Goal: Task Accomplishment & Management: Manage account settings

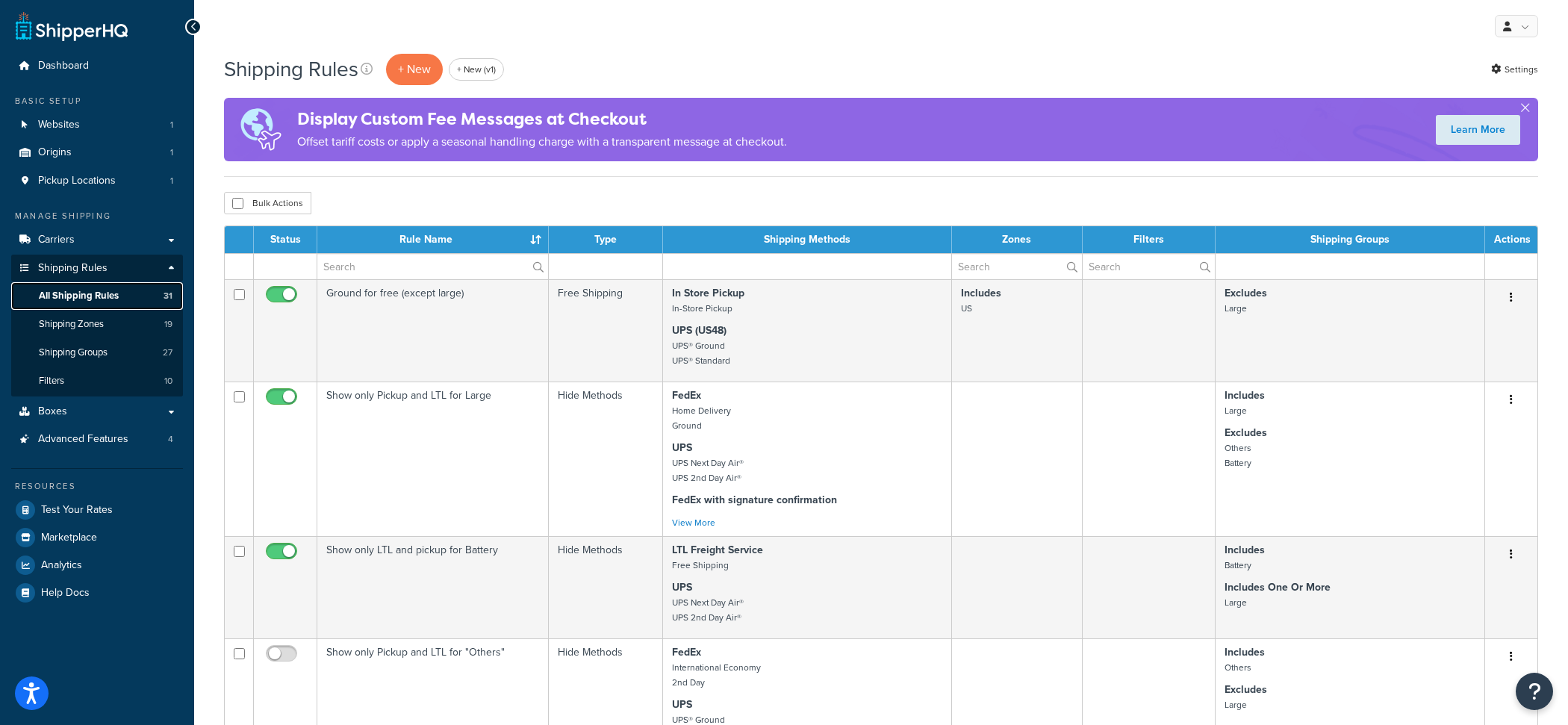
click at [140, 302] on link "All Shipping Rules 31" at bounding box center [97, 296] width 172 height 27
click at [143, 252] on link "Carriers" at bounding box center [97, 240] width 172 height 27
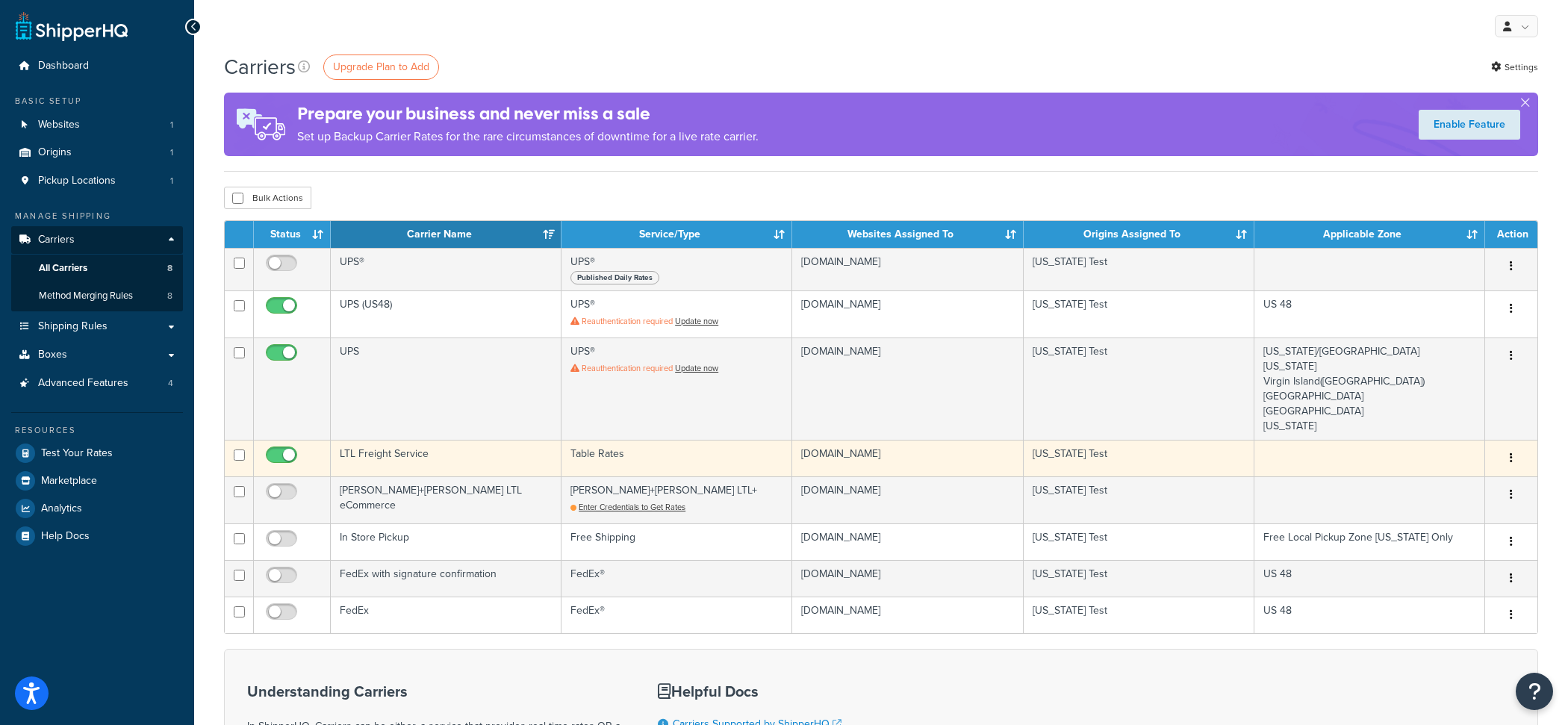
click at [387, 456] on td "LTL Freight Service" at bounding box center [446, 458] width 231 height 37
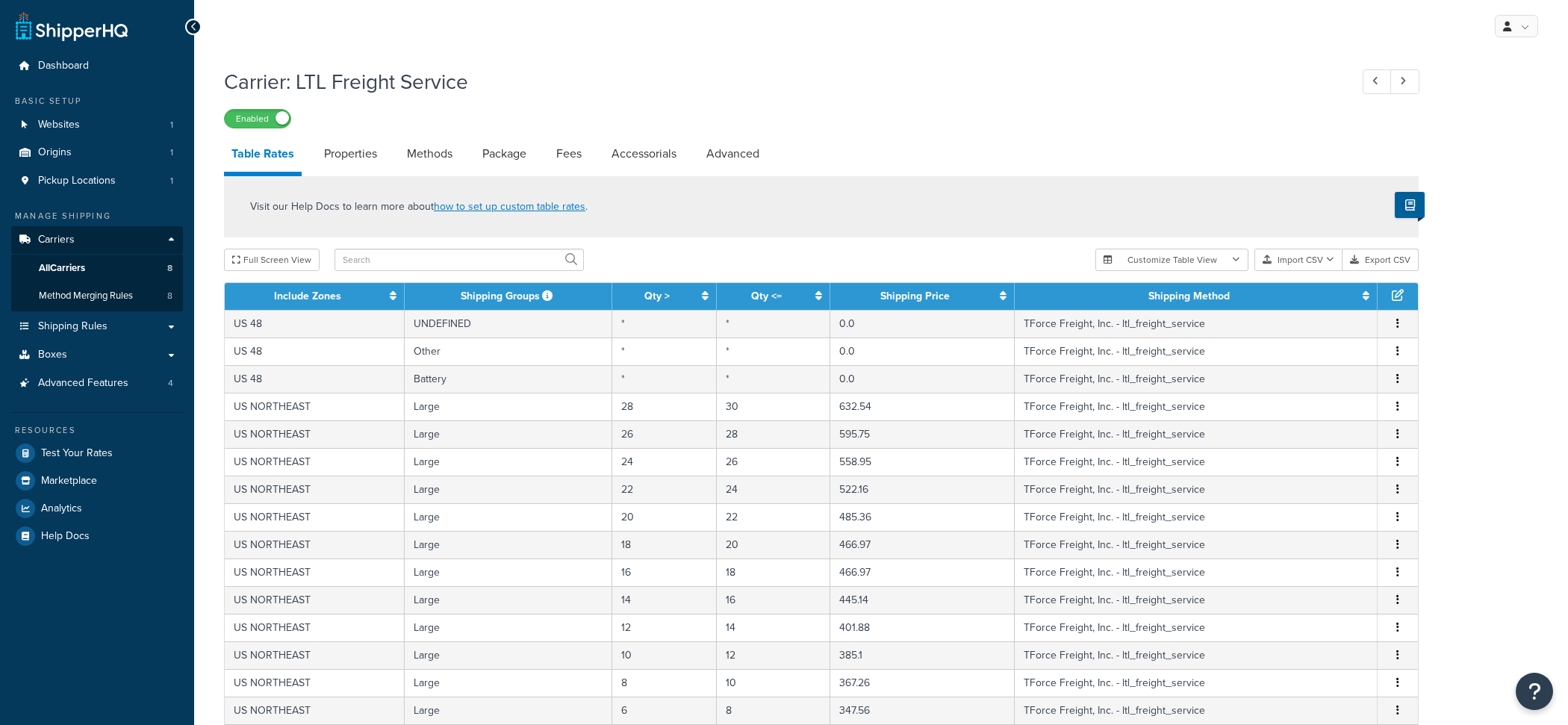
select select "25"
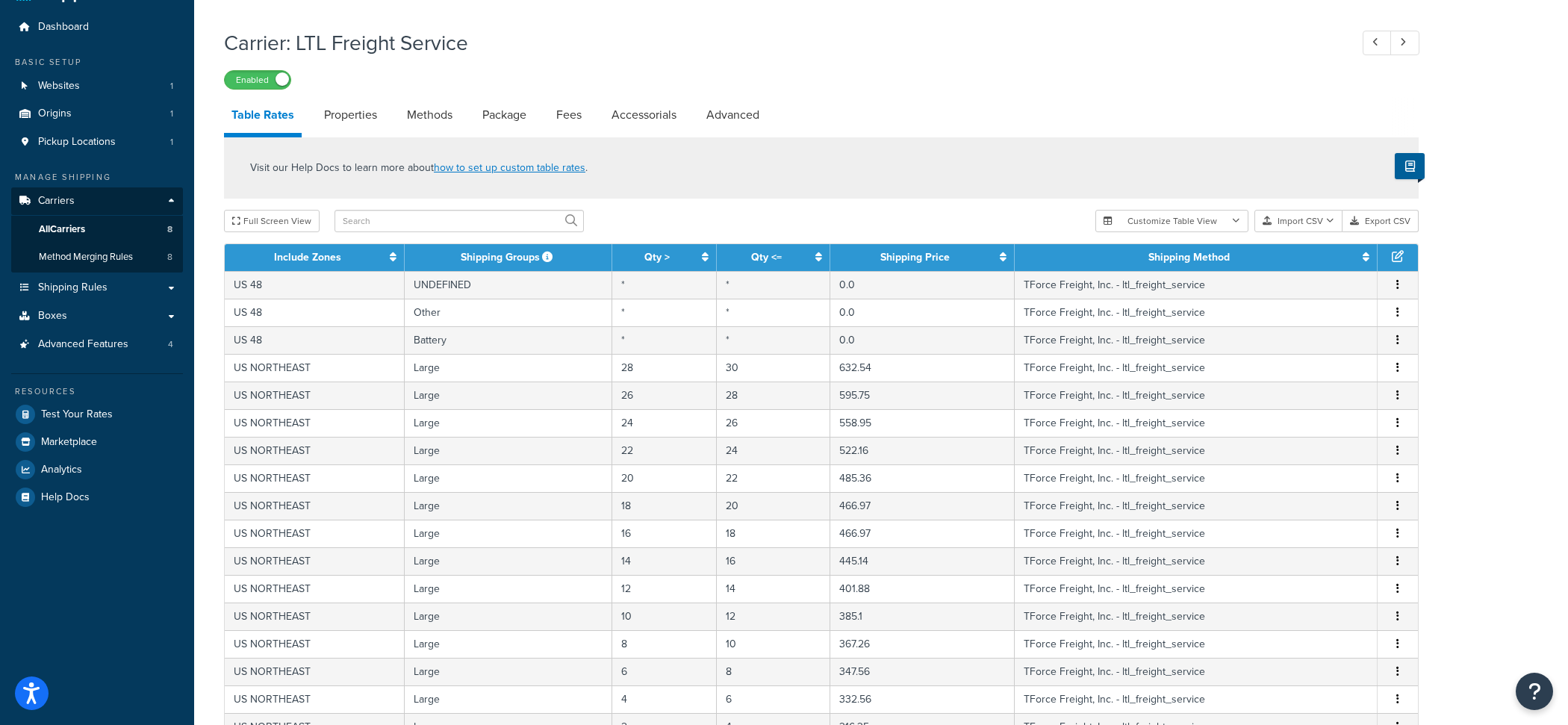
scroll to position [47, 0]
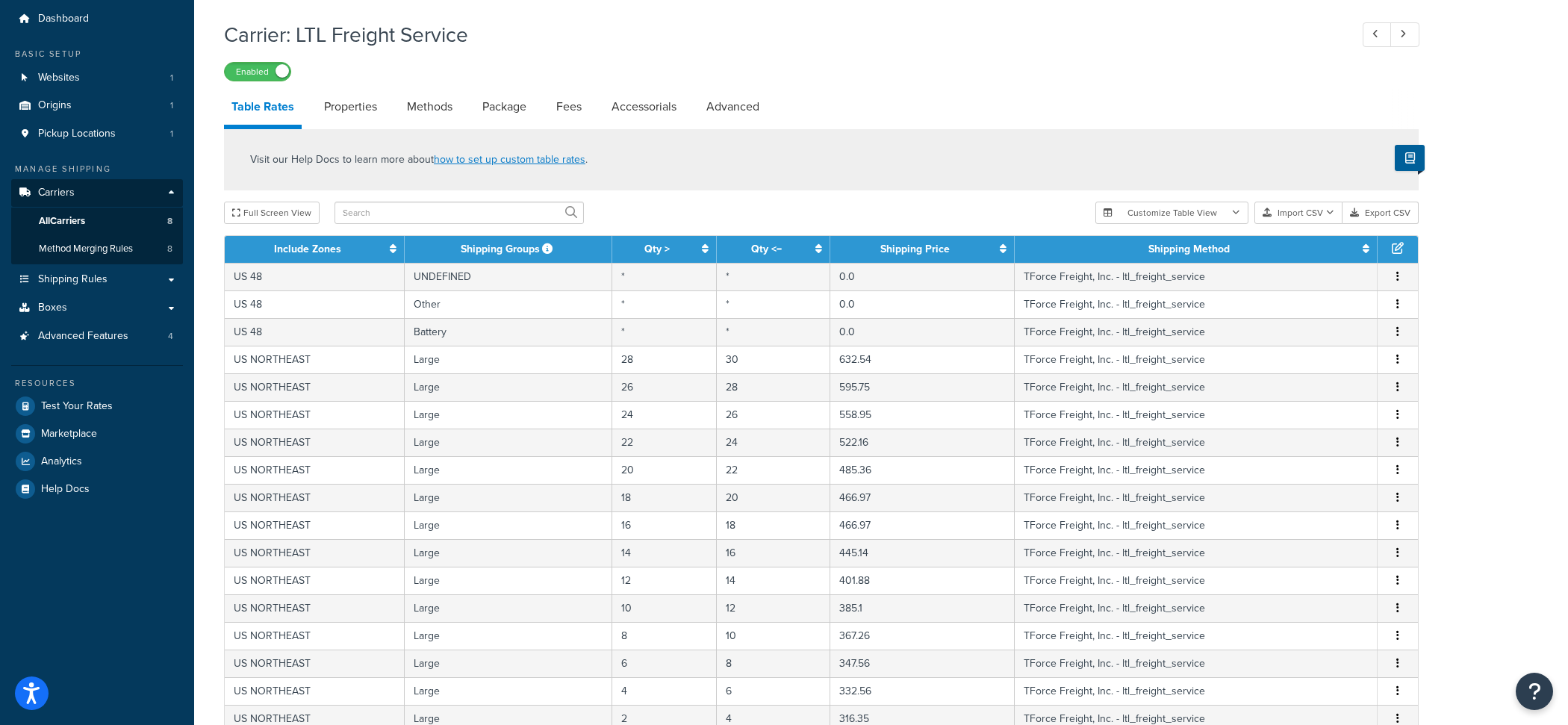
click at [353, 89] on div "Carrier: LTL Freight Service Enabled Table Rates Properties Methods Package Fee…" at bounding box center [821, 551] width 1195 height 1077
click at [351, 96] on link "Properties" at bounding box center [351, 106] width 68 height 36
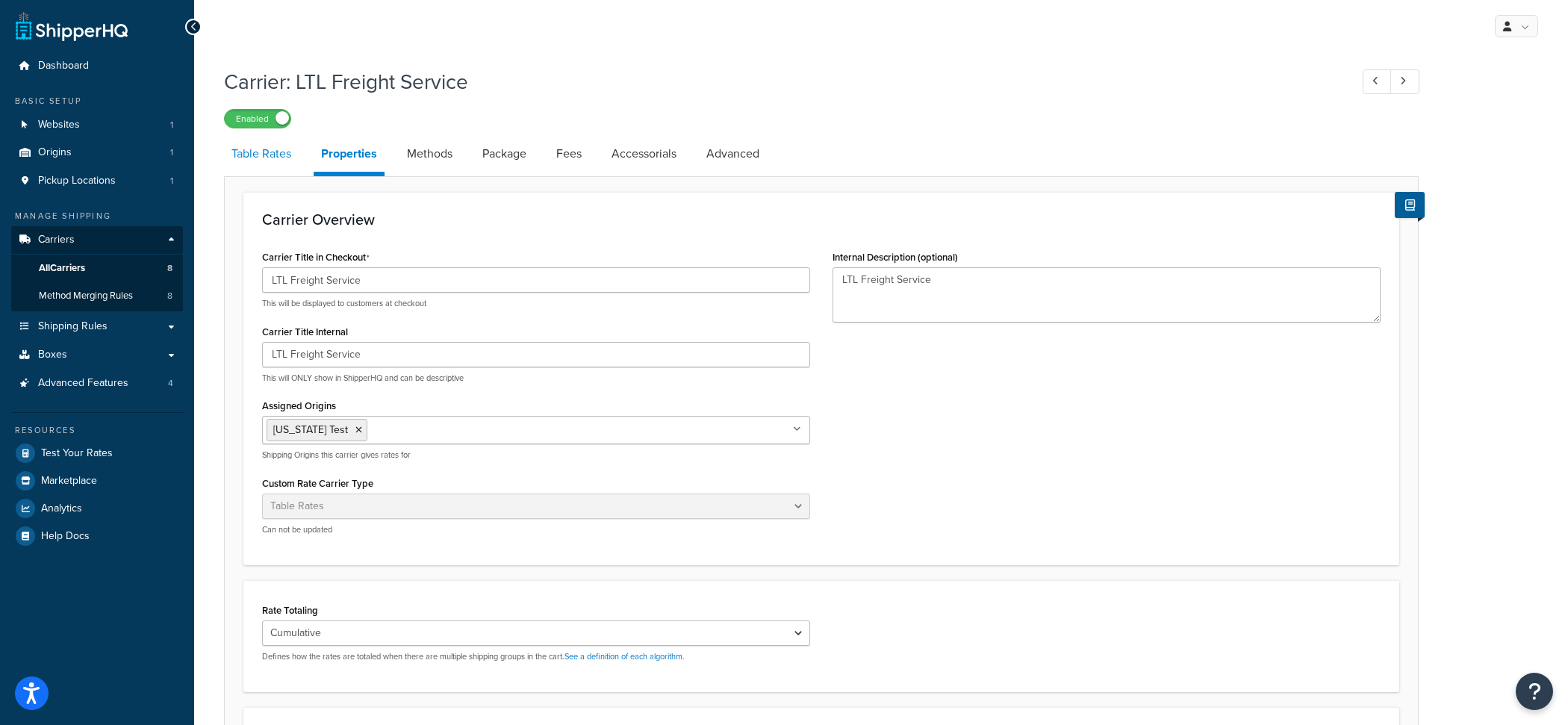
click at [290, 155] on link "Table Rates" at bounding box center [261, 153] width 75 height 36
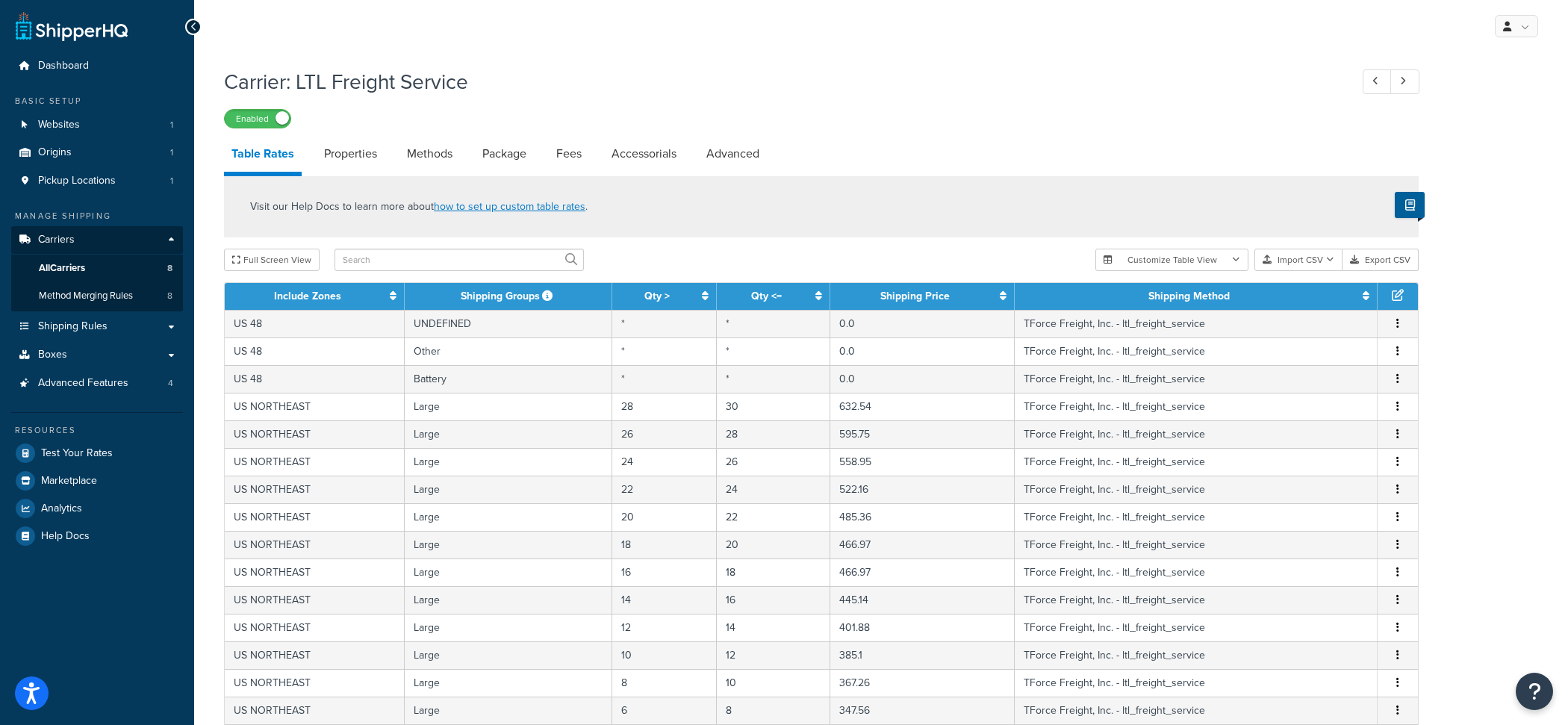
scroll to position [481, 0]
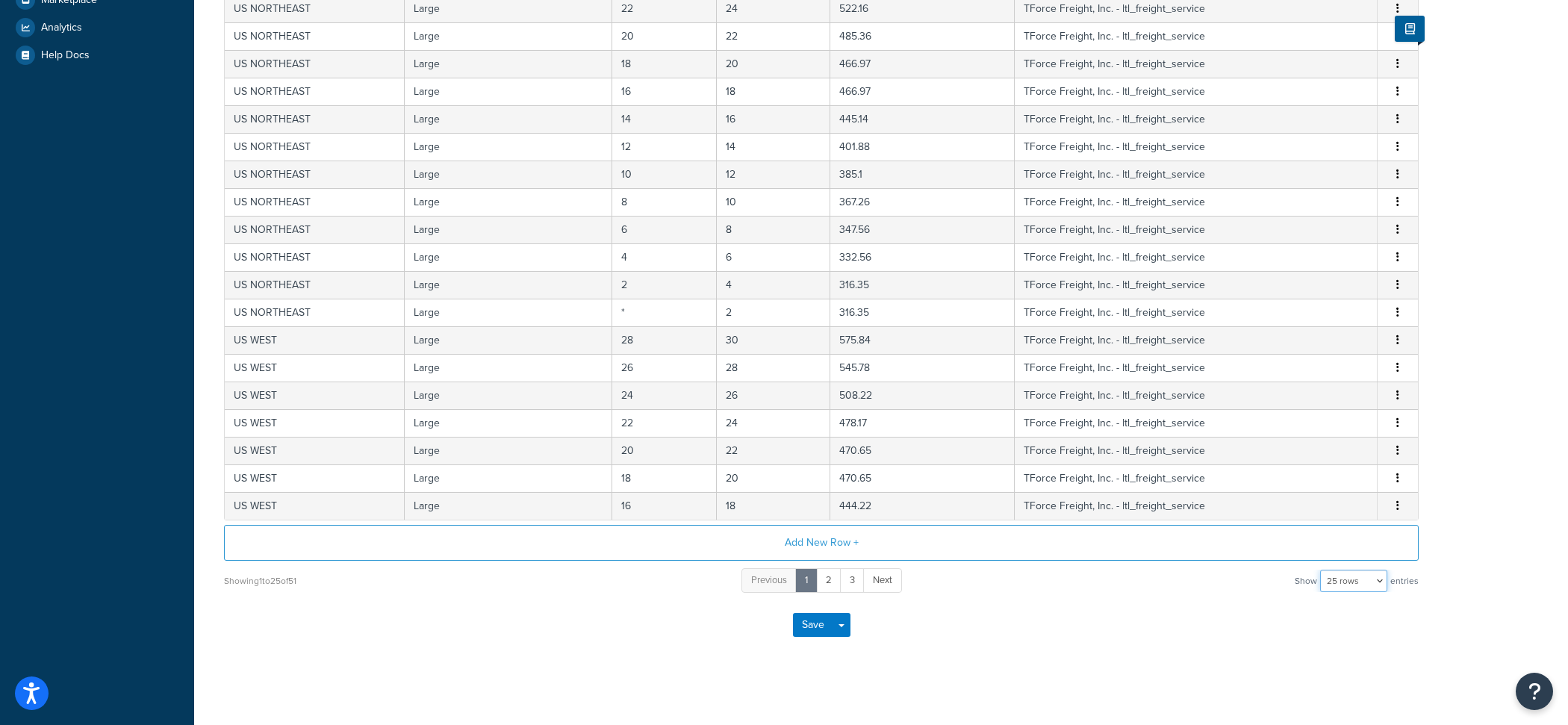
select select "100"
click option "100 rows" at bounding box center [0, 0] width 0 height 0
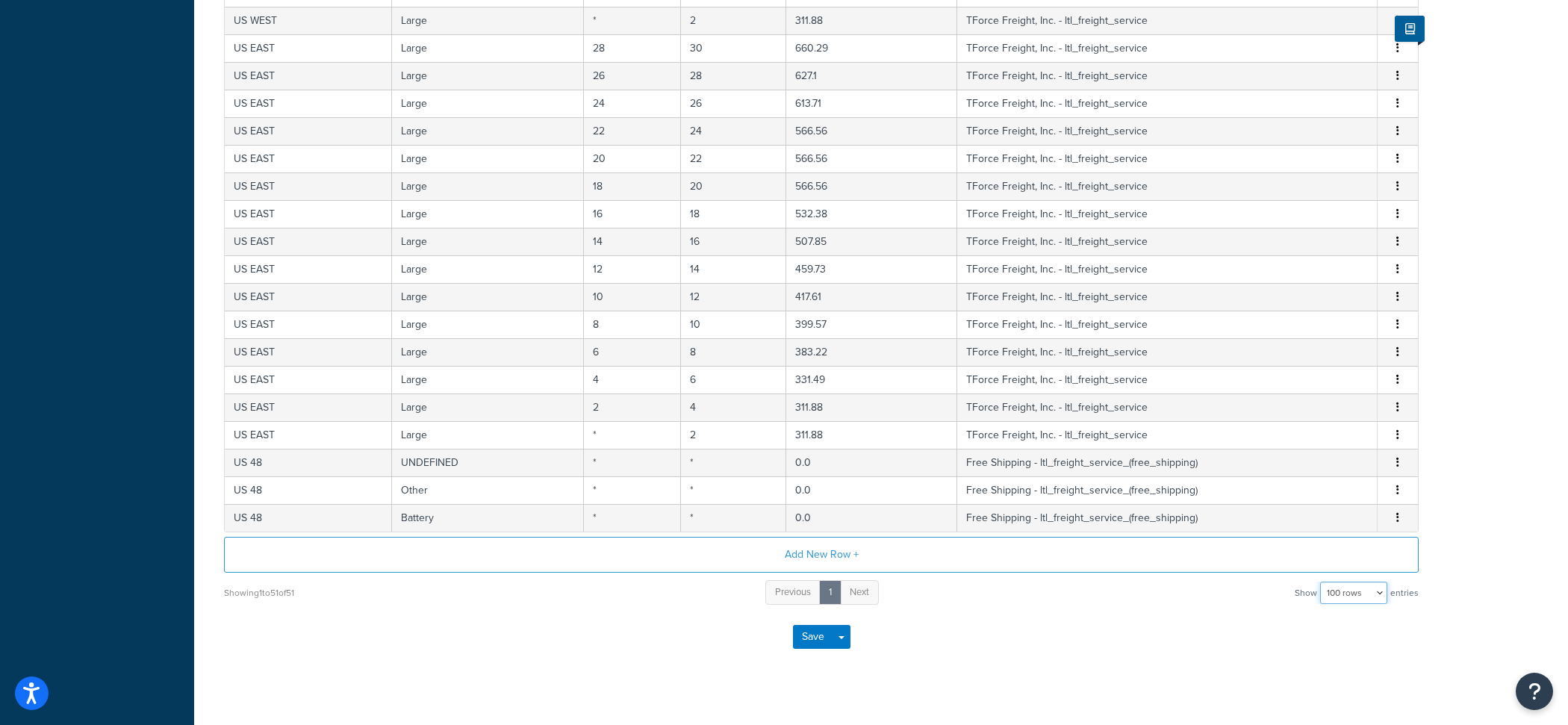
scroll to position [0, 0]
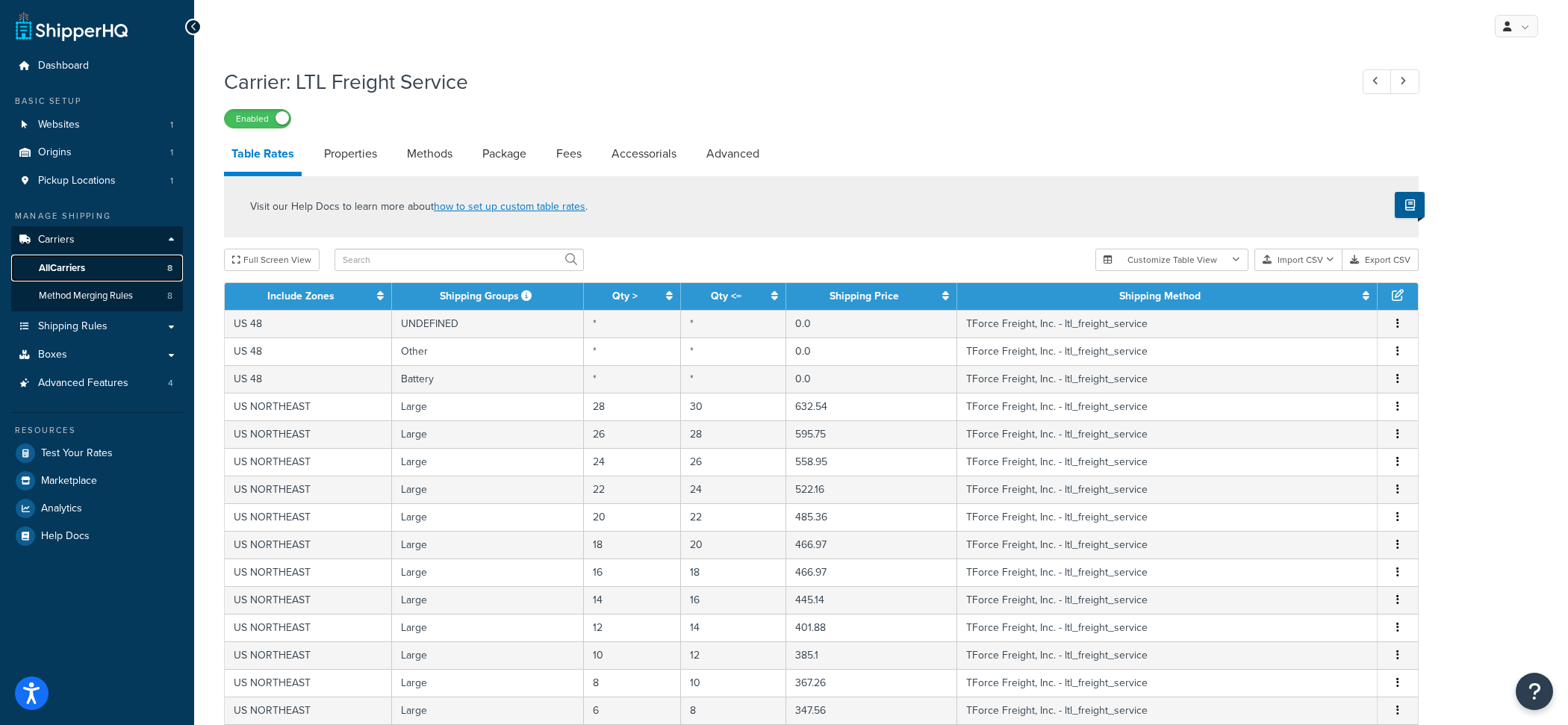
click at [147, 266] on link "All Carriers 8" at bounding box center [97, 268] width 172 height 27
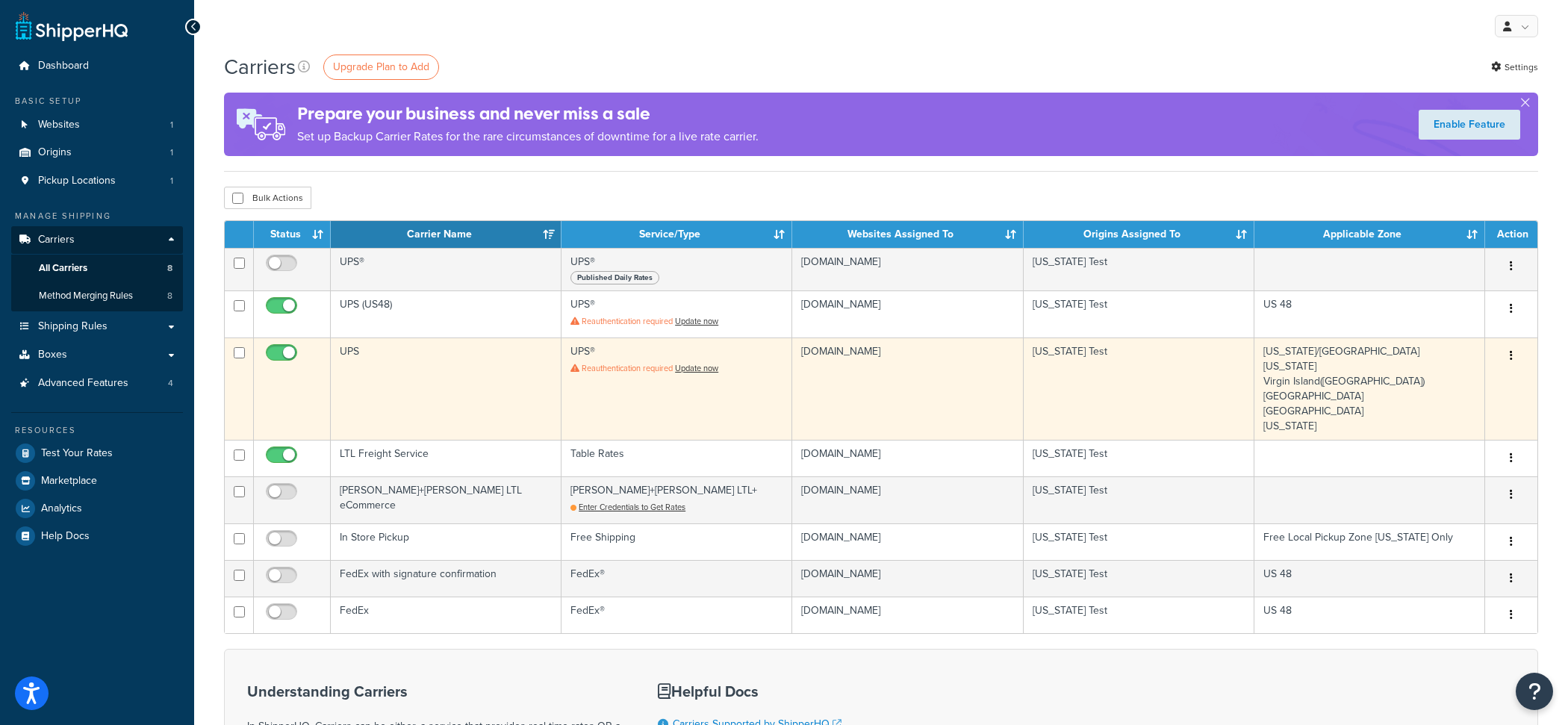
click at [437, 355] on td "UPS" at bounding box center [446, 389] width 231 height 102
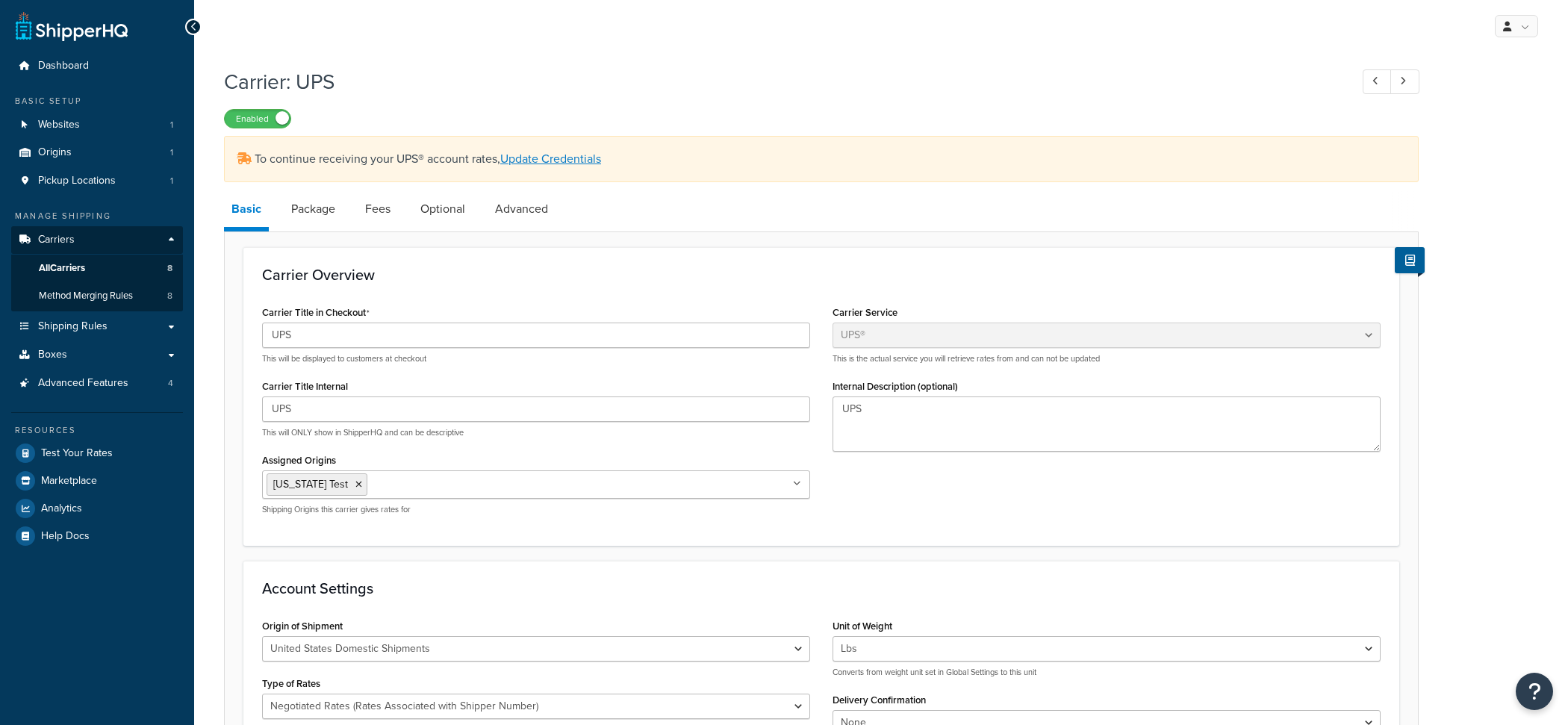
select select "ups"
click at [108, 331] on link "Shipping Rules" at bounding box center [97, 327] width 172 height 27
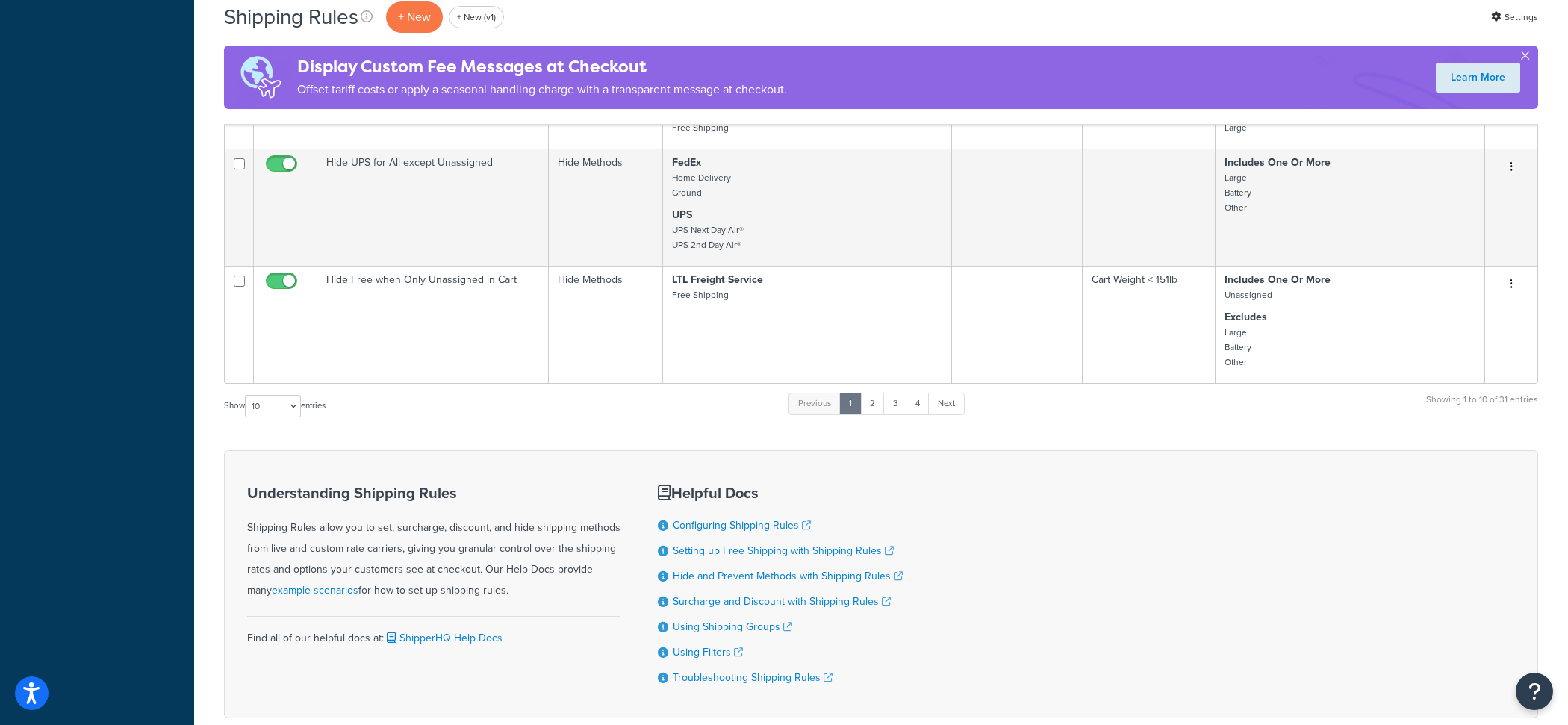
scroll to position [963, 0]
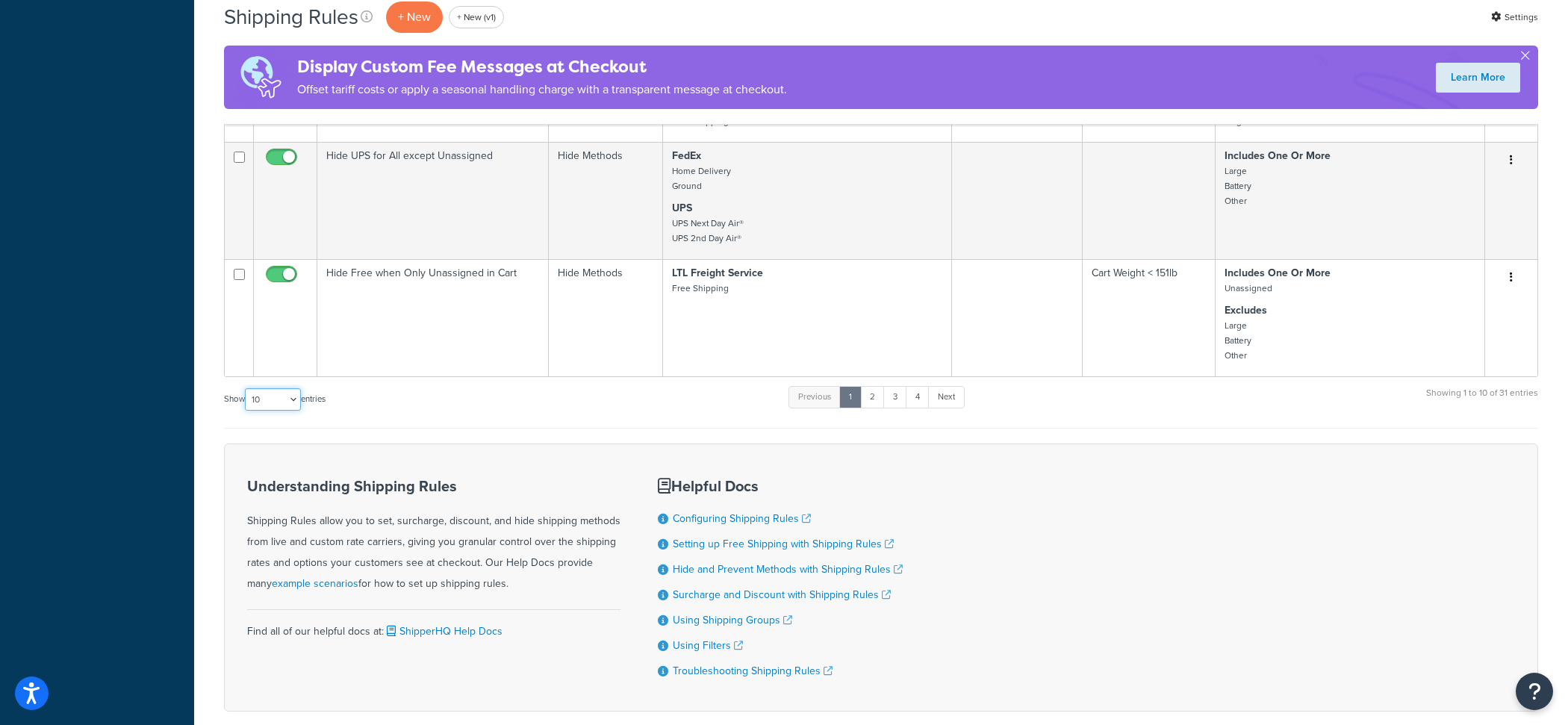
select select "50"
click option "50" at bounding box center [0, 0] width 0 height 0
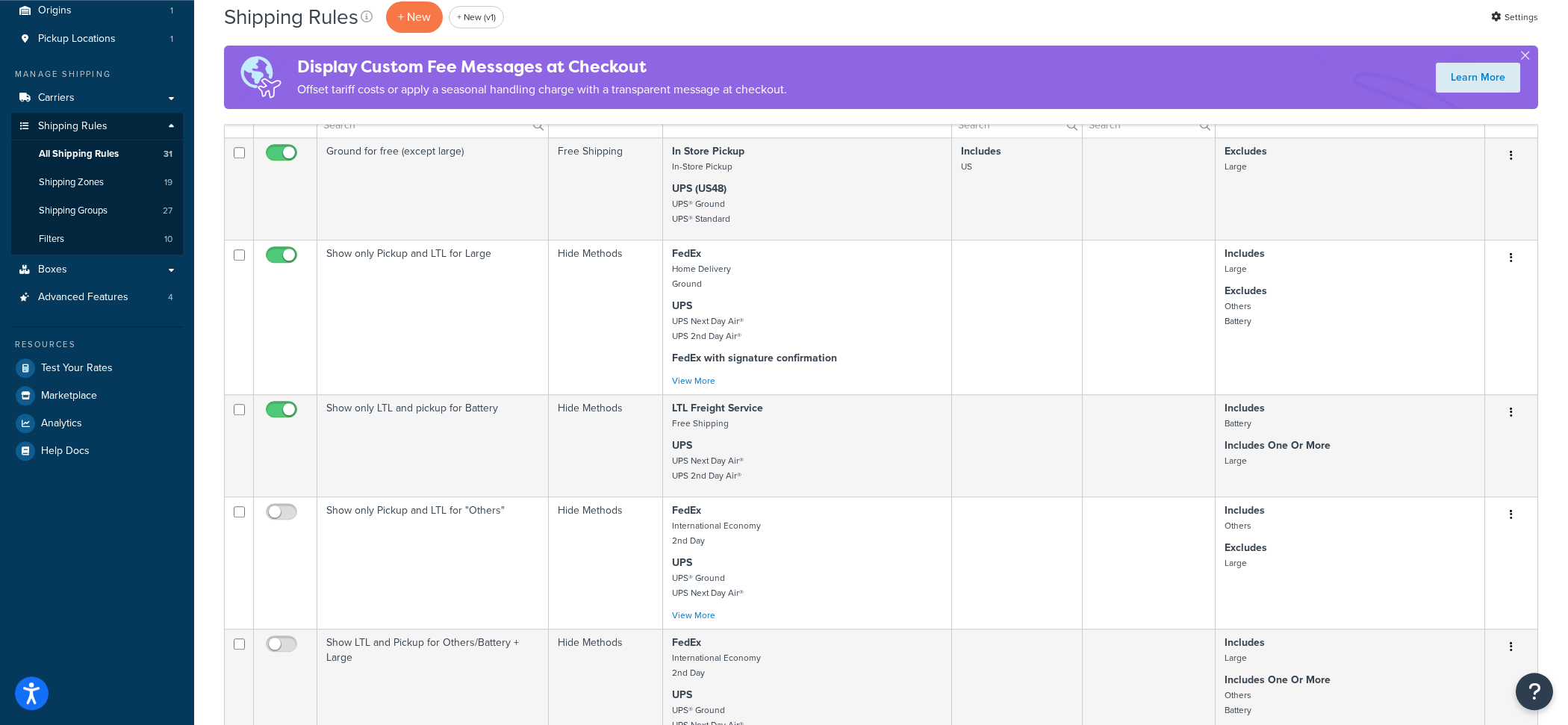
scroll to position [0, 0]
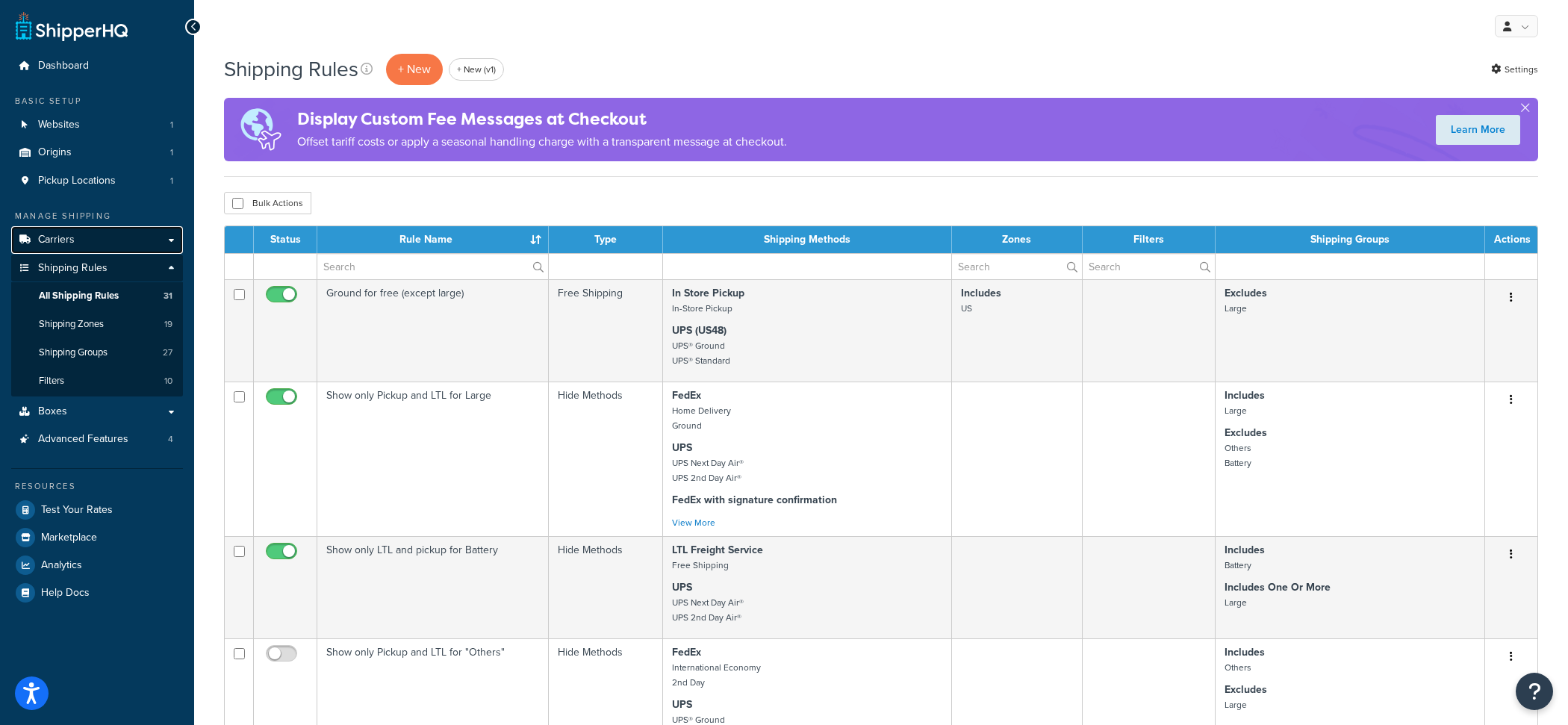
click at [104, 246] on link "Carriers" at bounding box center [97, 240] width 172 height 27
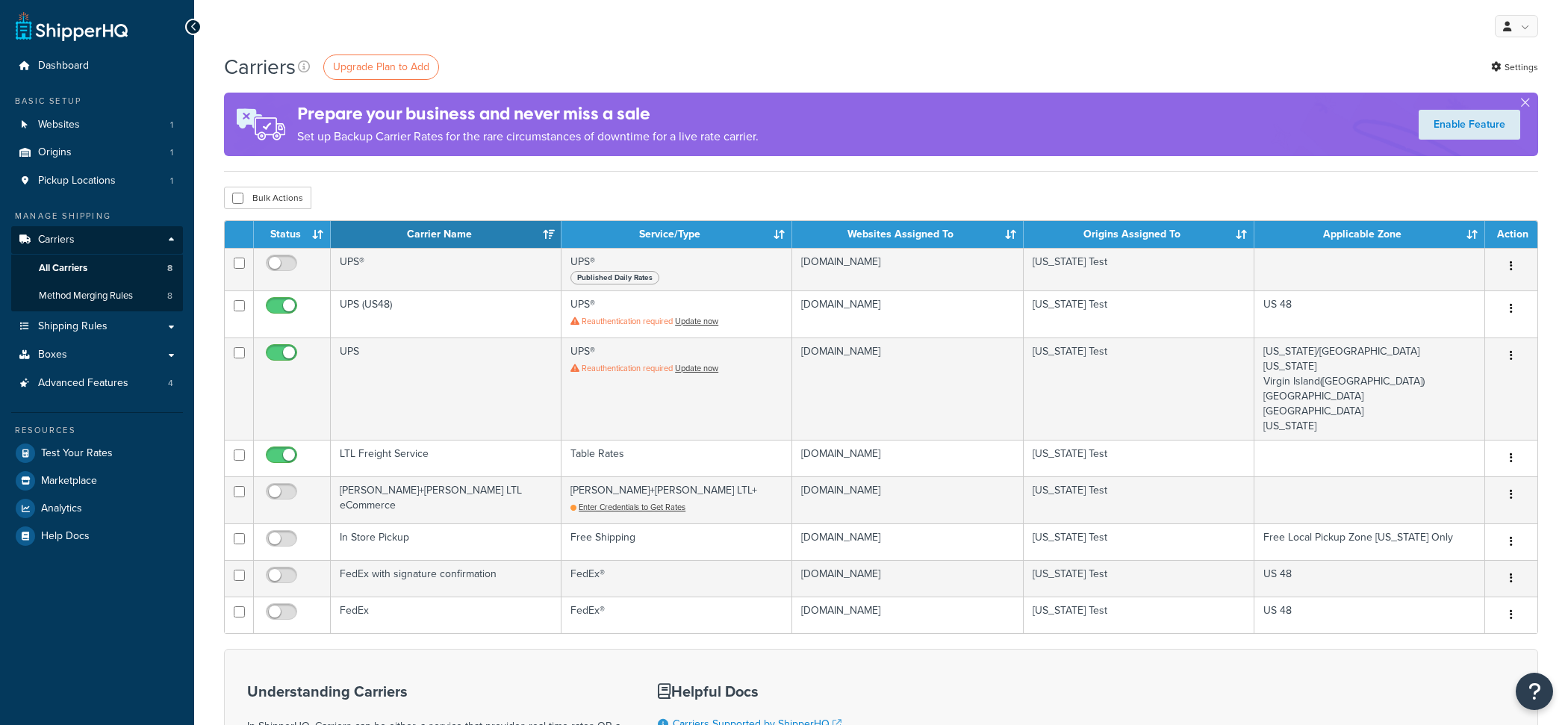
click at [453, 393] on td "UPS" at bounding box center [446, 389] width 231 height 102
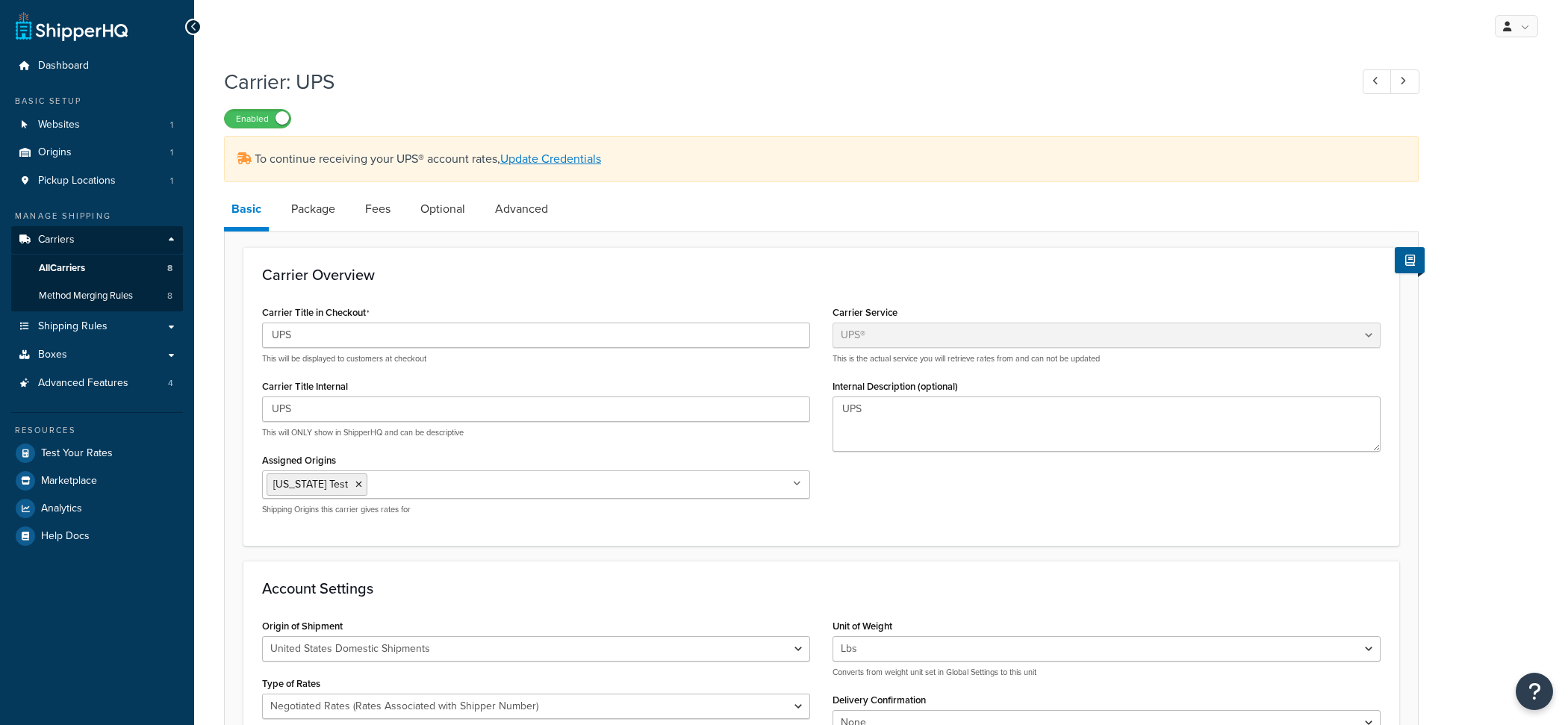
select select "ups"
click at [309, 213] on link "Package" at bounding box center [313, 208] width 59 height 36
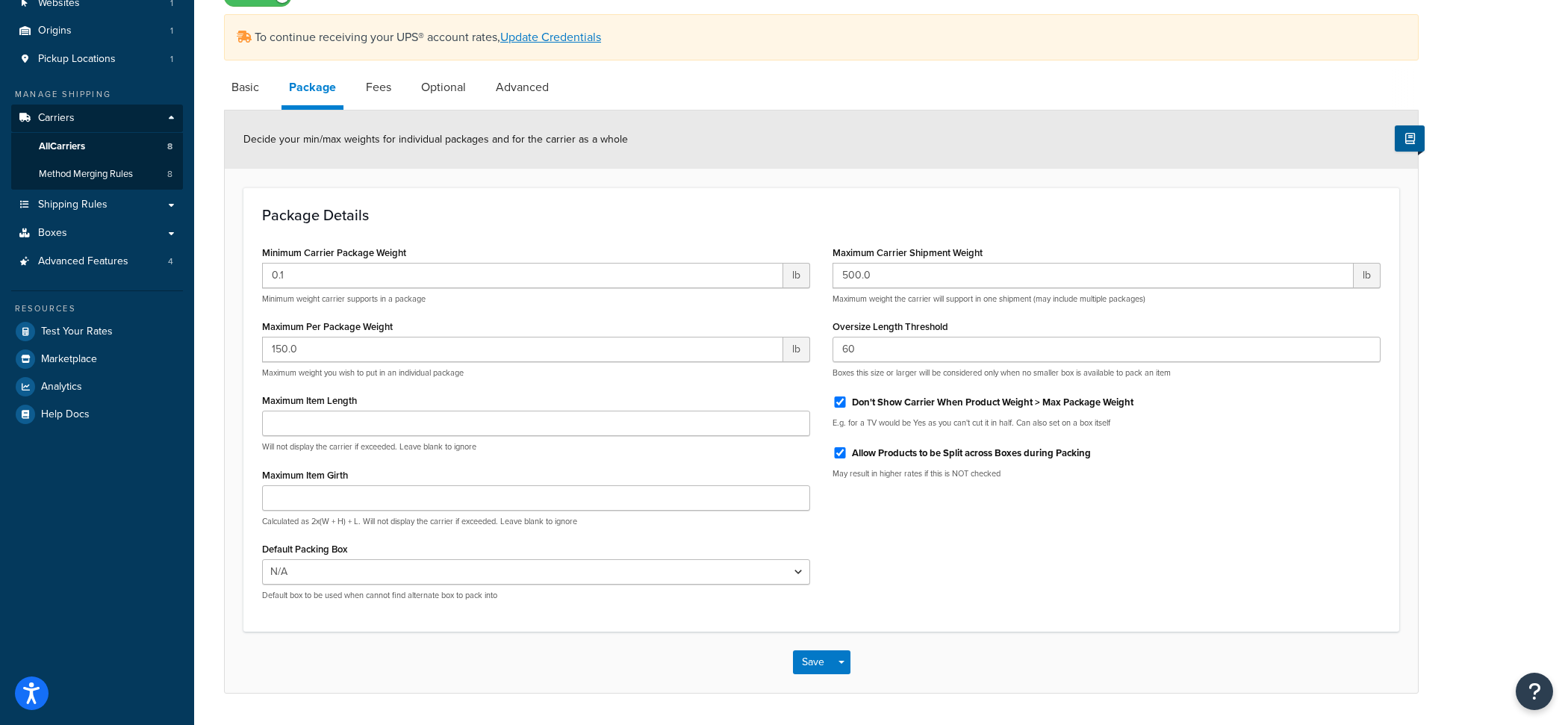
scroll to position [142, 0]
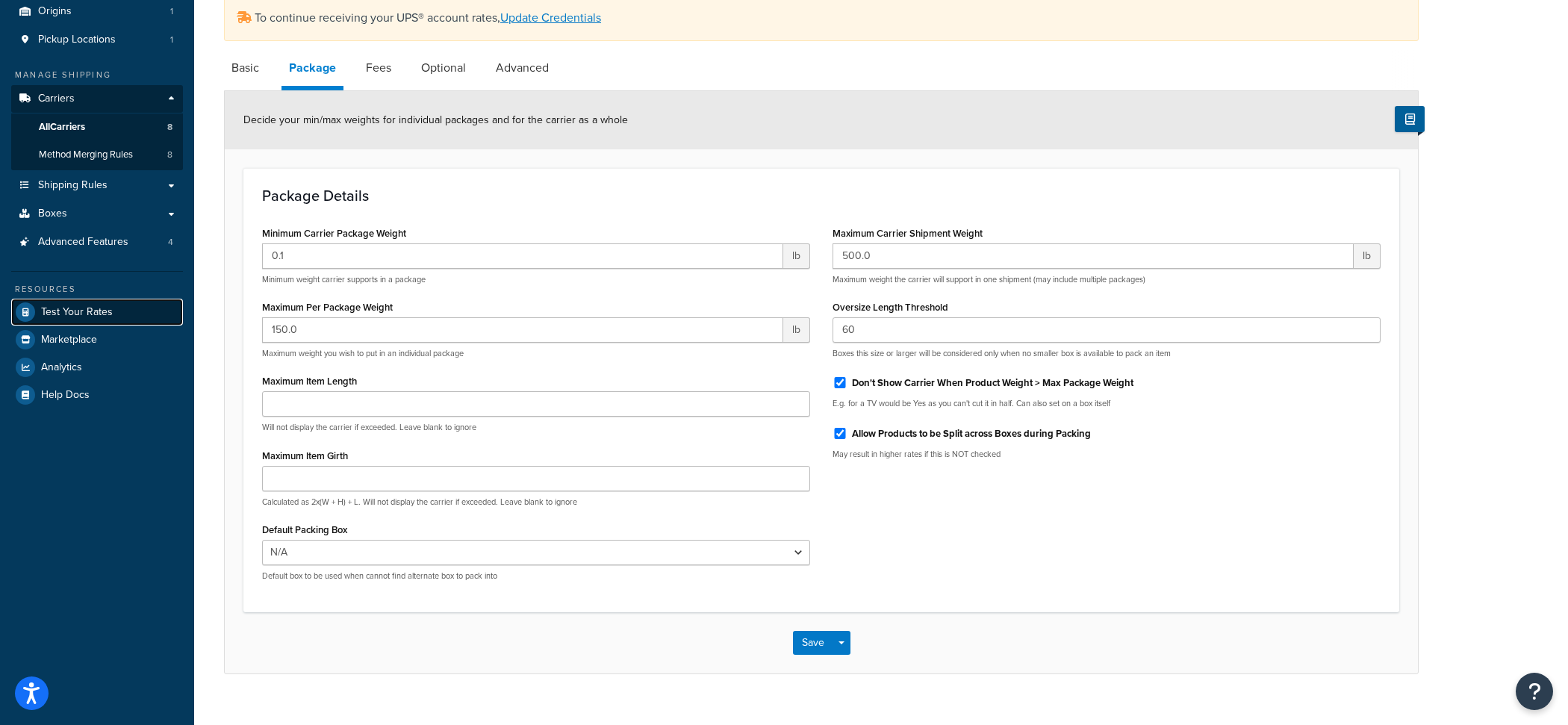
click at [103, 300] on link "Test Your Rates" at bounding box center [97, 311] width 172 height 26
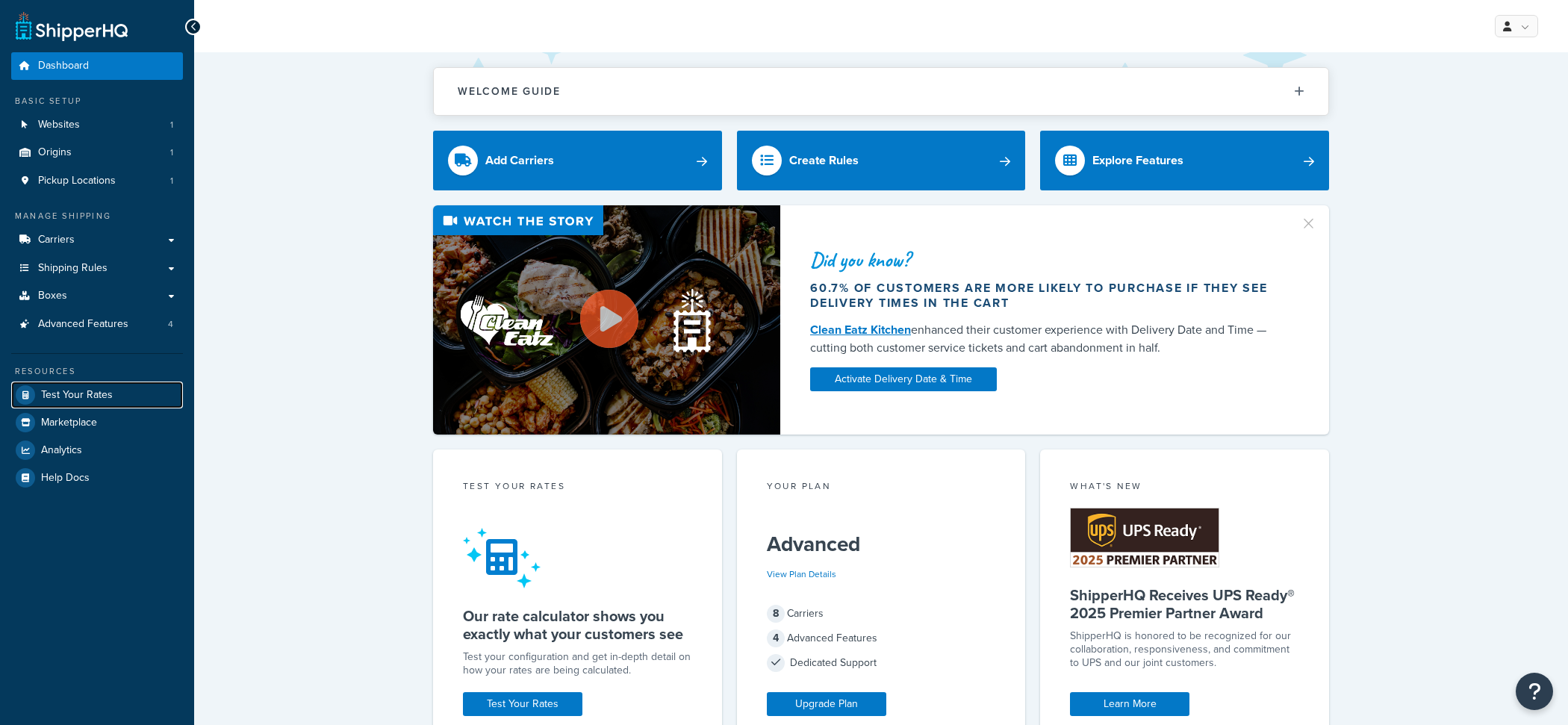
click at [145, 400] on link "Test Your Rates" at bounding box center [97, 394] width 172 height 26
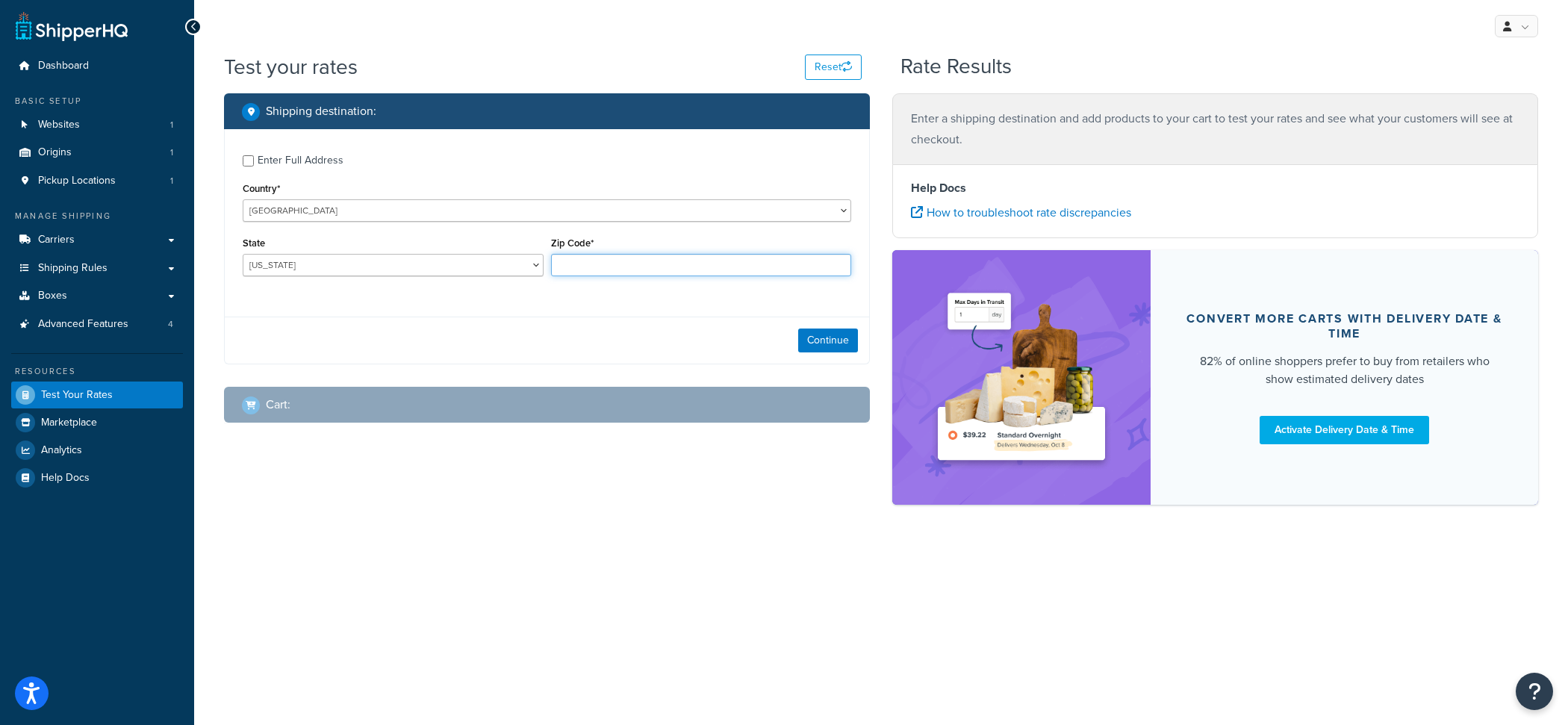
click at [573, 277] on input "Zip Code*" at bounding box center [702, 265] width 301 height 23
type input "35005"
click at [330, 176] on div "Enter Full Address Country* United States United Kingdom Afghanistan Åland Isla…" at bounding box center [547, 216] width 645 height 176
click at [327, 169] on div "Enter Full Address" at bounding box center [300, 160] width 86 height 21
click at [254, 166] on input "Enter Full Address" at bounding box center [248, 161] width 11 height 11
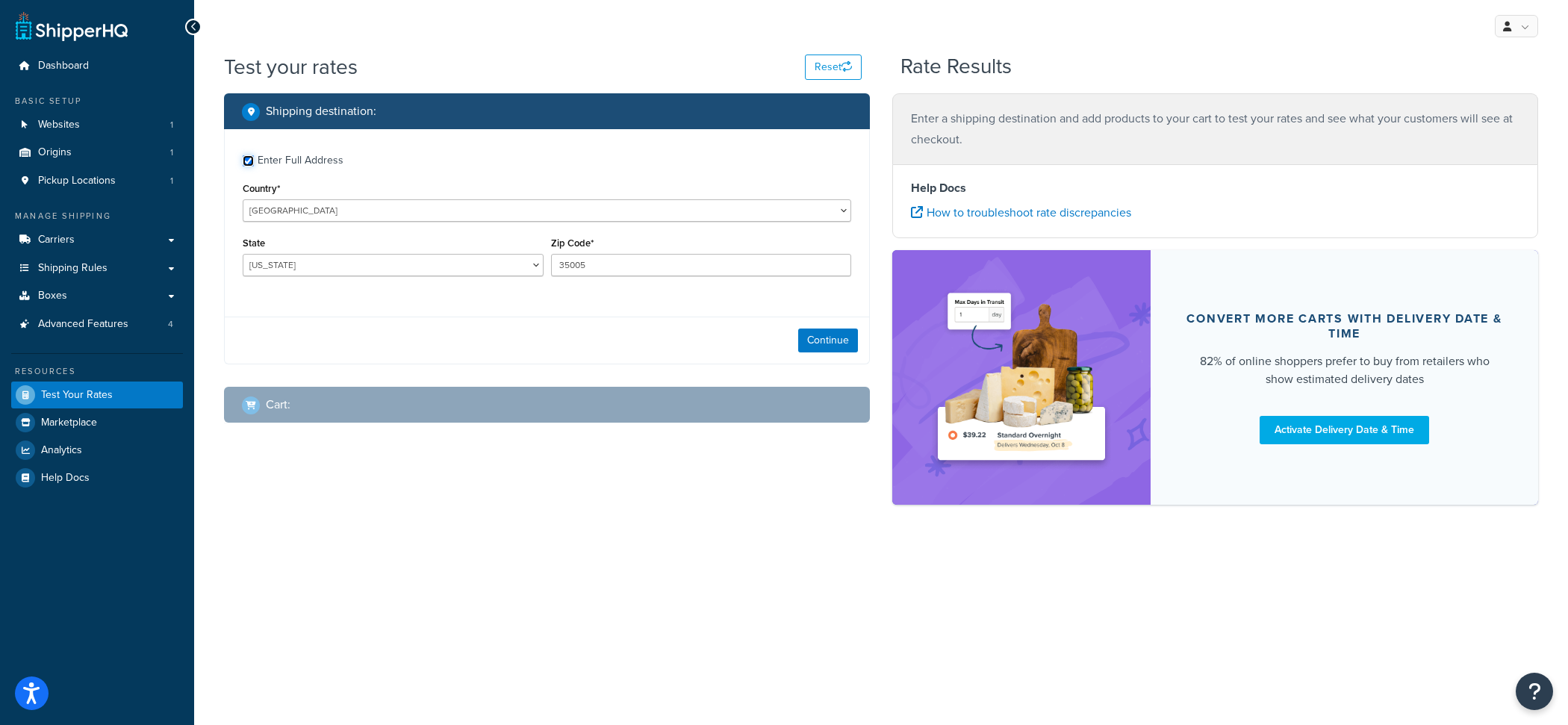
checkbox input "true"
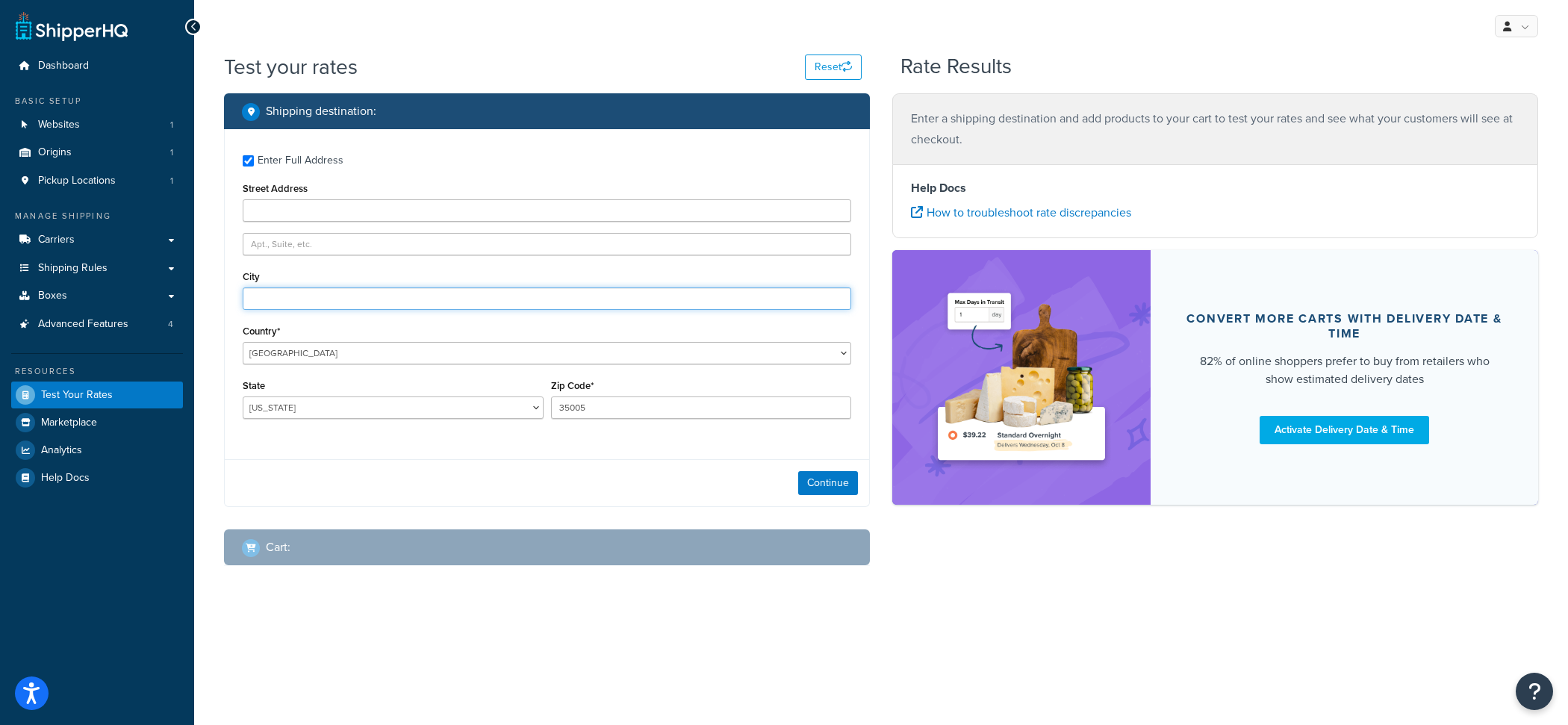
click at [338, 305] on input "City" at bounding box center [547, 299] width 609 height 23
type input "adamsville"
click at [811, 481] on button "Continue" at bounding box center [827, 483] width 59 height 24
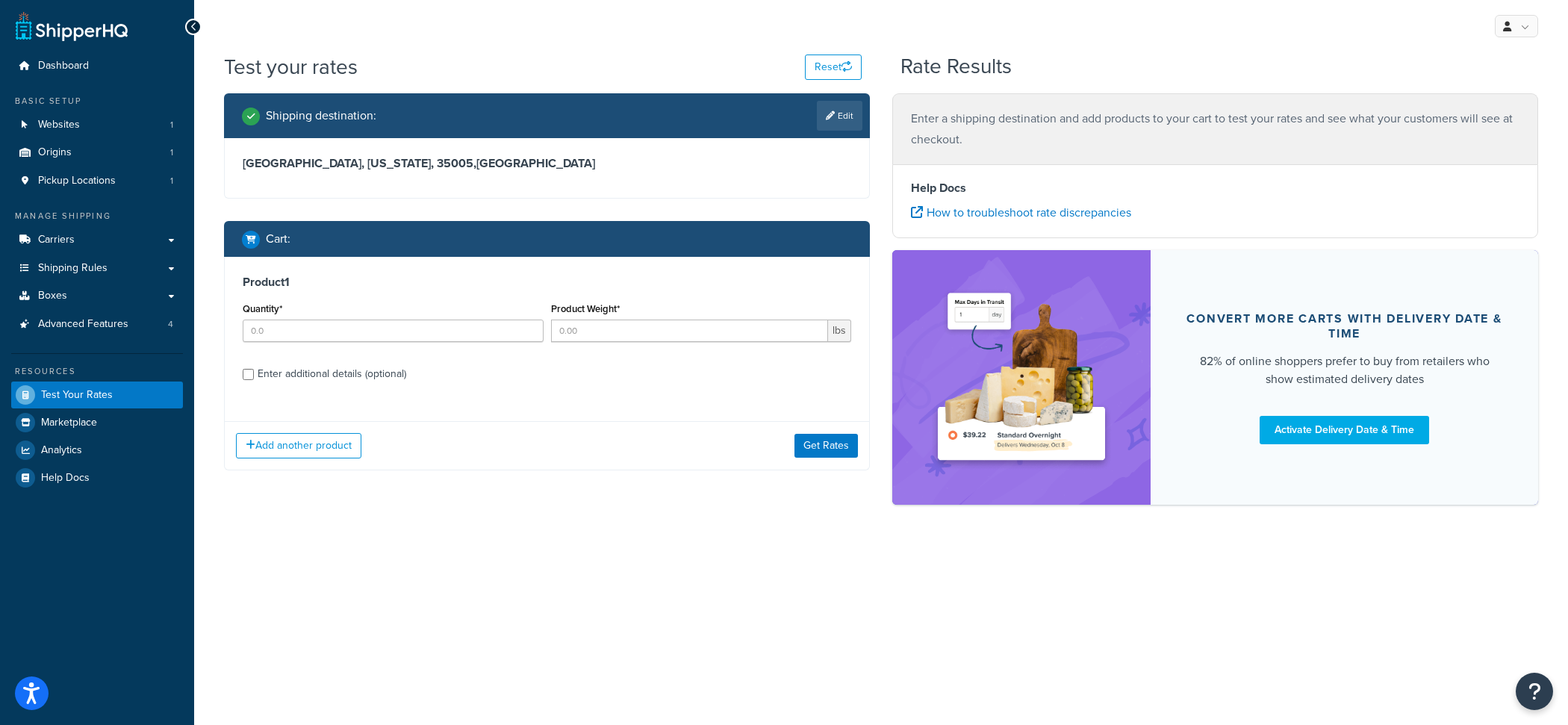
click at [423, 343] on div "Quantity*" at bounding box center [394, 326] width 309 height 55
click at [423, 321] on input "Quantity*" at bounding box center [394, 331] width 301 height 23
type input "1"
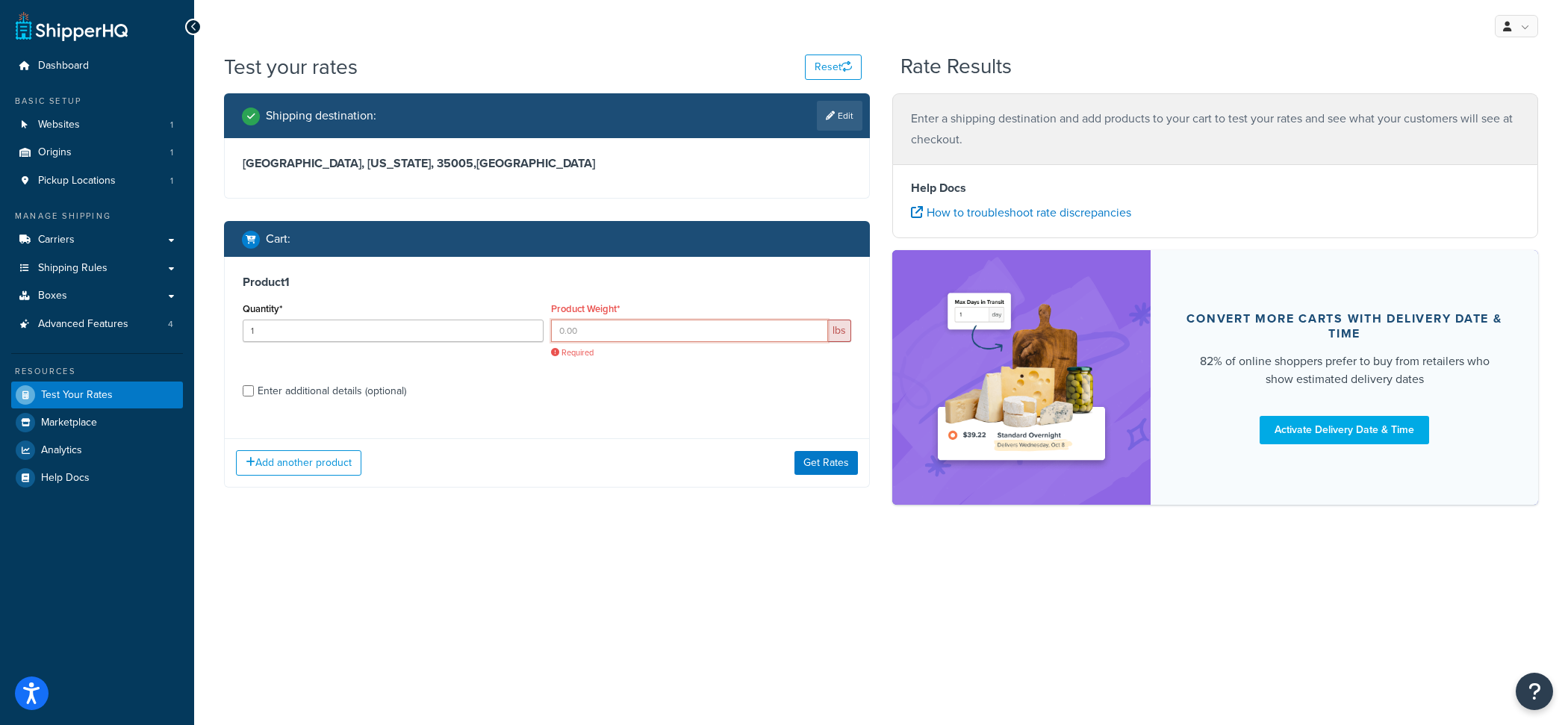
click at [621, 331] on input "Product Weight*" at bounding box center [690, 331] width 278 height 23
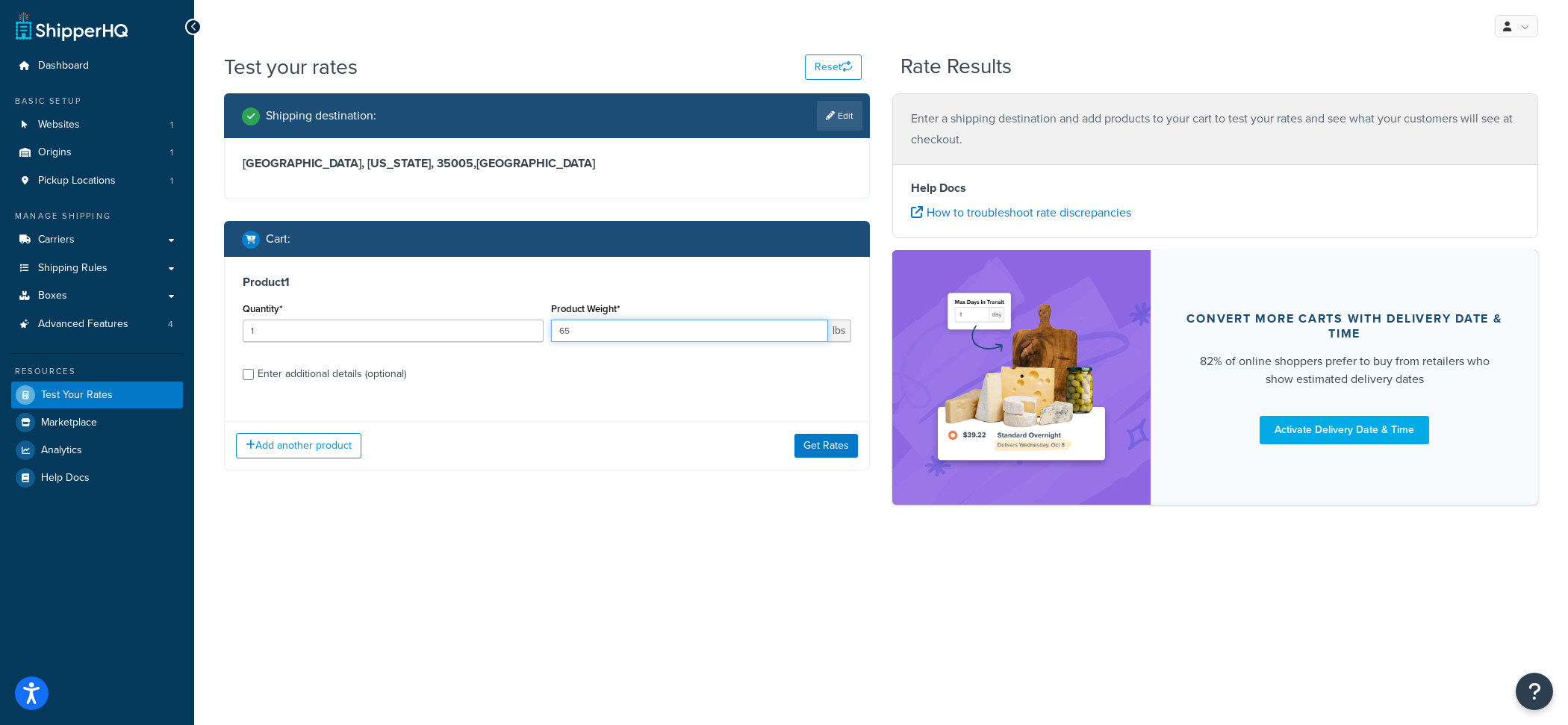
paste input ".7991"
type input "65.7991"
click at [406, 375] on div "Enter additional details (optional)" at bounding box center [331, 373] width 149 height 21
click at [254, 375] on input "Enter additional details (optional)" at bounding box center [248, 374] width 11 height 11
checkbox input "true"
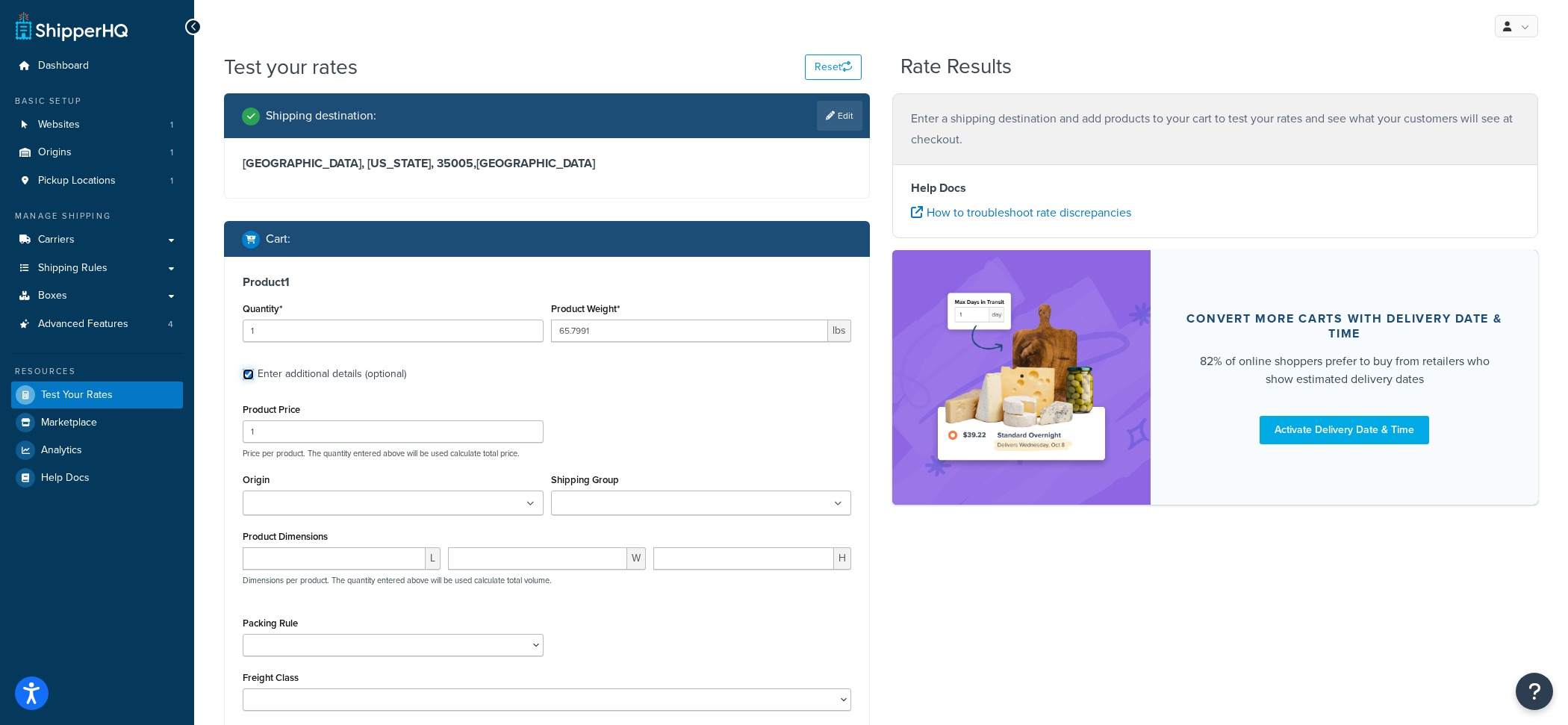
scroll to position [52, 0]
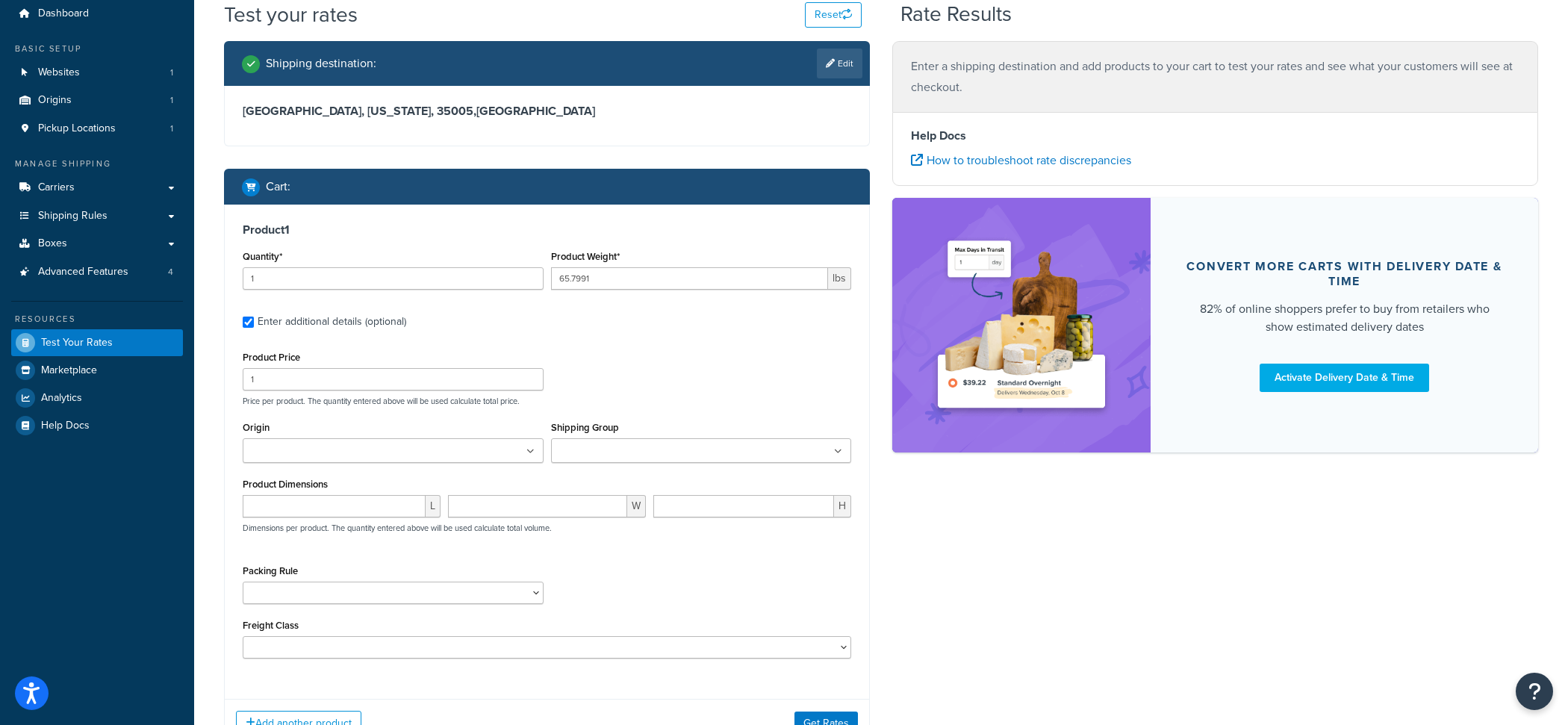
click at [618, 454] on input "Shipping Group" at bounding box center [621, 452] width 132 height 16
paste input "RSP320DC-BKx2-US"
type input "RSP320DC-BKx2-US"
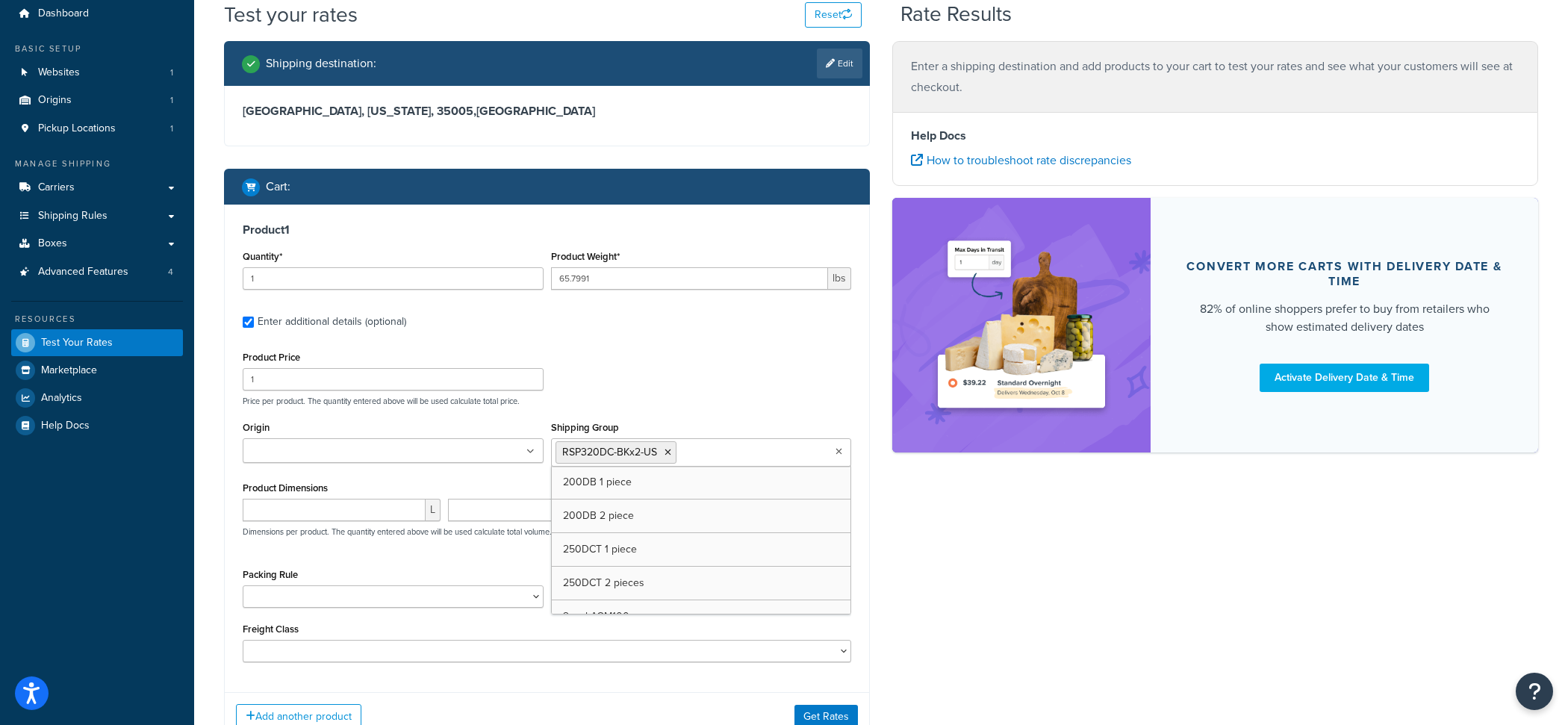
click at [652, 374] on div "Product Price 1 Price per product. The quantity entered above will be used calc…" at bounding box center [547, 376] width 616 height 59
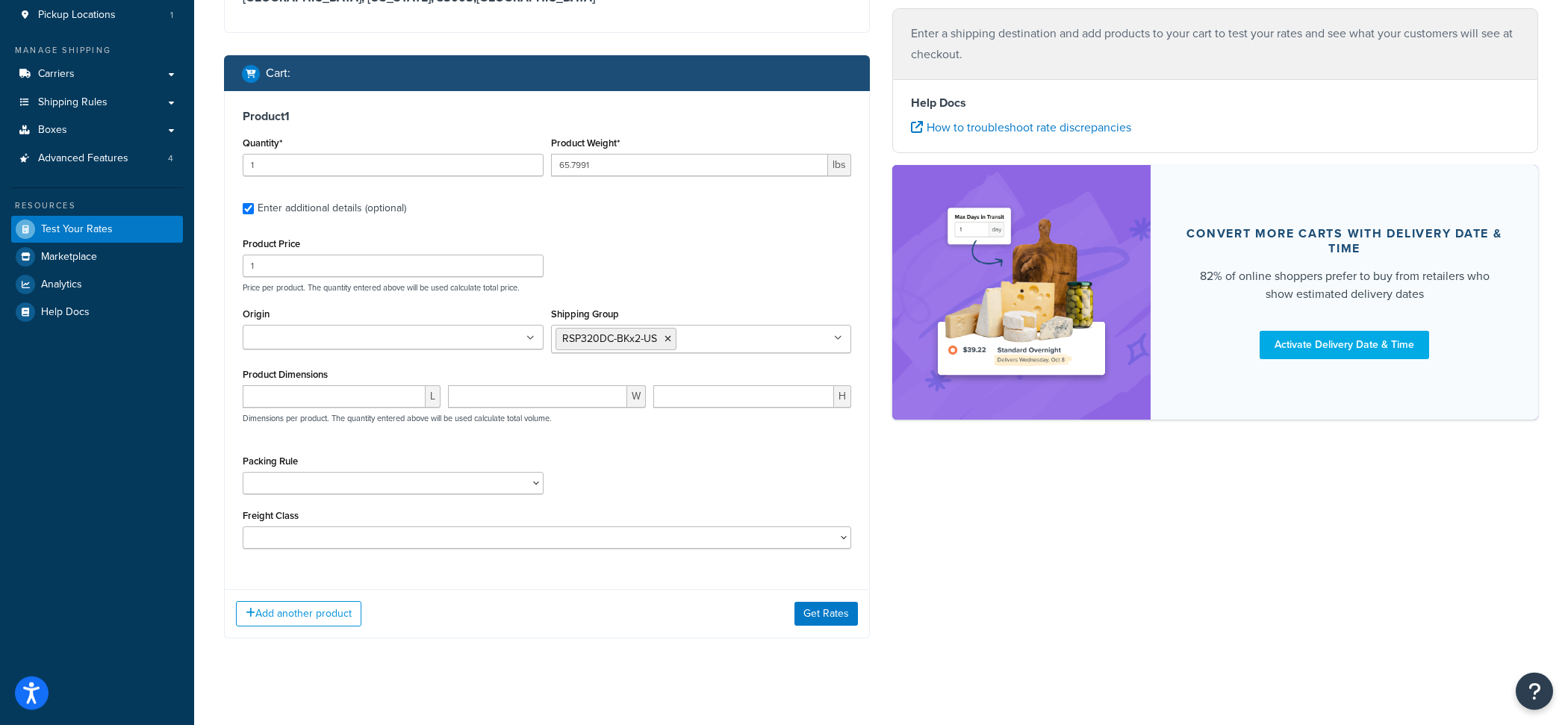
scroll to position [175, 0]
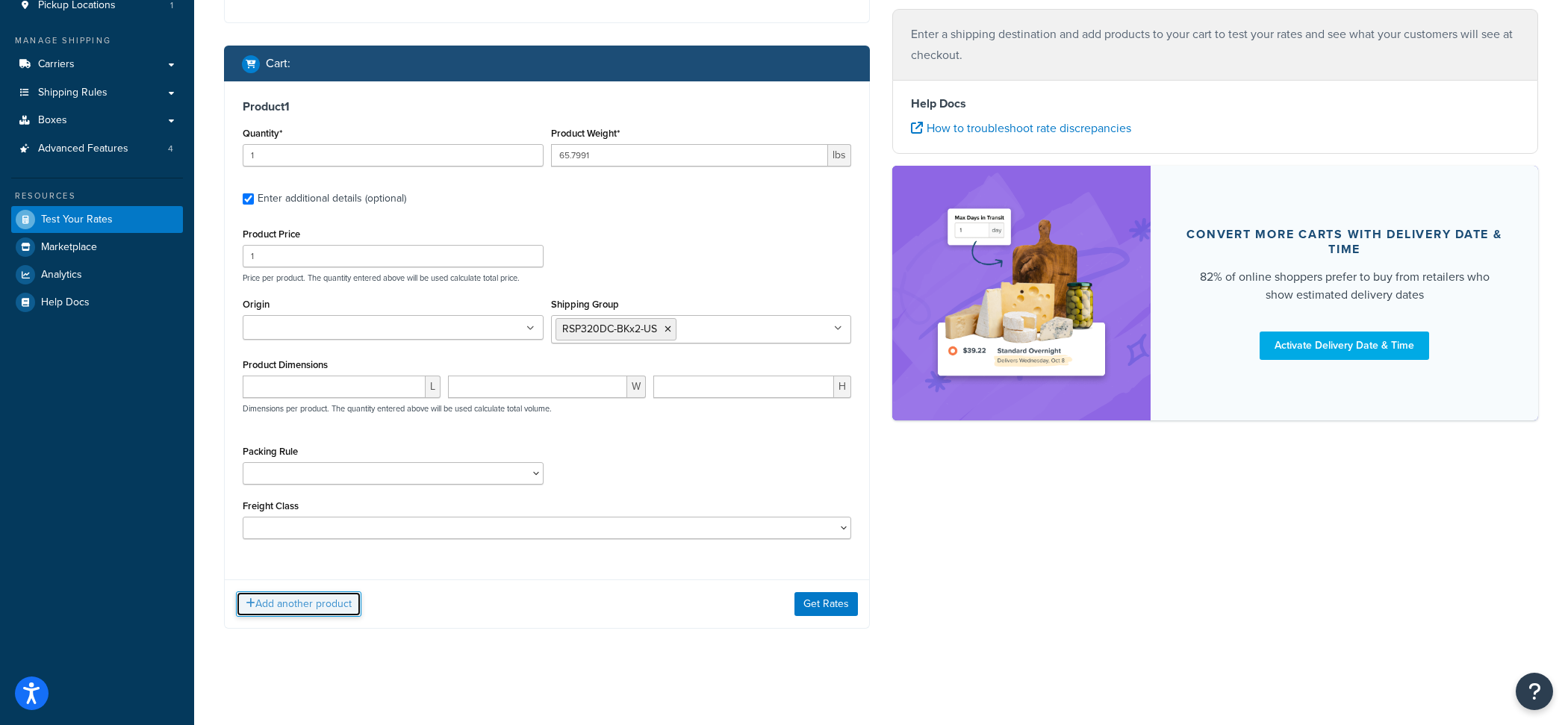
click at [342, 597] on button "Add another product" at bounding box center [298, 604] width 125 height 26
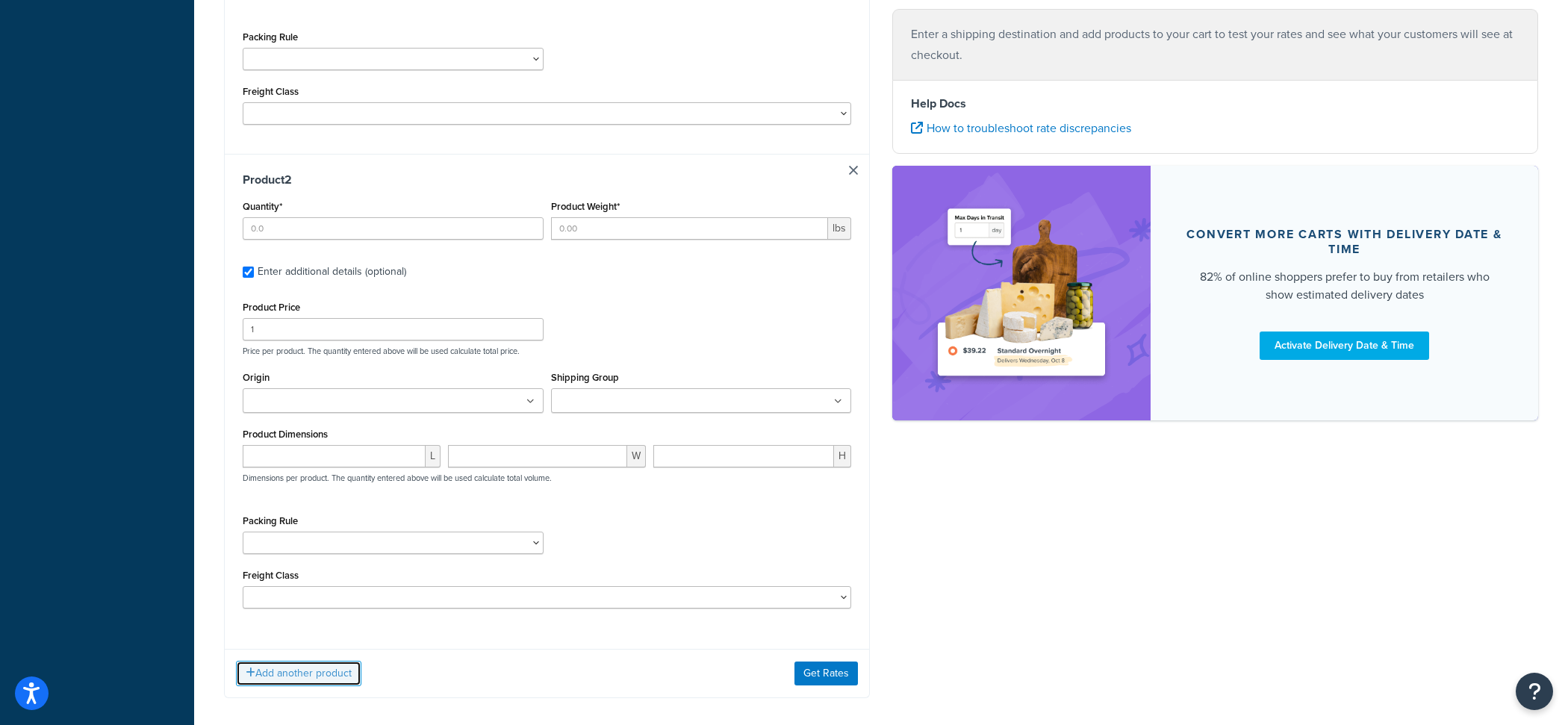
scroll to position [583, 0]
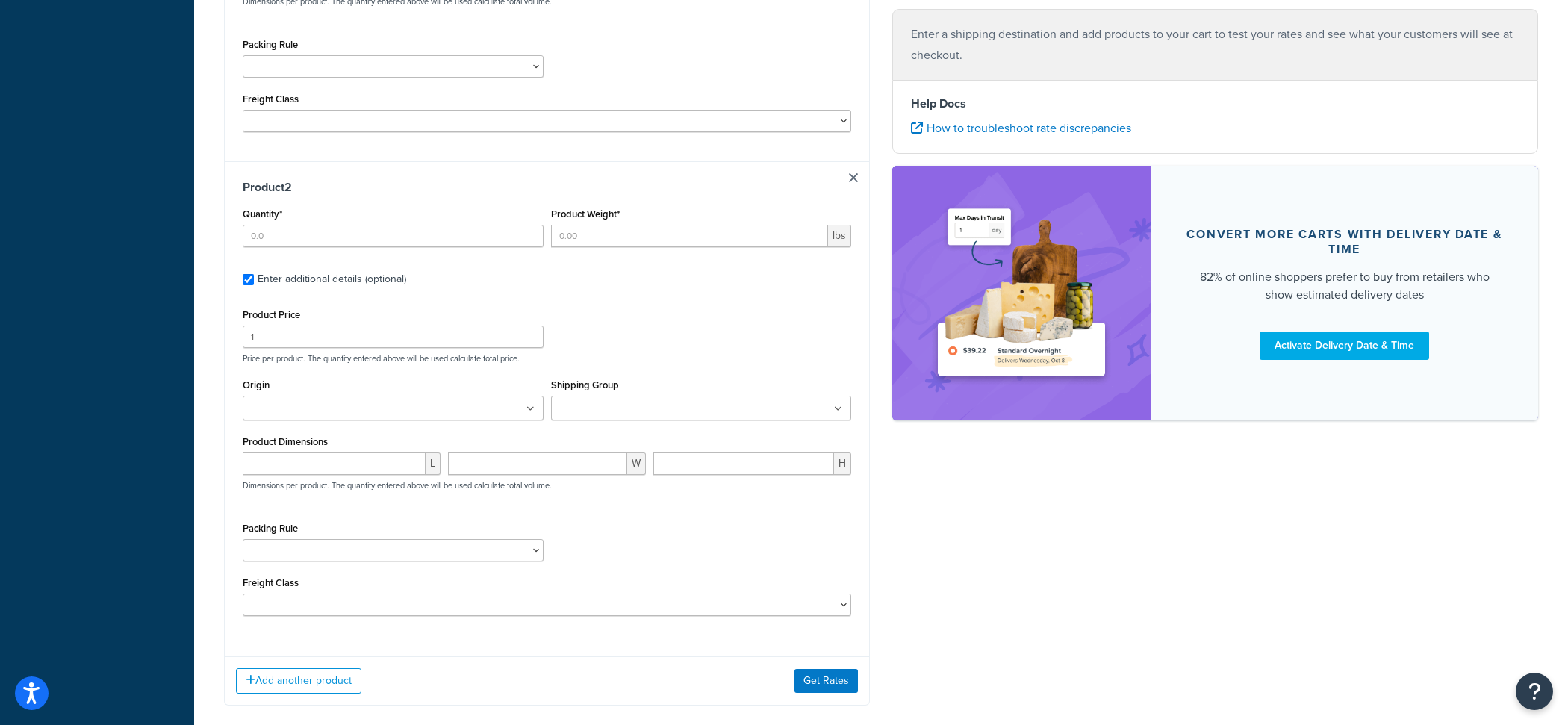
click at [853, 176] on link at bounding box center [854, 178] width 9 height 9
checkbox input "false"
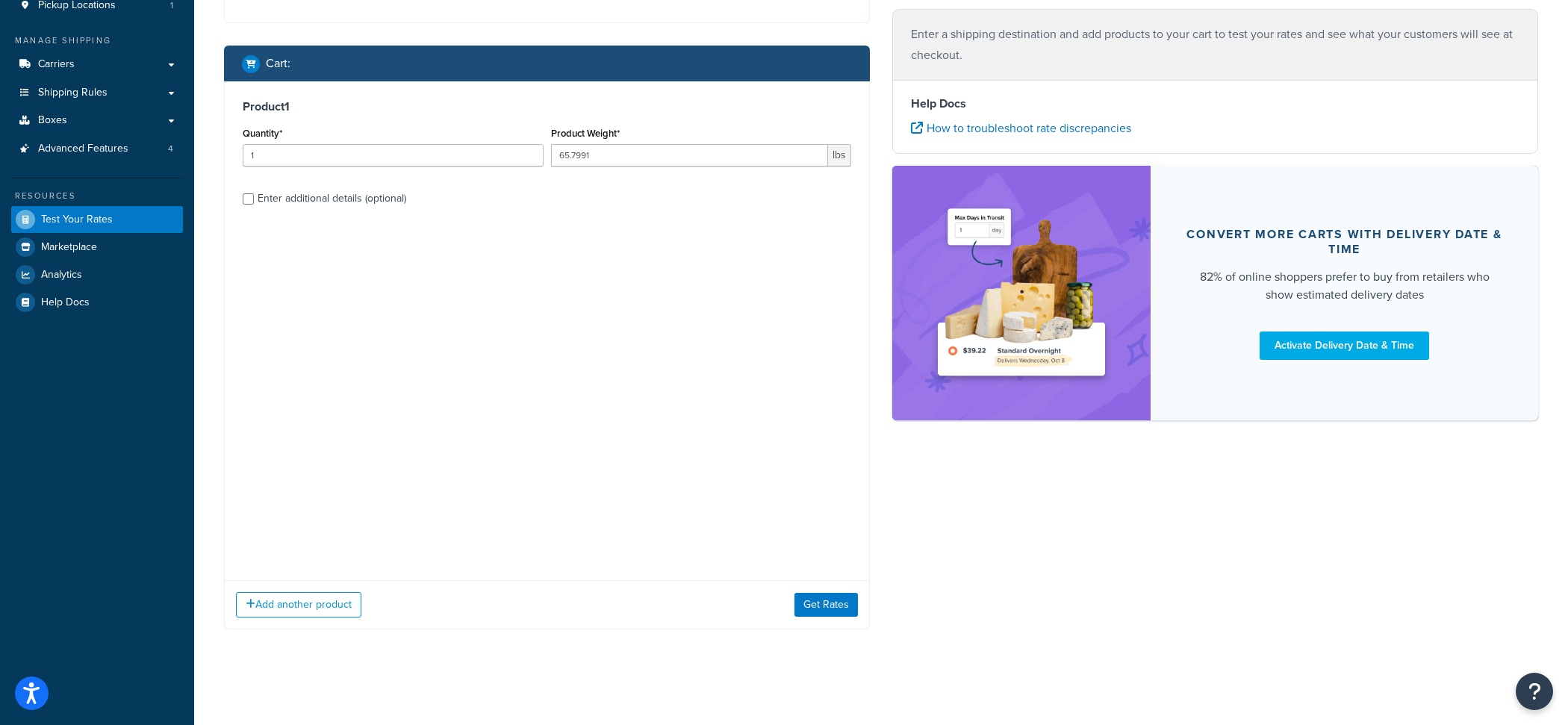
scroll to position [0, 0]
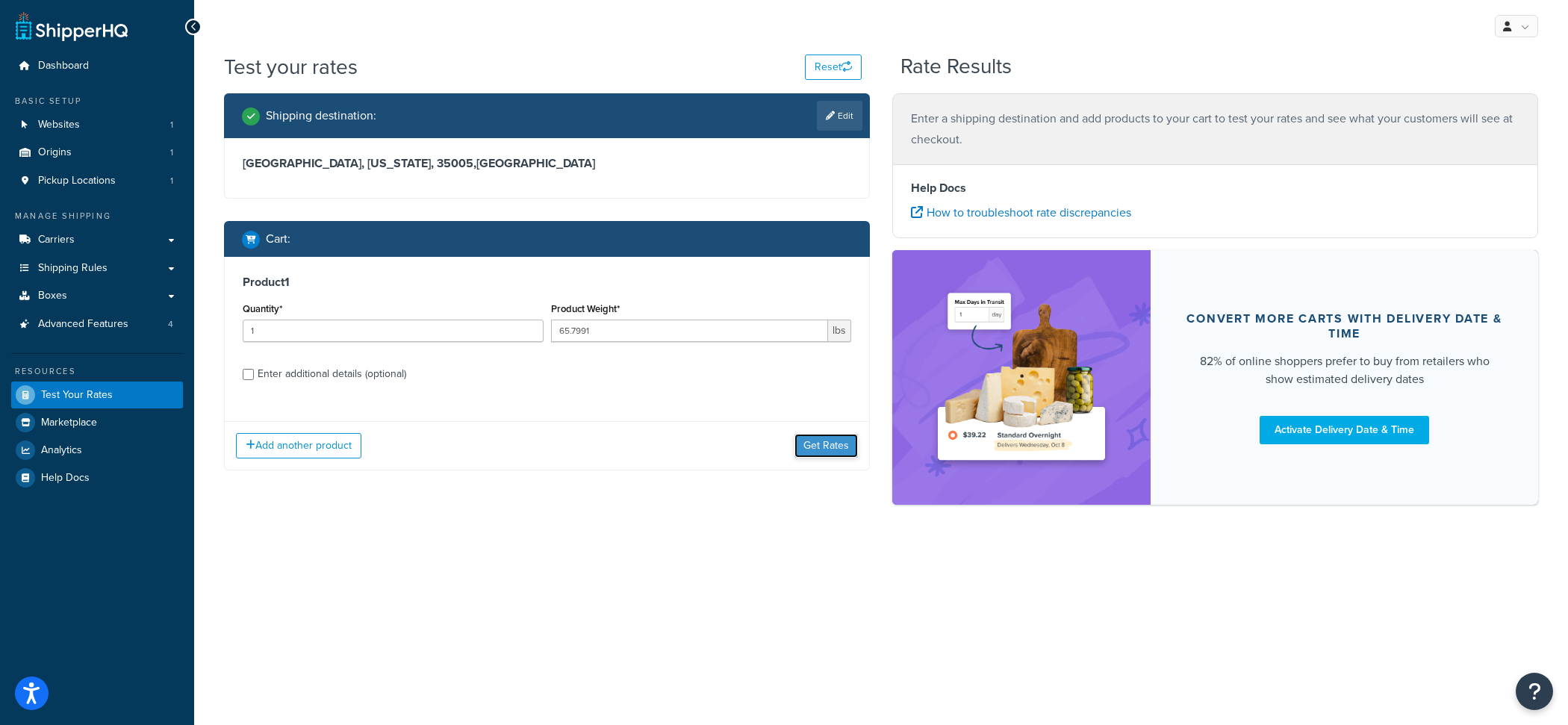
click at [828, 447] on button "Get Rates" at bounding box center [826, 446] width 64 height 24
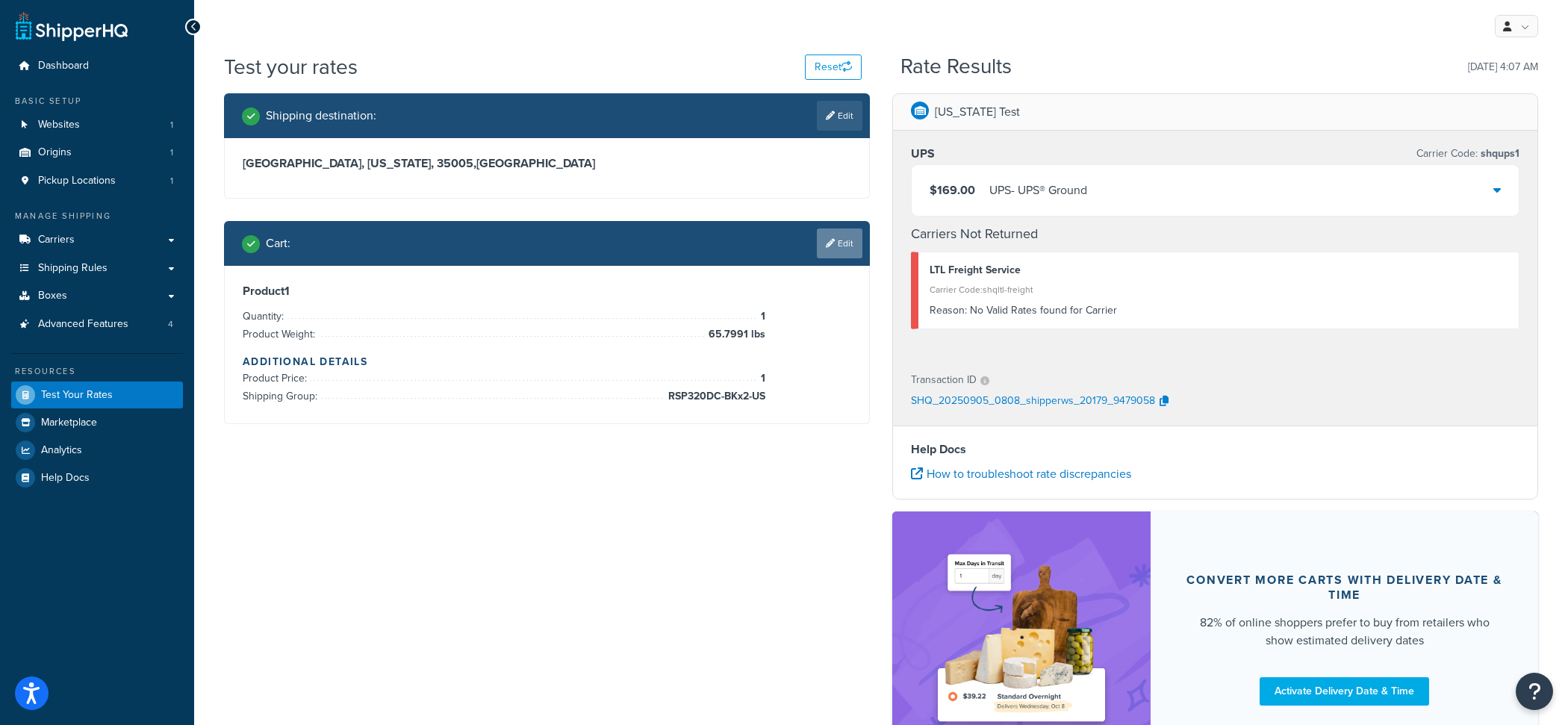
click at [837, 246] on link "Edit" at bounding box center [840, 243] width 46 height 30
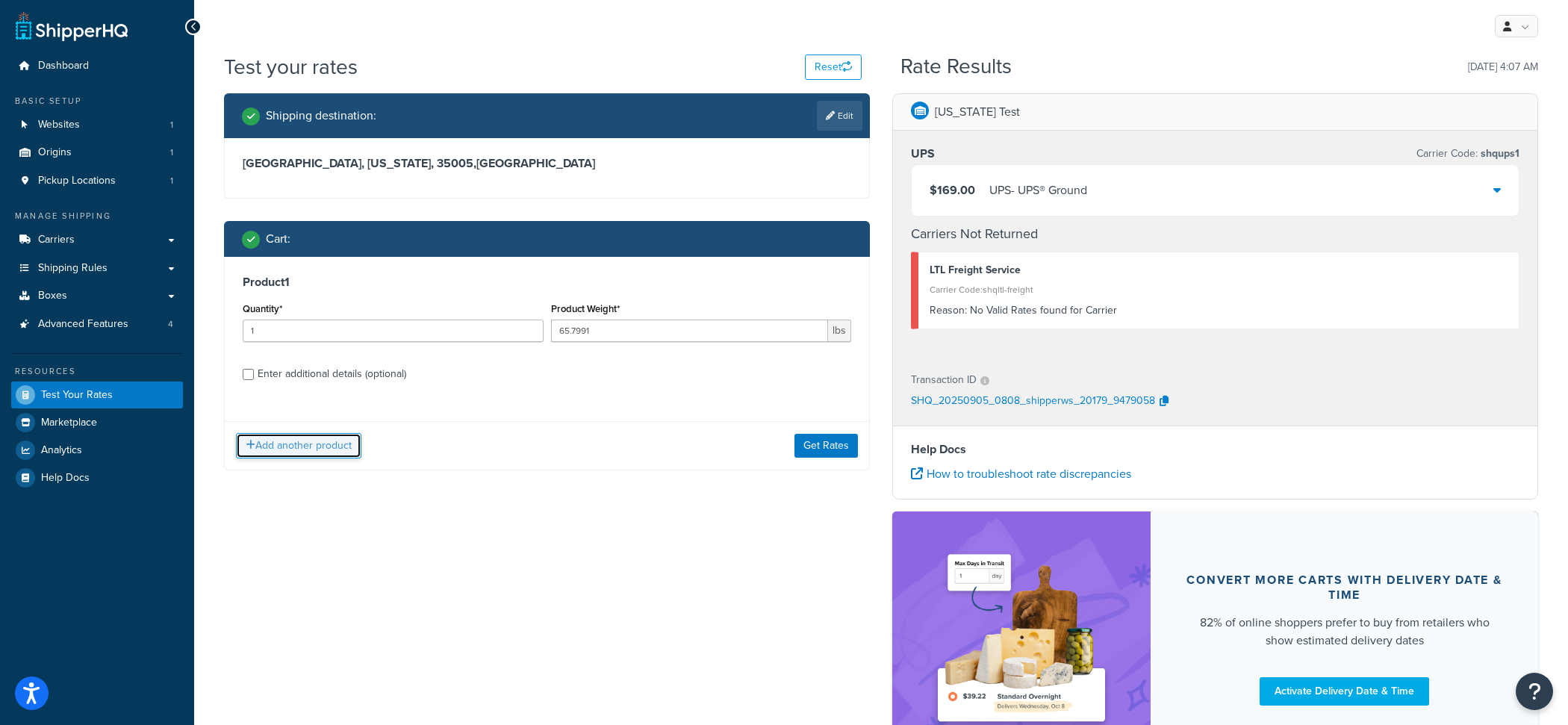
click at [329, 453] on button "Add another product" at bounding box center [298, 446] width 125 height 26
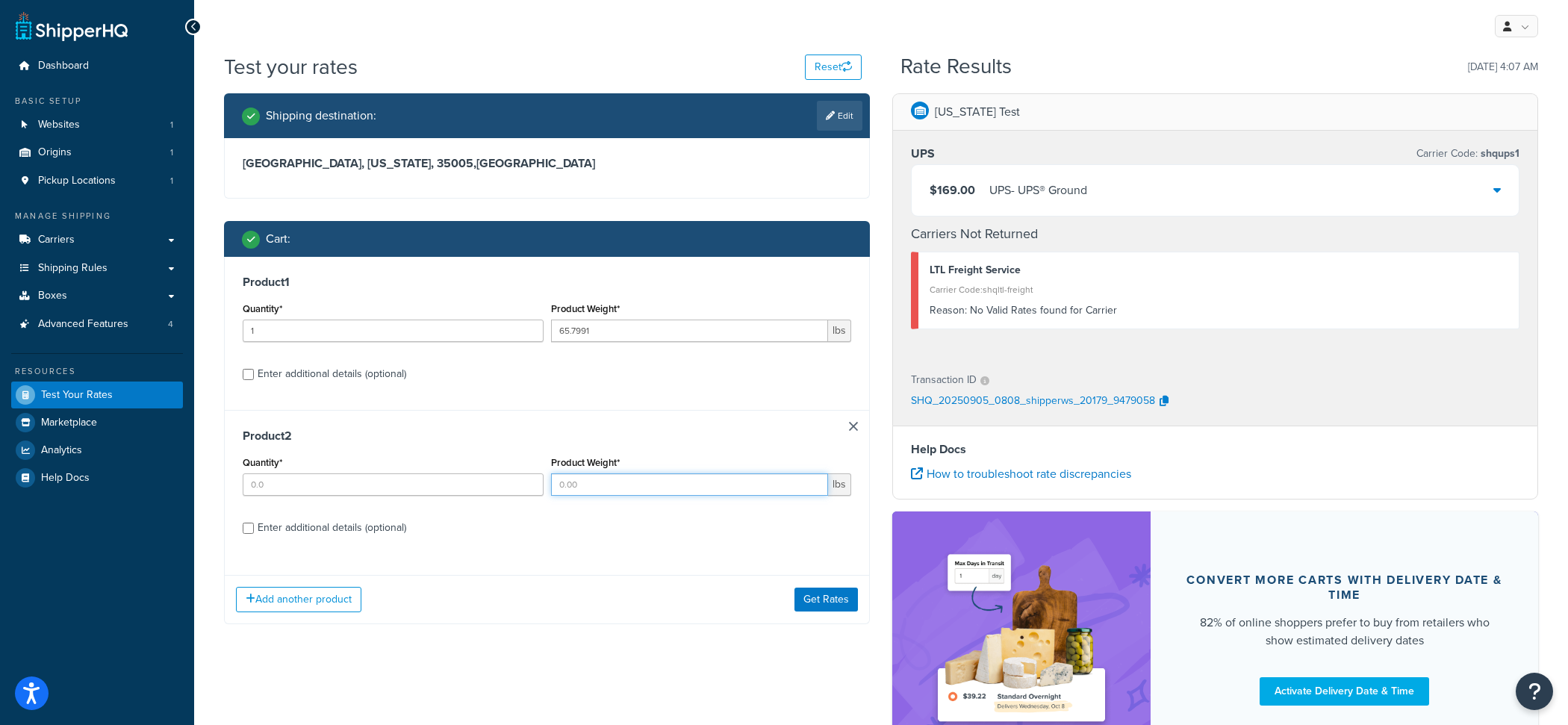
click at [621, 492] on input "Product Weight*" at bounding box center [690, 485] width 278 height 23
type input "131"
click at [392, 466] on div "Quantity*" at bounding box center [394, 474] width 301 height 43
click at [392, 475] on input "Quantity*" at bounding box center [394, 485] width 301 height 23
type input "1"
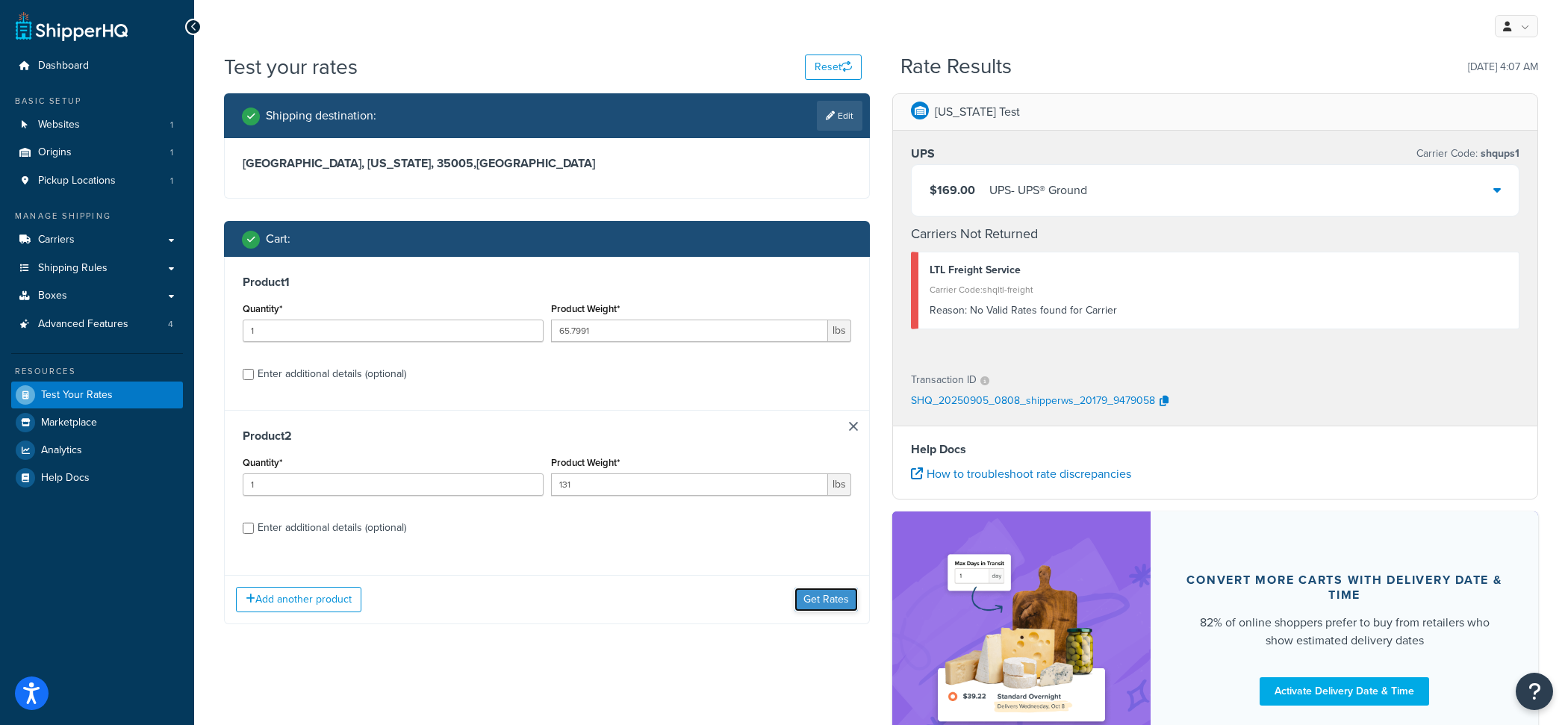
click at [813, 601] on button "Get Rates" at bounding box center [826, 600] width 64 height 24
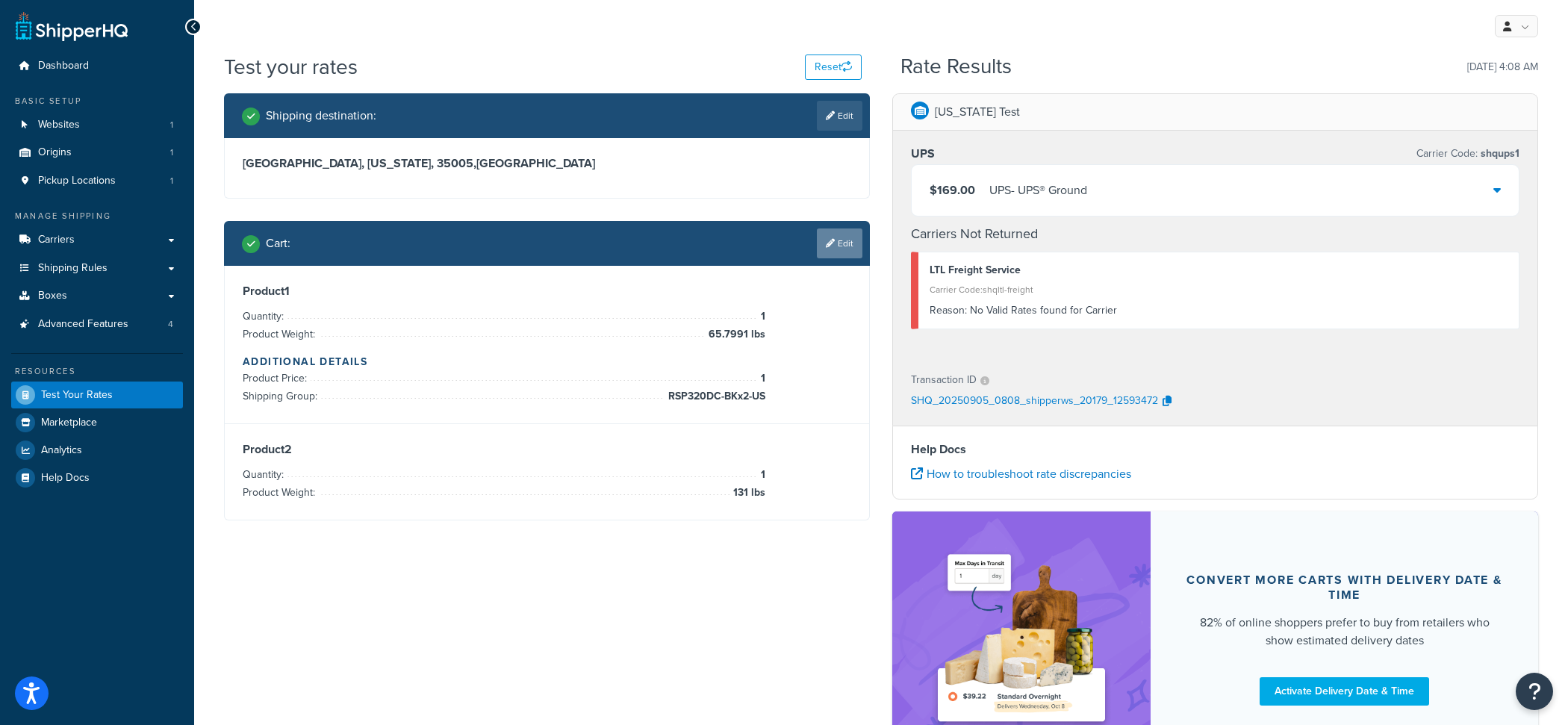
click at [833, 248] on link "Edit" at bounding box center [840, 243] width 46 height 30
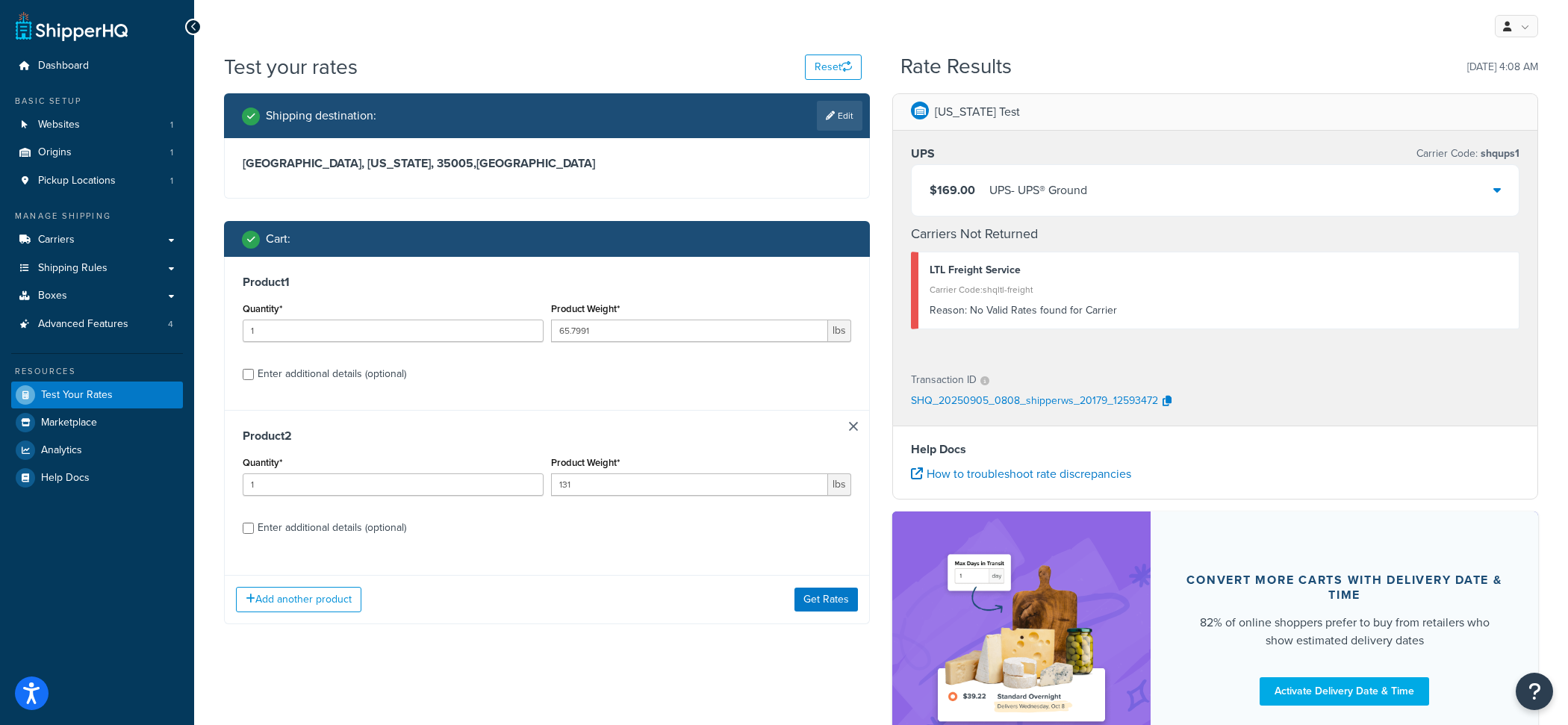
click at [346, 535] on div "Enter additional details (optional)" at bounding box center [331, 528] width 149 height 21
click at [254, 534] on input "Enter additional details (optional)" at bounding box center [248, 528] width 11 height 11
checkbox input "true"
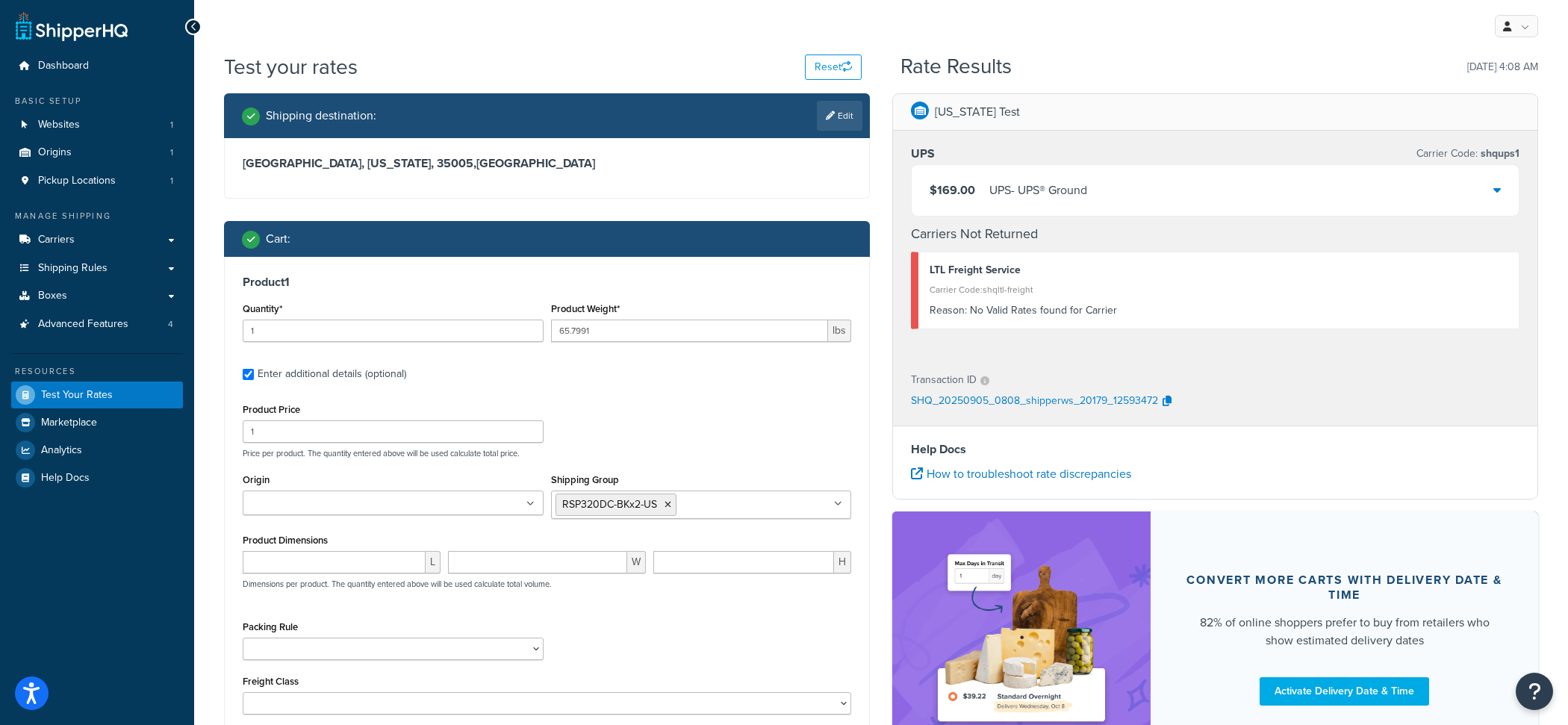
click at [995, 198] on div "UPS - UPS® Ground" at bounding box center [1038, 190] width 98 height 21
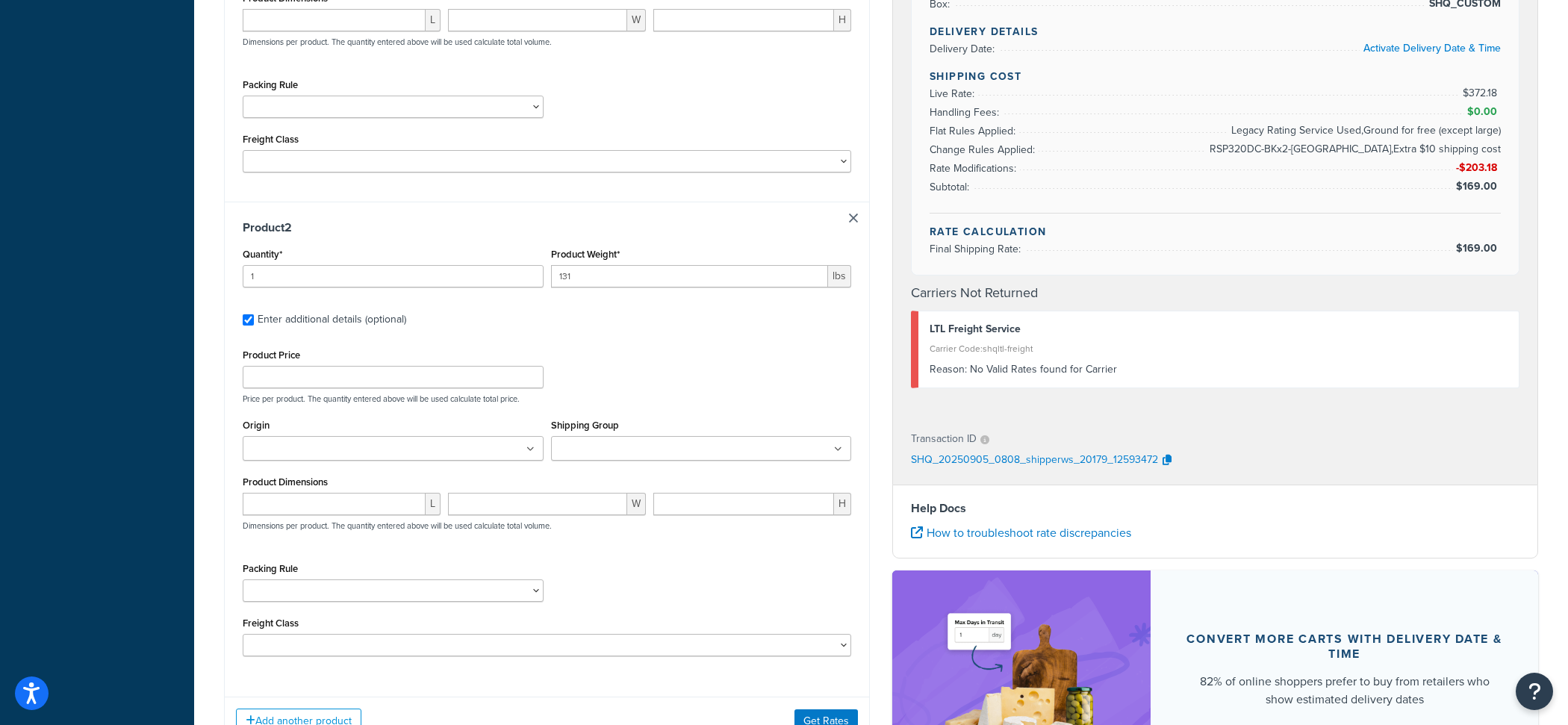
scroll to position [621, 0]
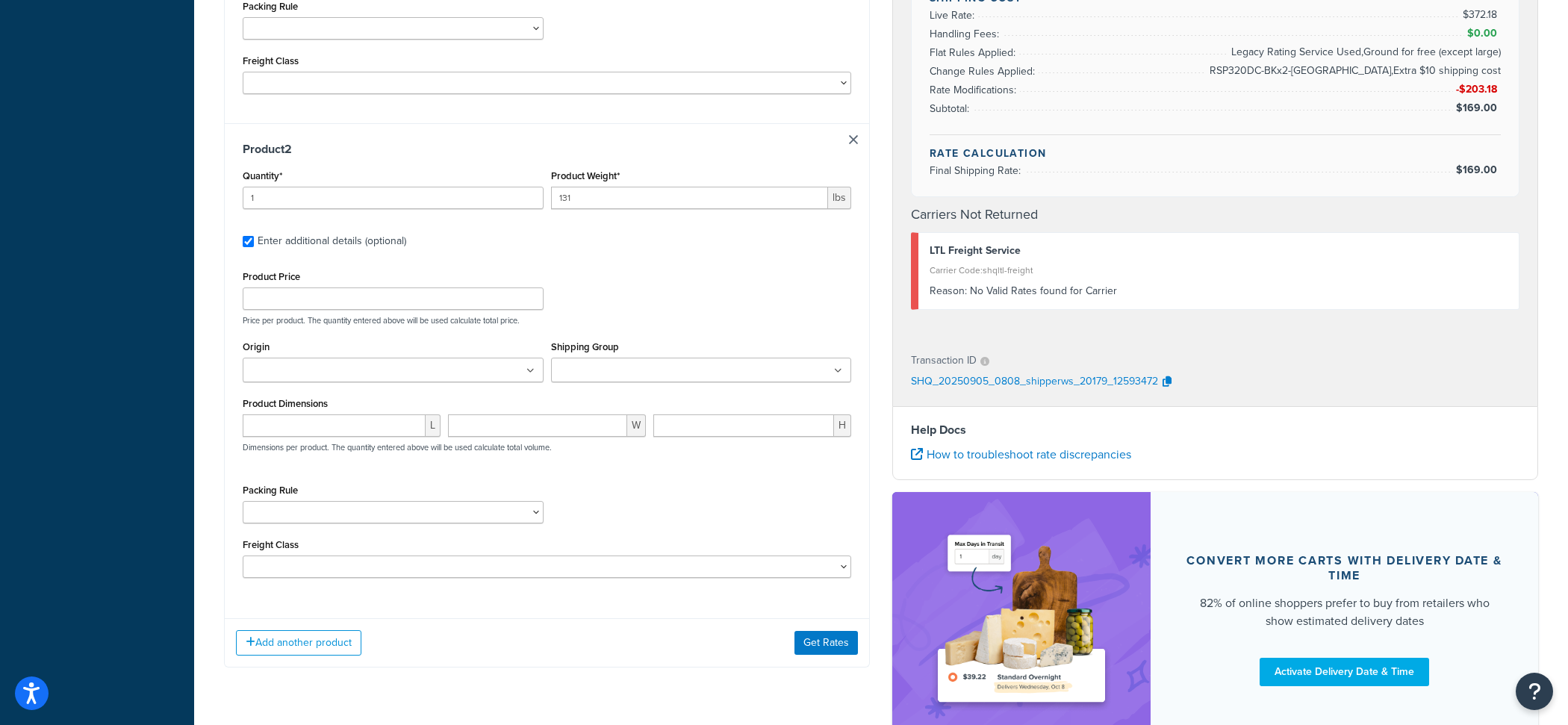
click at [644, 376] on input "Shipping Group" at bounding box center [621, 371] width 132 height 16
type input "larg"
click at [835, 646] on button "Get Rates" at bounding box center [826, 636] width 64 height 24
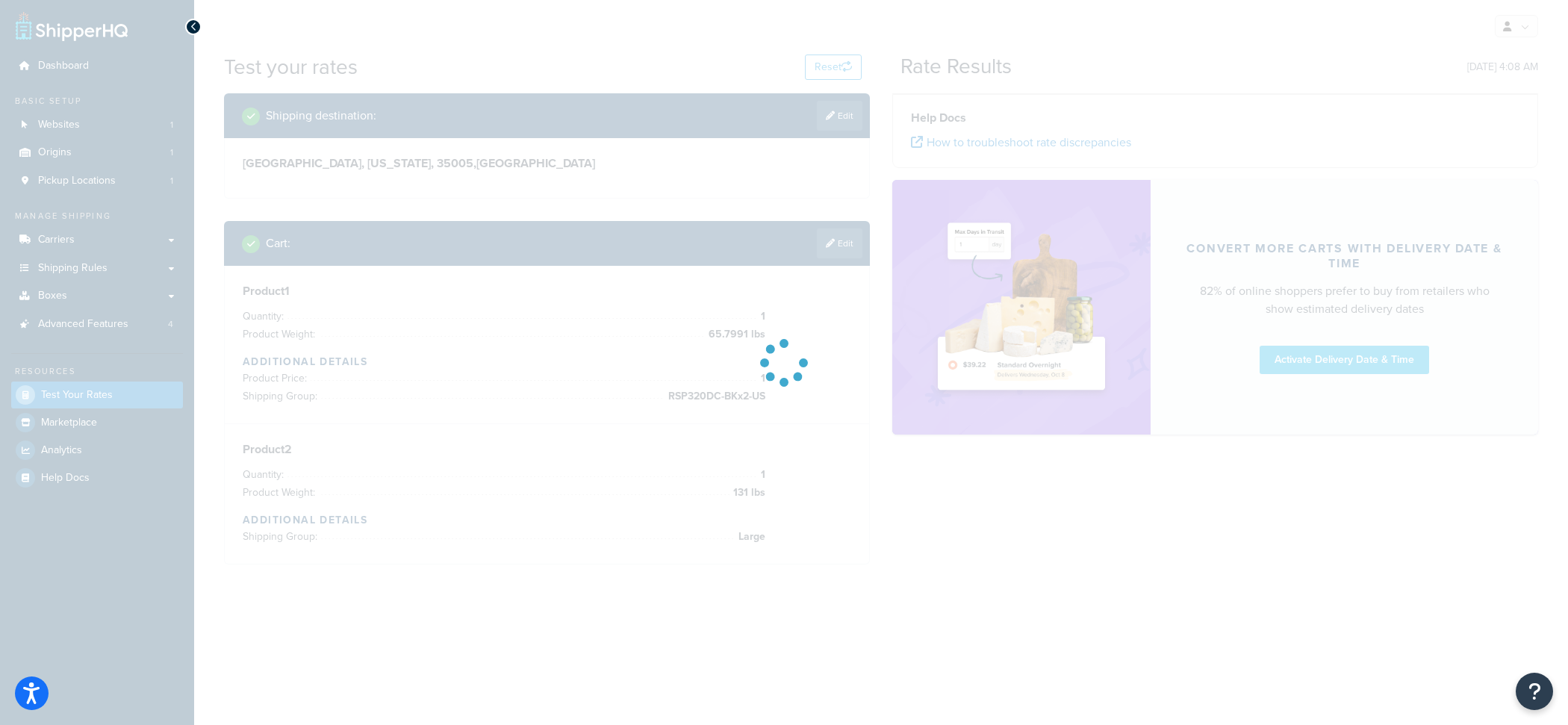
scroll to position [0, 0]
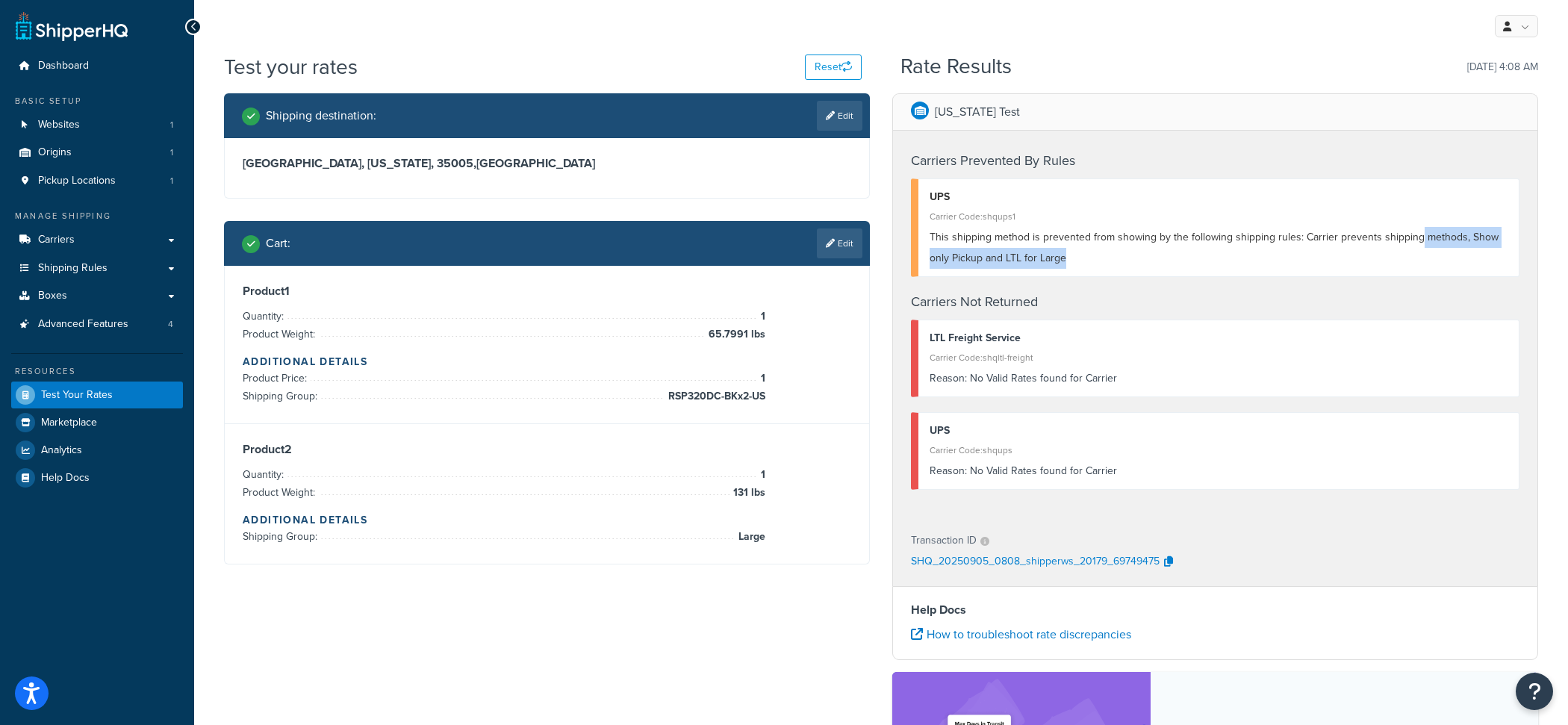
drag, startPoint x: 1077, startPoint y: 254, endPoint x: 1418, endPoint y: 242, distance: 341.2
click at [1418, 242] on div "This shipping method is prevented from showing by the following shipping rules:…" at bounding box center [1218, 248] width 578 height 42
drag, startPoint x: 1418, startPoint y: 242, endPoint x: 1436, endPoint y: 242, distance: 18.0
click at [1436, 242] on span "This shipping method is prevented from showing by the following shipping rules:…" at bounding box center [1214, 247] width 569 height 37
drag, startPoint x: 1466, startPoint y: 239, endPoint x: 1457, endPoint y: 268, distance: 30.4
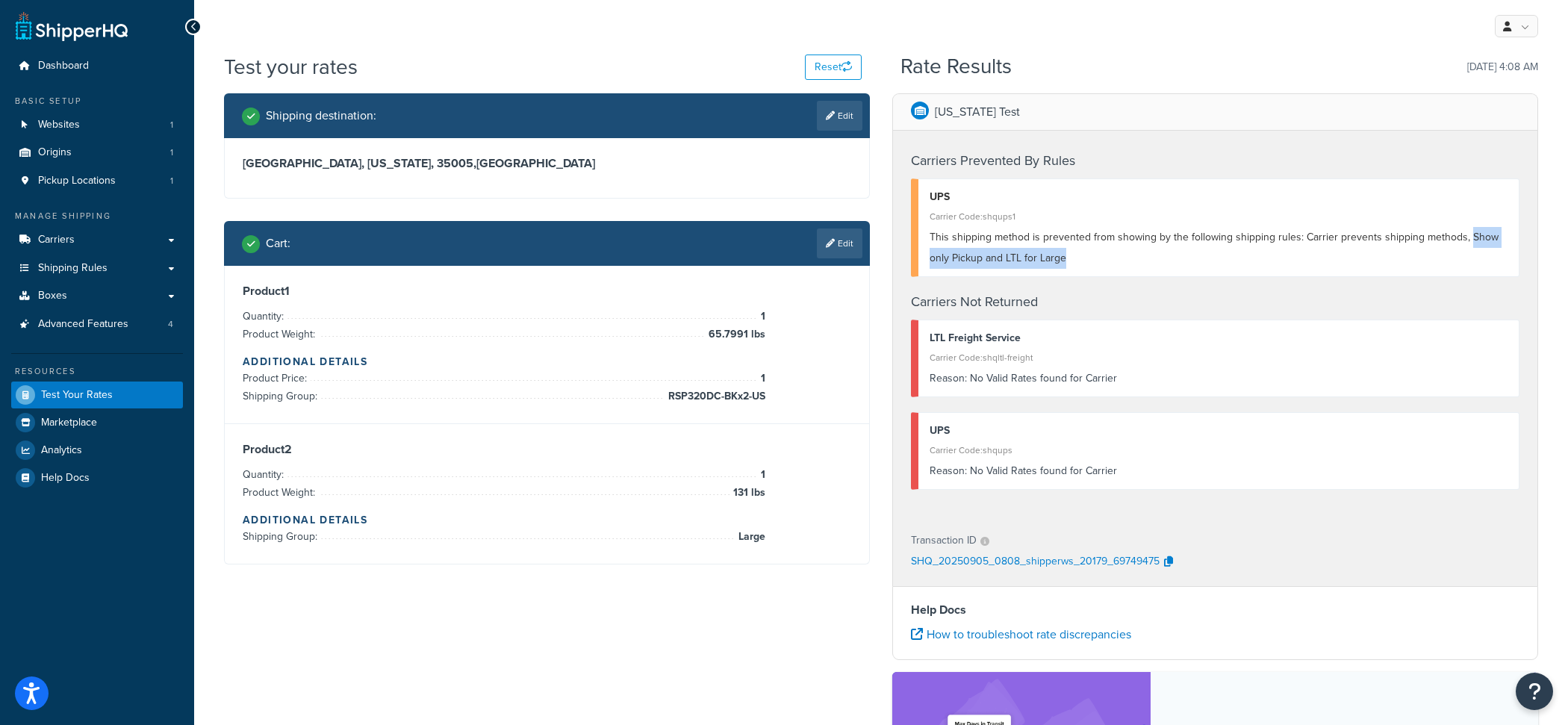
click at [1457, 268] on div "UPS Carrier Code: shqups1 This shipping method is prevented from showing by the…" at bounding box center [1215, 227] width 609 height 99
copy span "Show only Pickup and LTL for Large"
click at [83, 252] on link "Carriers" at bounding box center [97, 240] width 172 height 27
click at [839, 255] on link "Edit" at bounding box center [840, 243] width 46 height 30
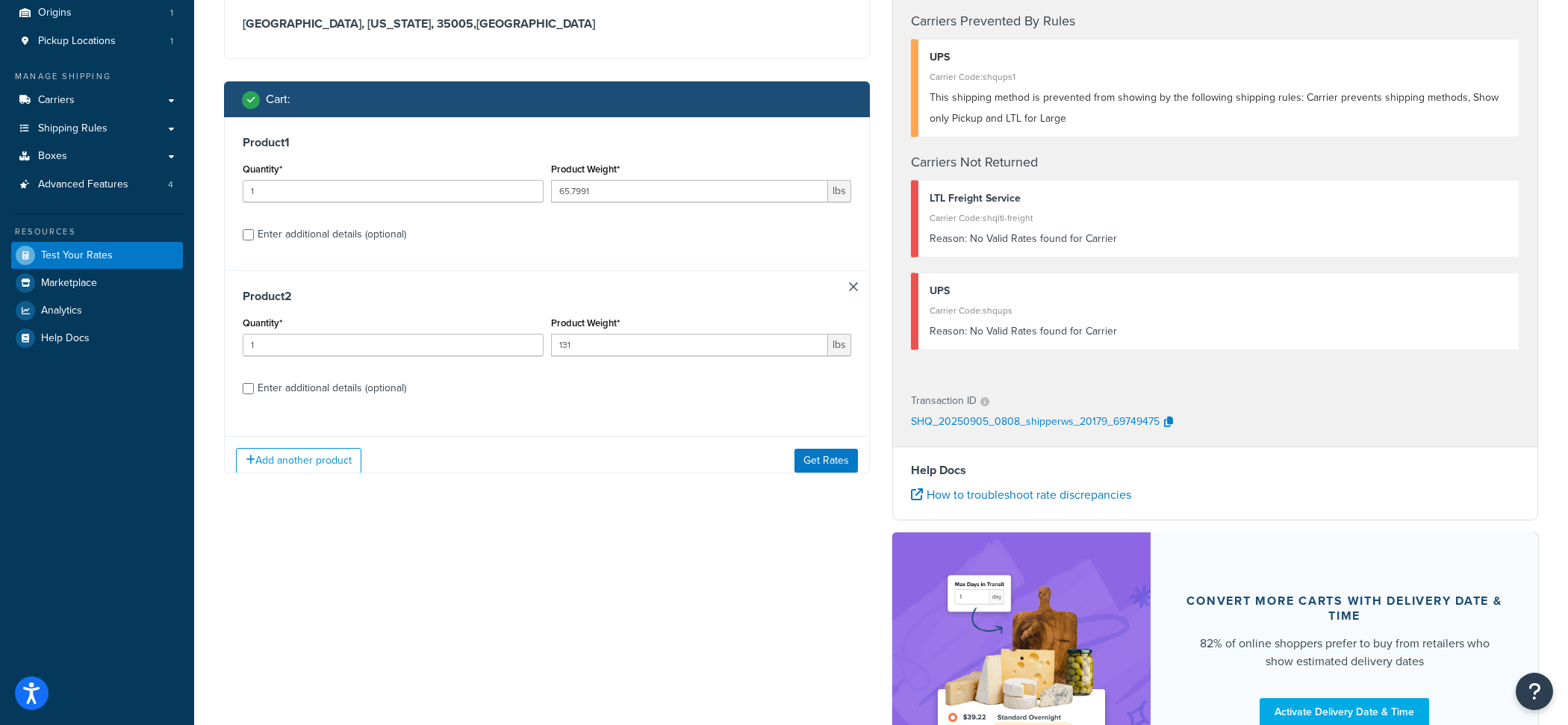
scroll to position [271, 0]
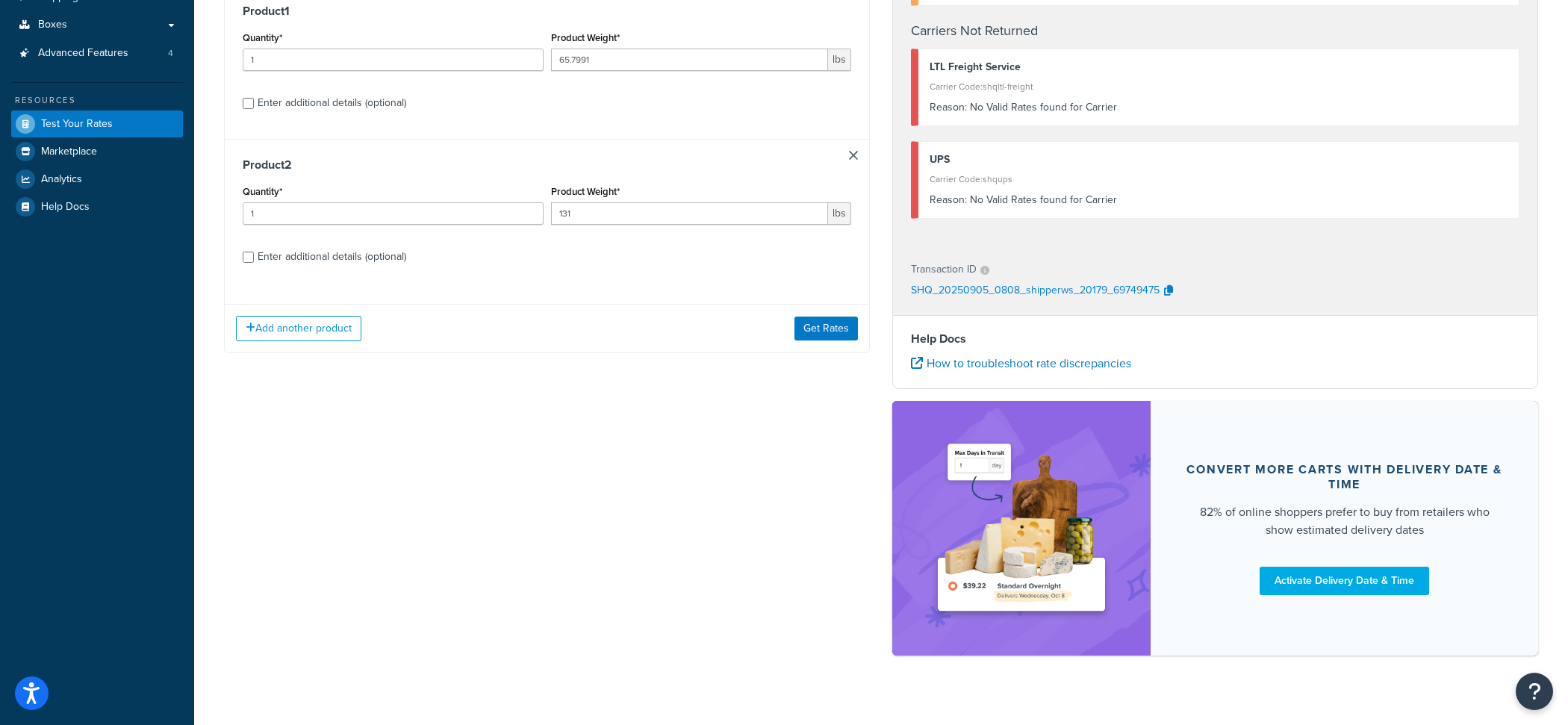
click at [412, 262] on label "Enter additional details (optional)" at bounding box center [554, 256] width 594 height 24
click at [254, 262] on input "Enter additional details (optional)" at bounding box center [248, 257] width 11 height 11
checkbox input "true"
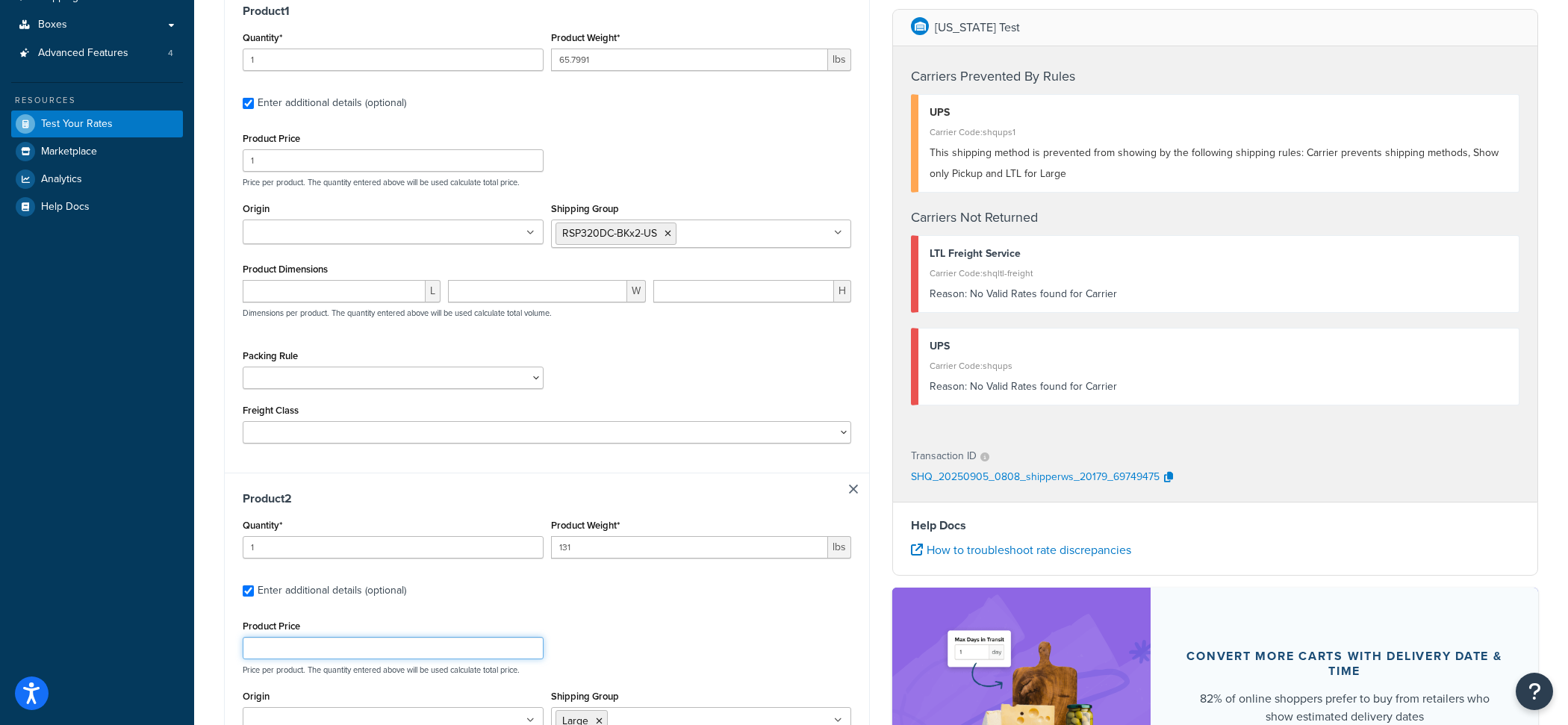
click at [395, 658] on input "Product Price" at bounding box center [394, 648] width 301 height 23
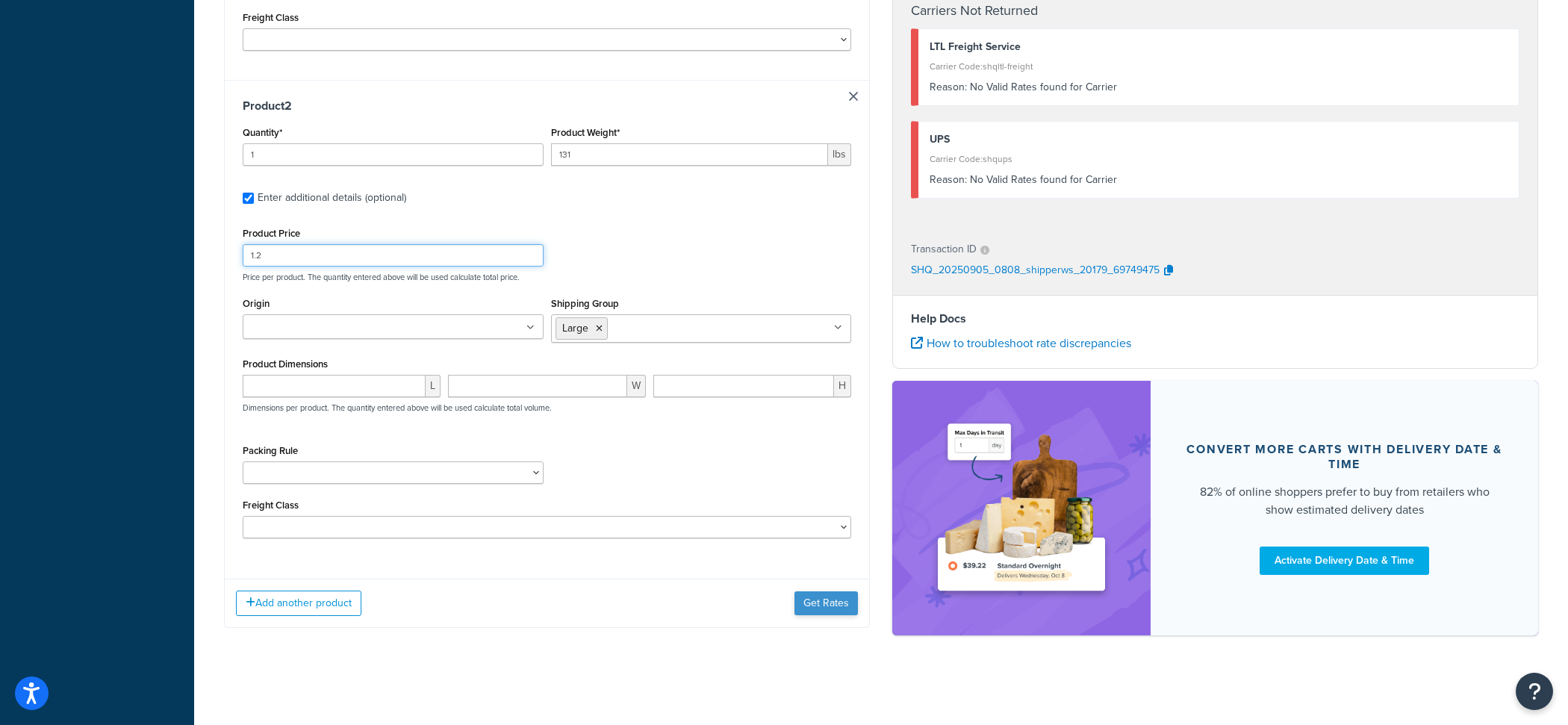
type input "1.2"
click at [831, 607] on button "Get Rates" at bounding box center [826, 604] width 64 height 24
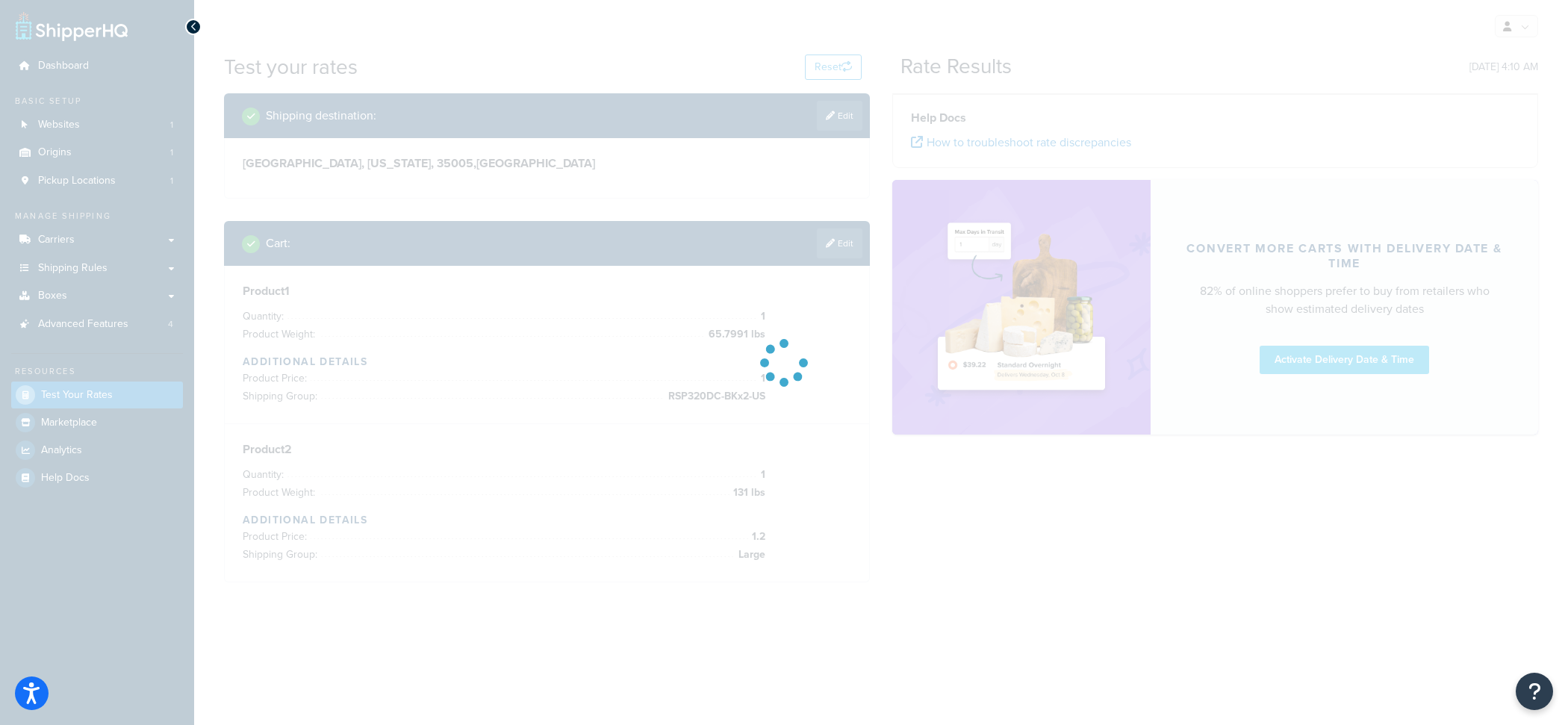
scroll to position [0, 0]
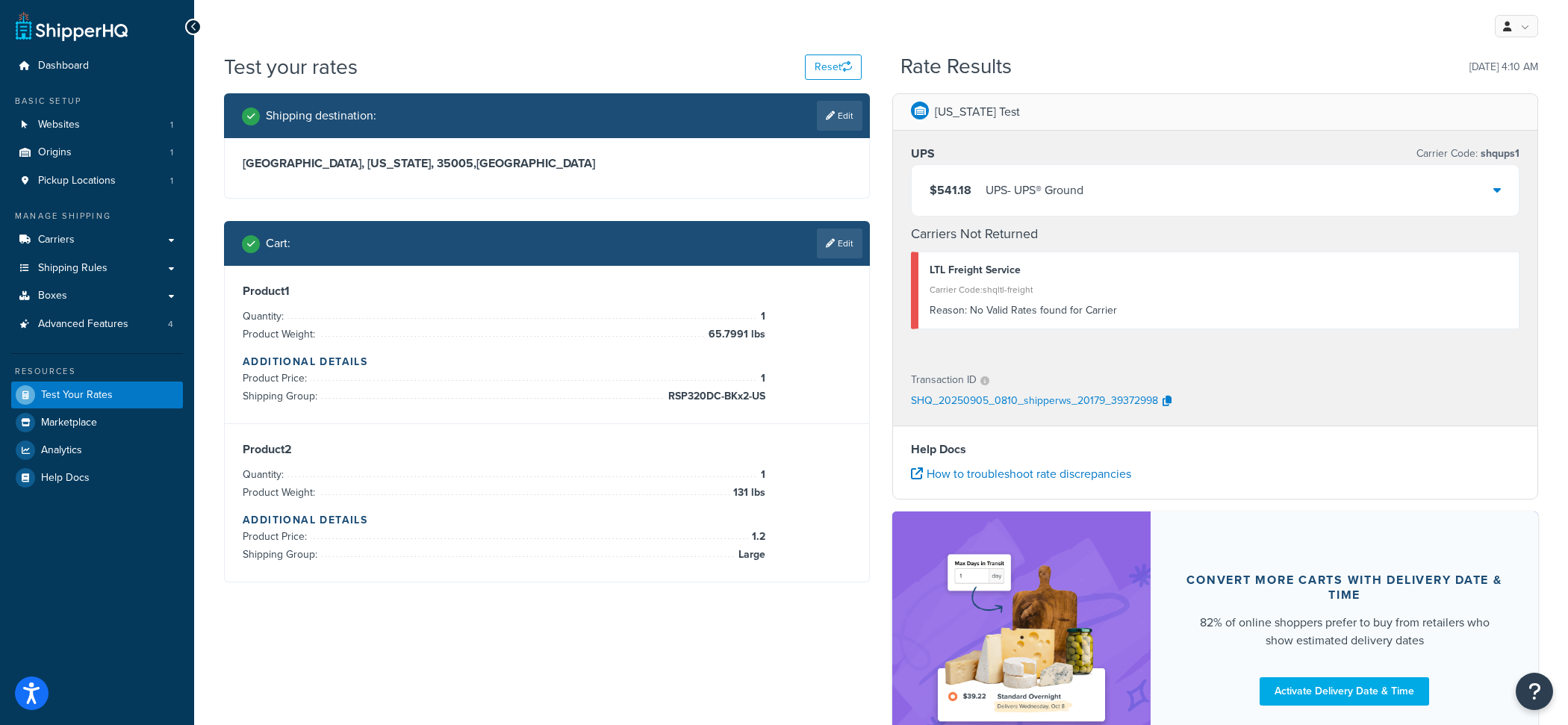
click at [1009, 206] on div "$541.18 UPS - UPS® Ground" at bounding box center [1215, 191] width 607 height 51
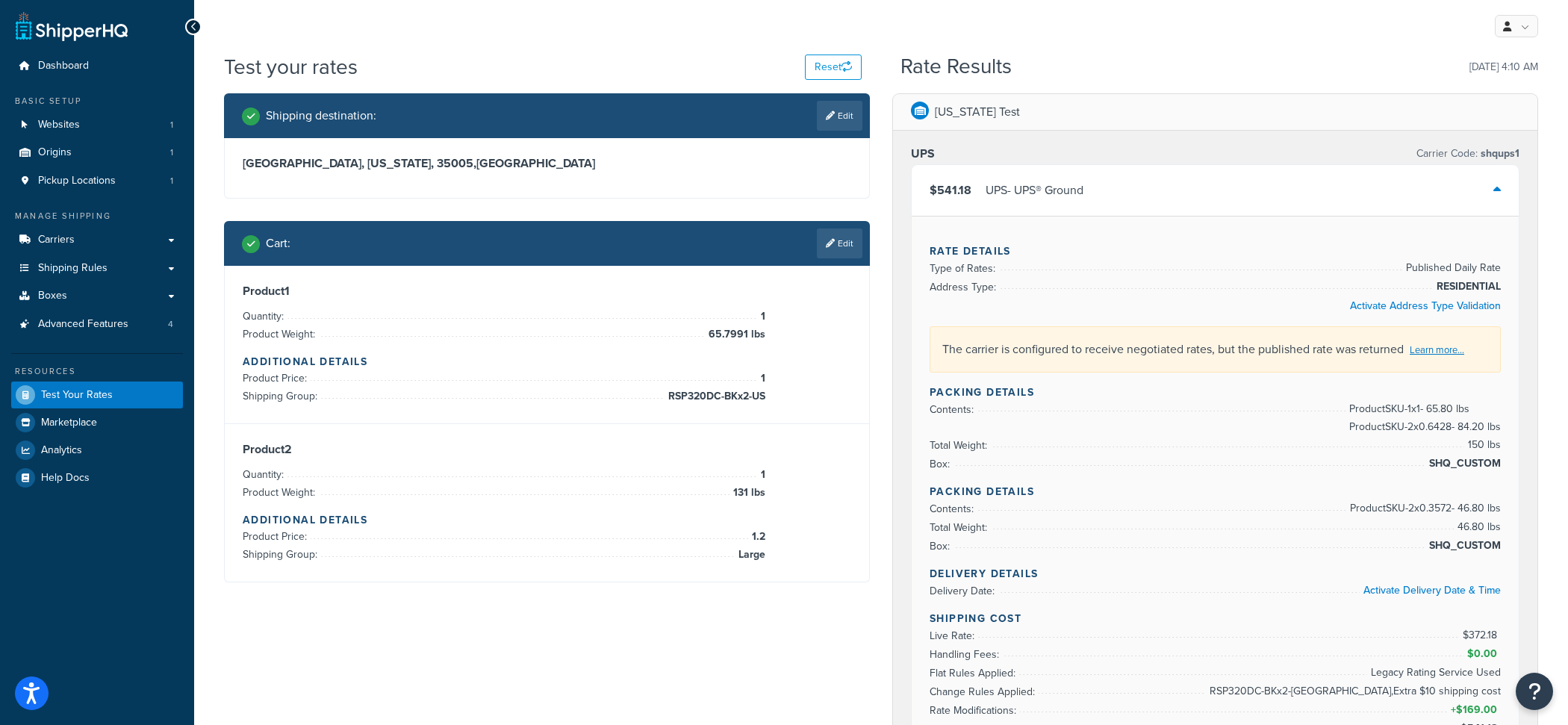
click at [1061, 207] on div "$541.18 UPS - UPS® Ground" at bounding box center [1215, 191] width 607 height 51
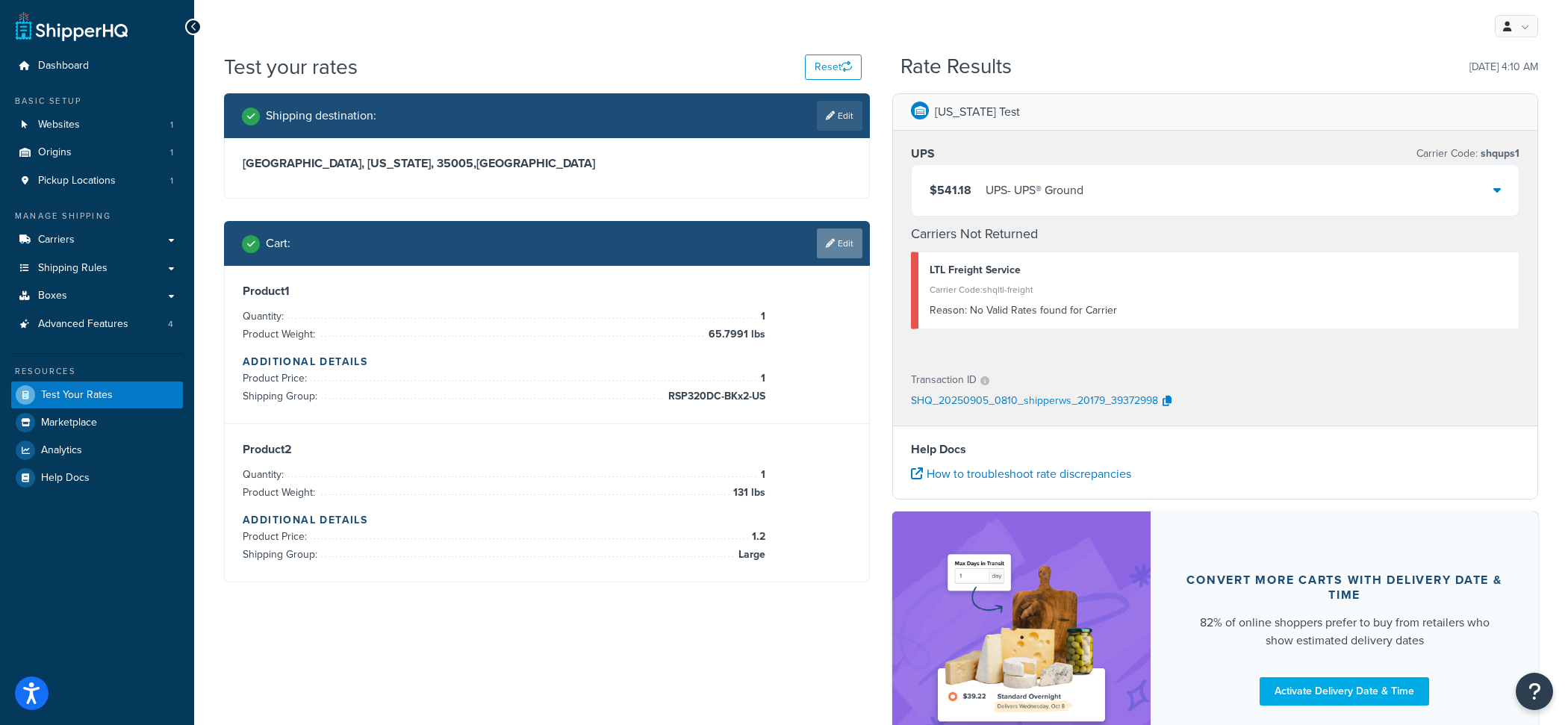
click at [827, 230] on link "Edit" at bounding box center [840, 243] width 46 height 30
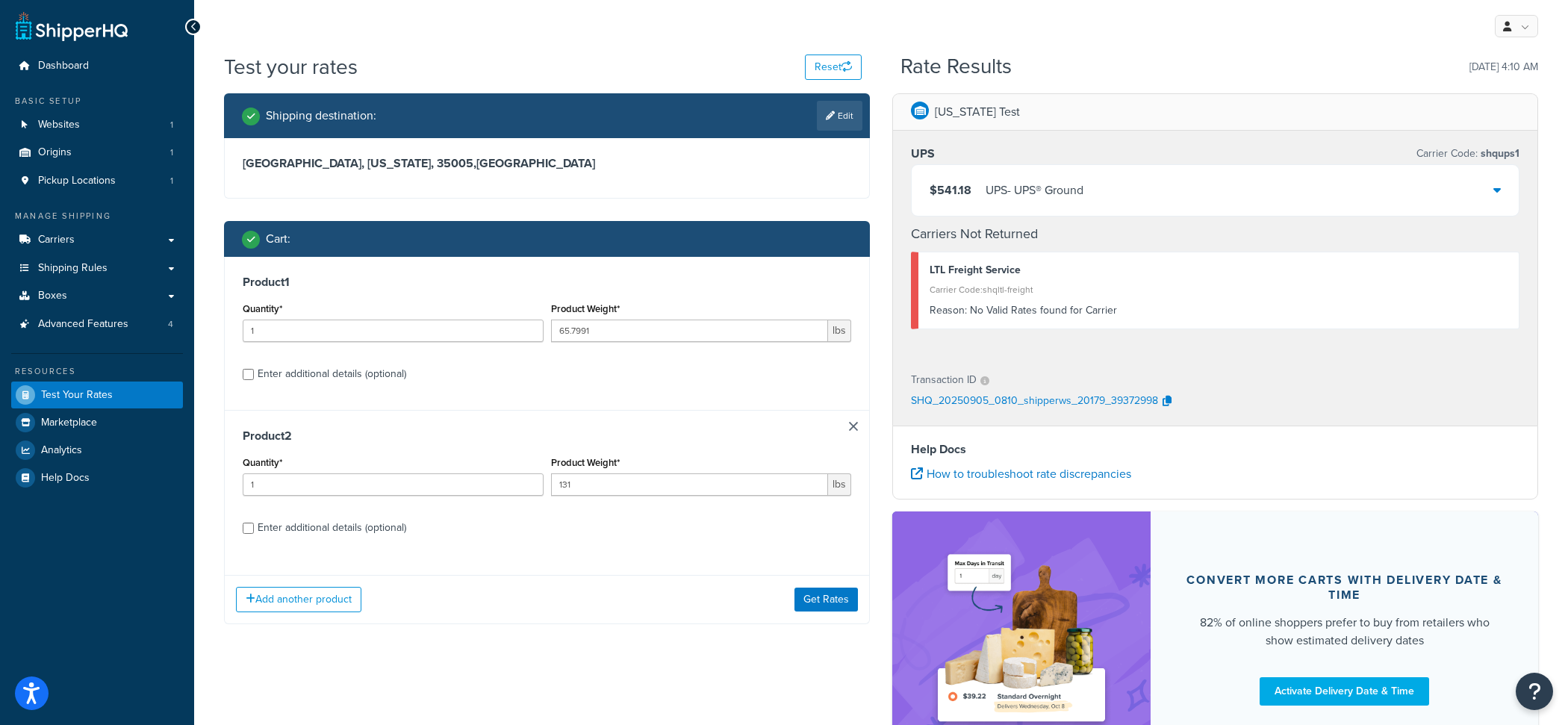
click at [331, 533] on div "Enter additional details (optional)" at bounding box center [331, 528] width 149 height 21
click at [254, 533] on input "Enter additional details (optional)" at bounding box center [248, 528] width 11 height 11
checkbox input "true"
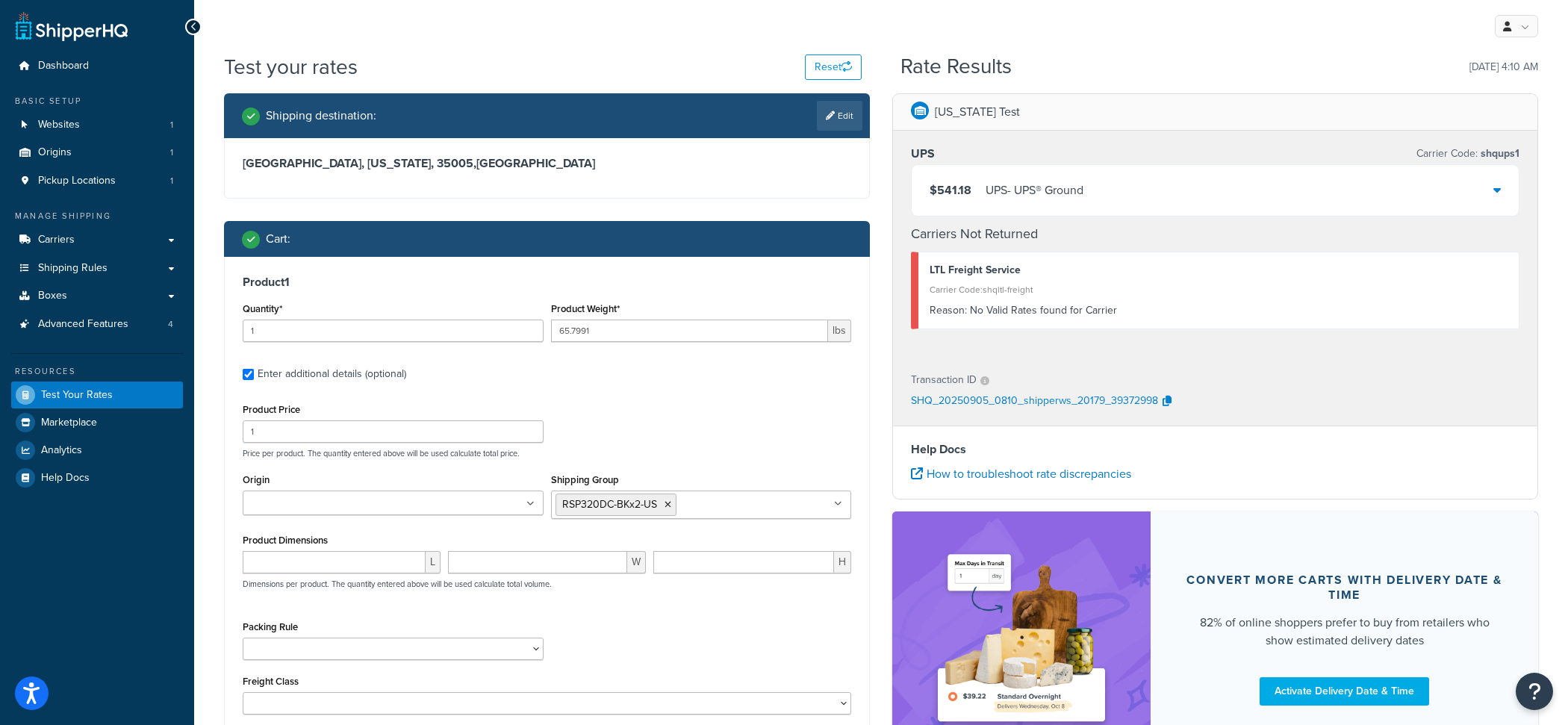
checkbox input "true"
click at [299, 437] on input "1" at bounding box center [394, 431] width 301 height 23
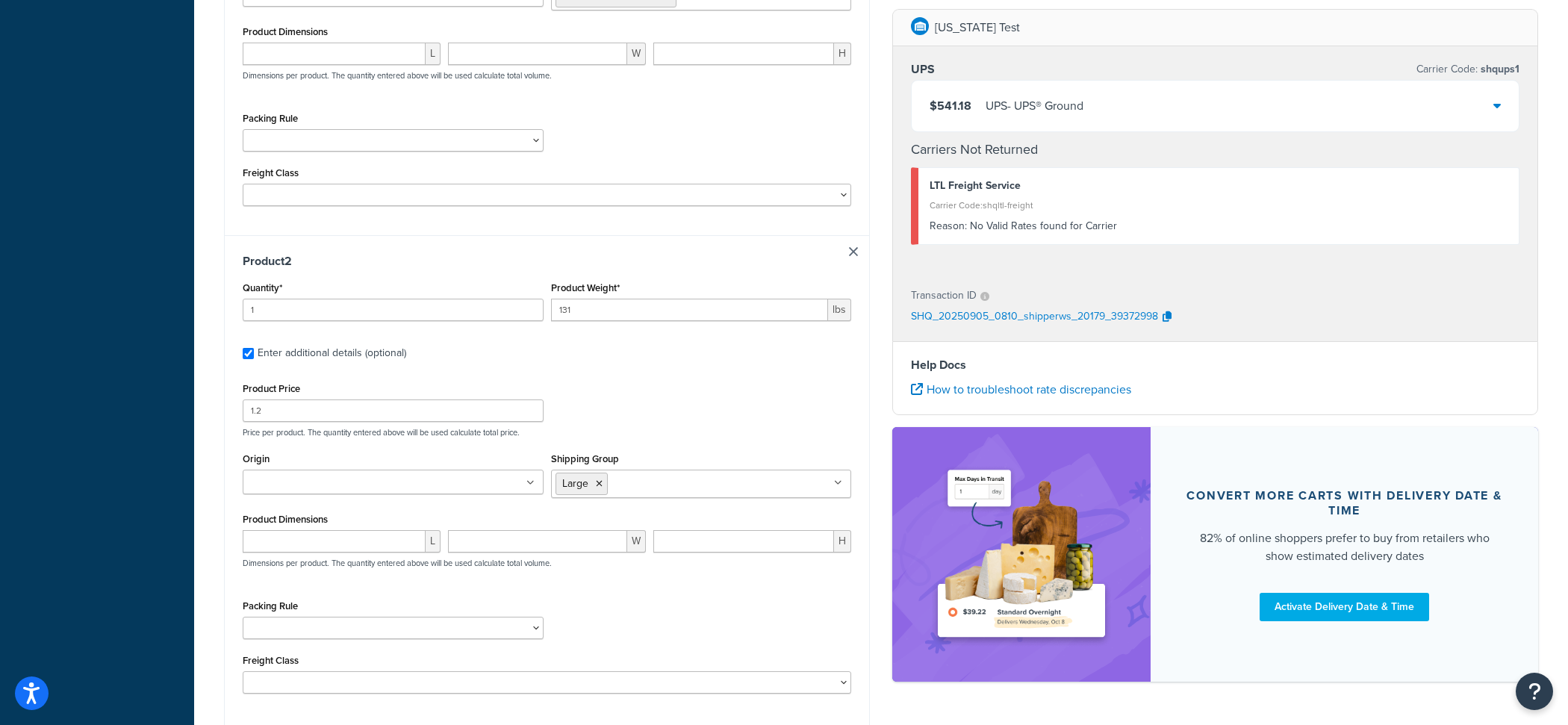
scroll to position [585, 0]
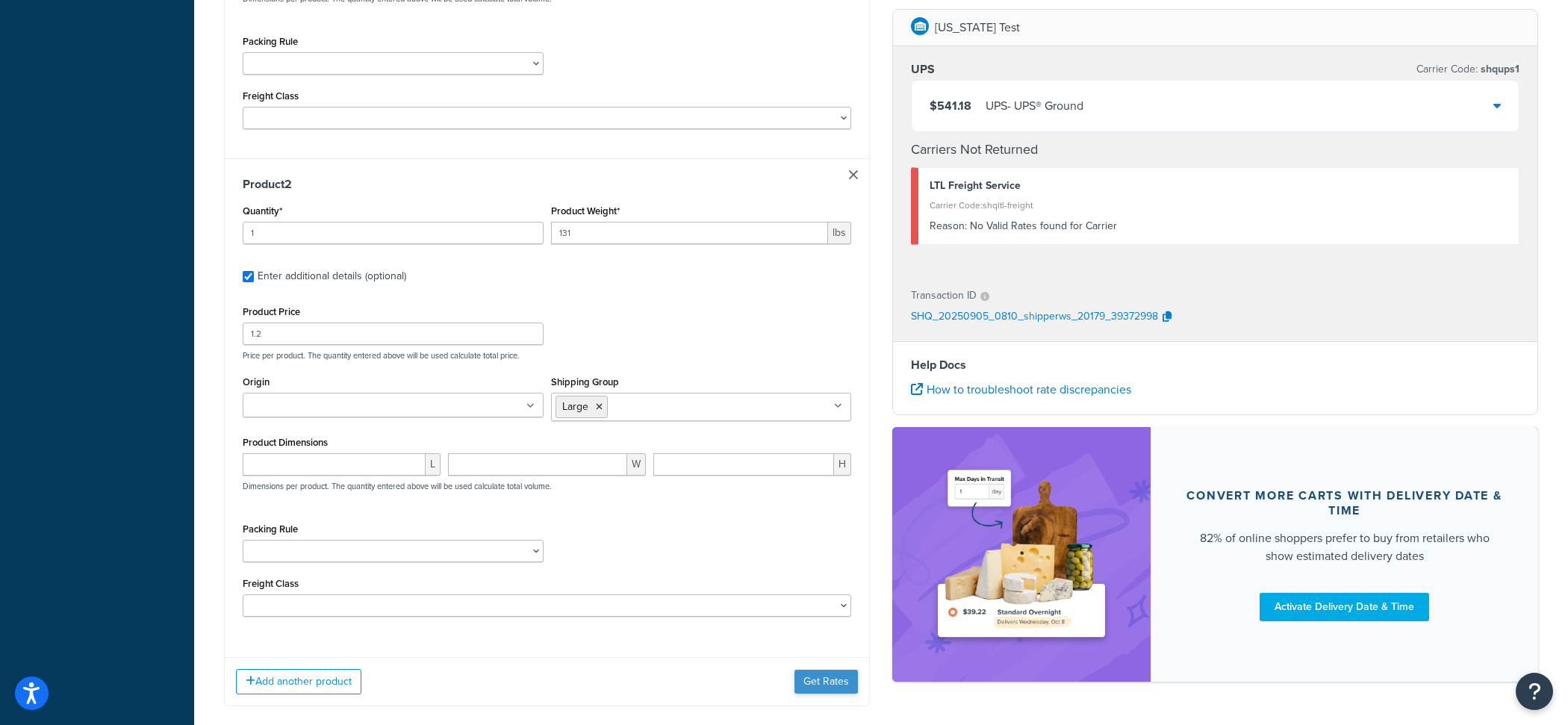
type input "1.1"
click at [824, 685] on button "Get Rates" at bounding box center [826, 682] width 64 height 24
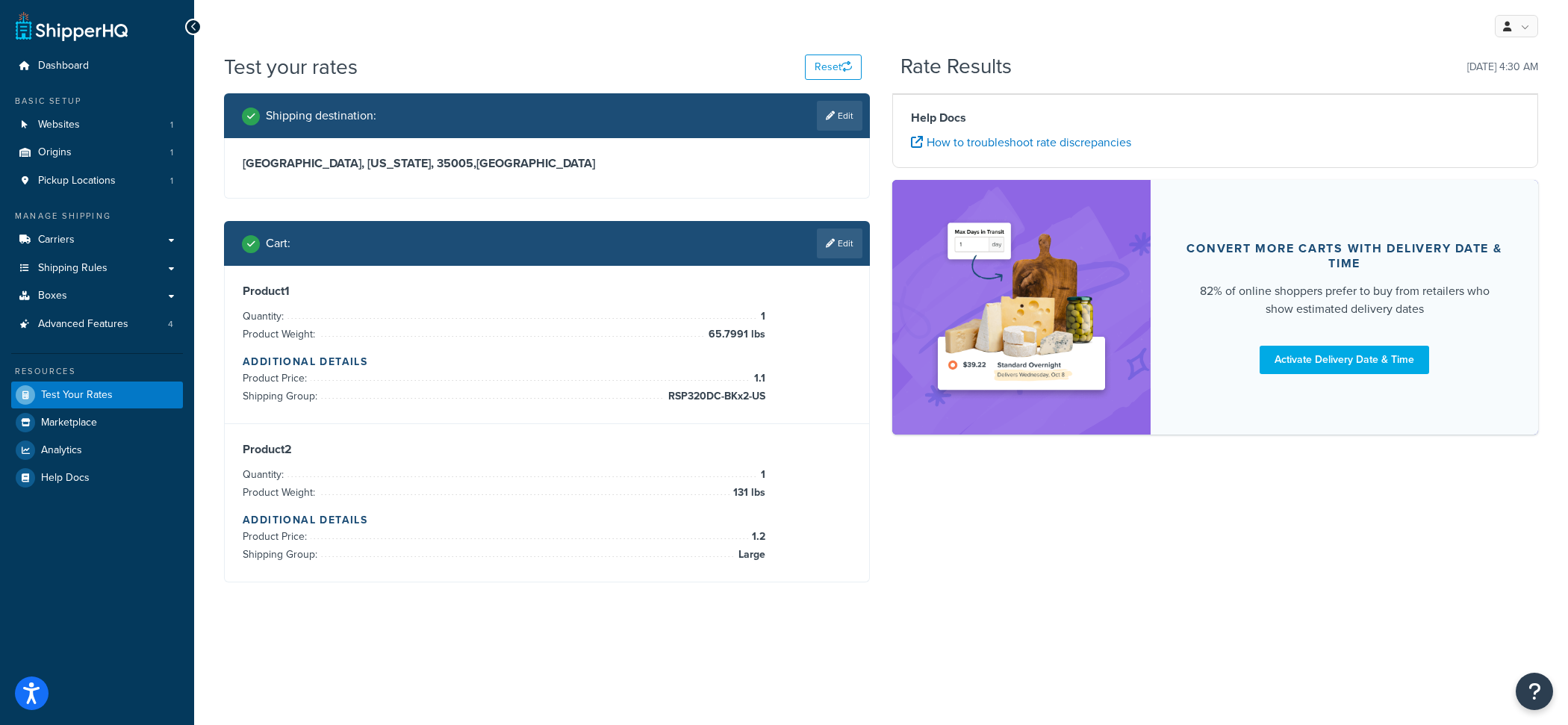
scroll to position [0, 0]
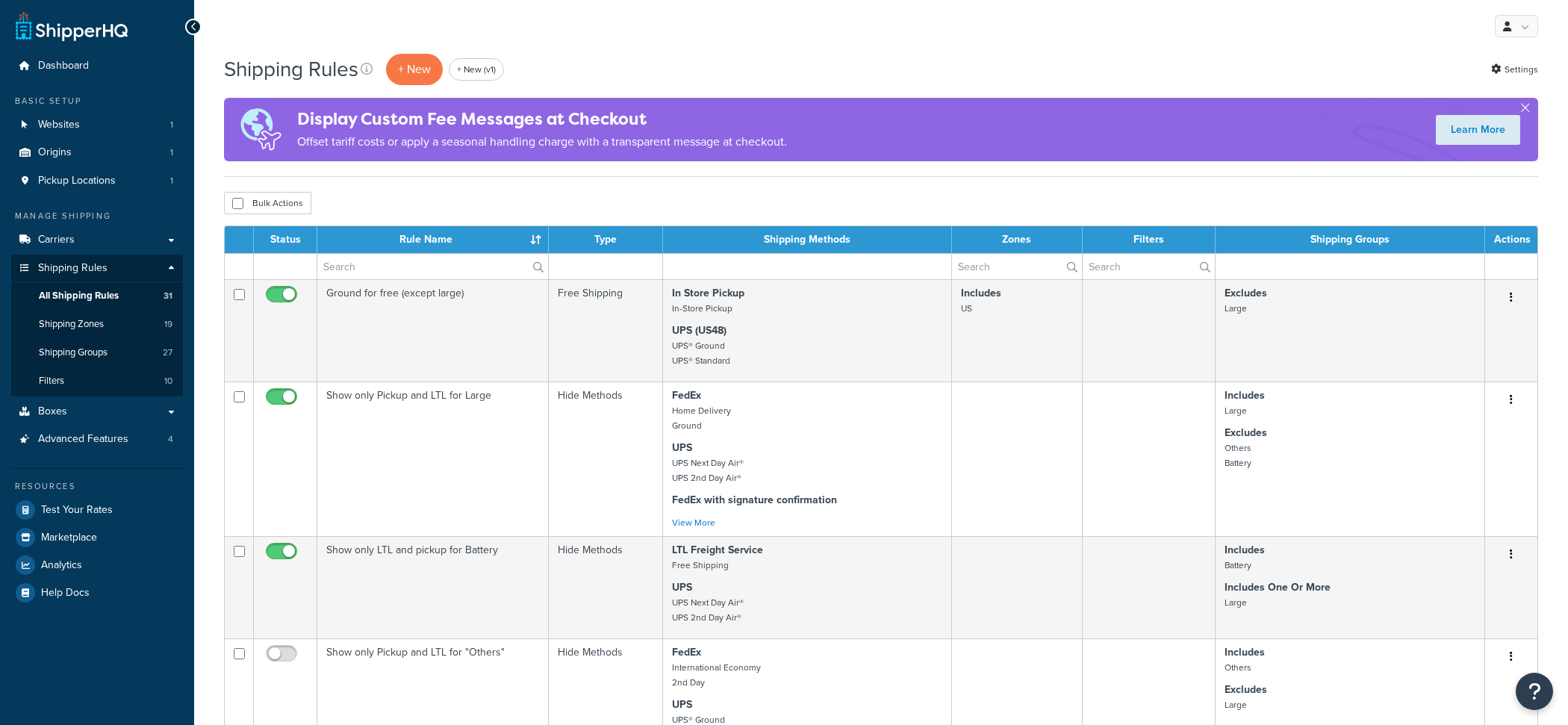
select select "50"
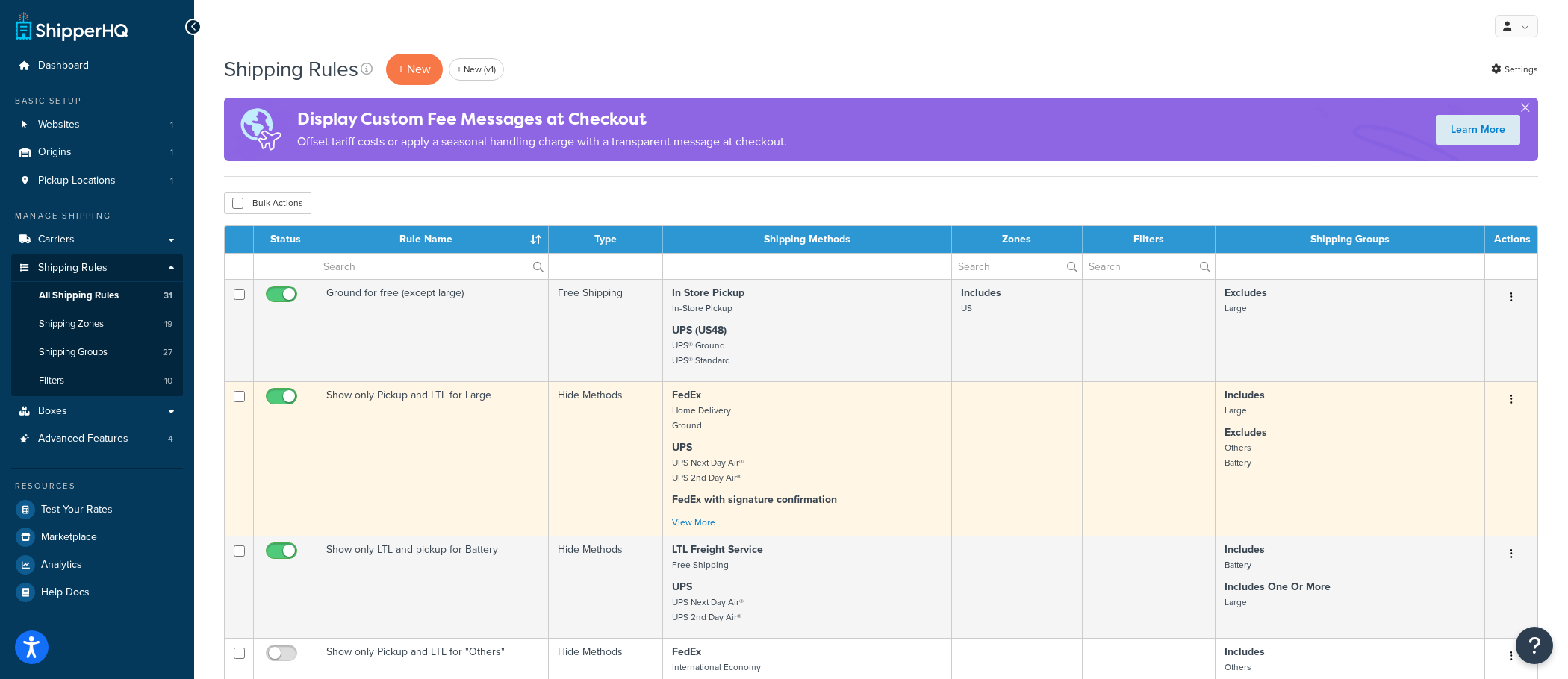
click at [533, 452] on td "Show only Pickup and LTL for Large" at bounding box center [434, 458] width 232 height 154
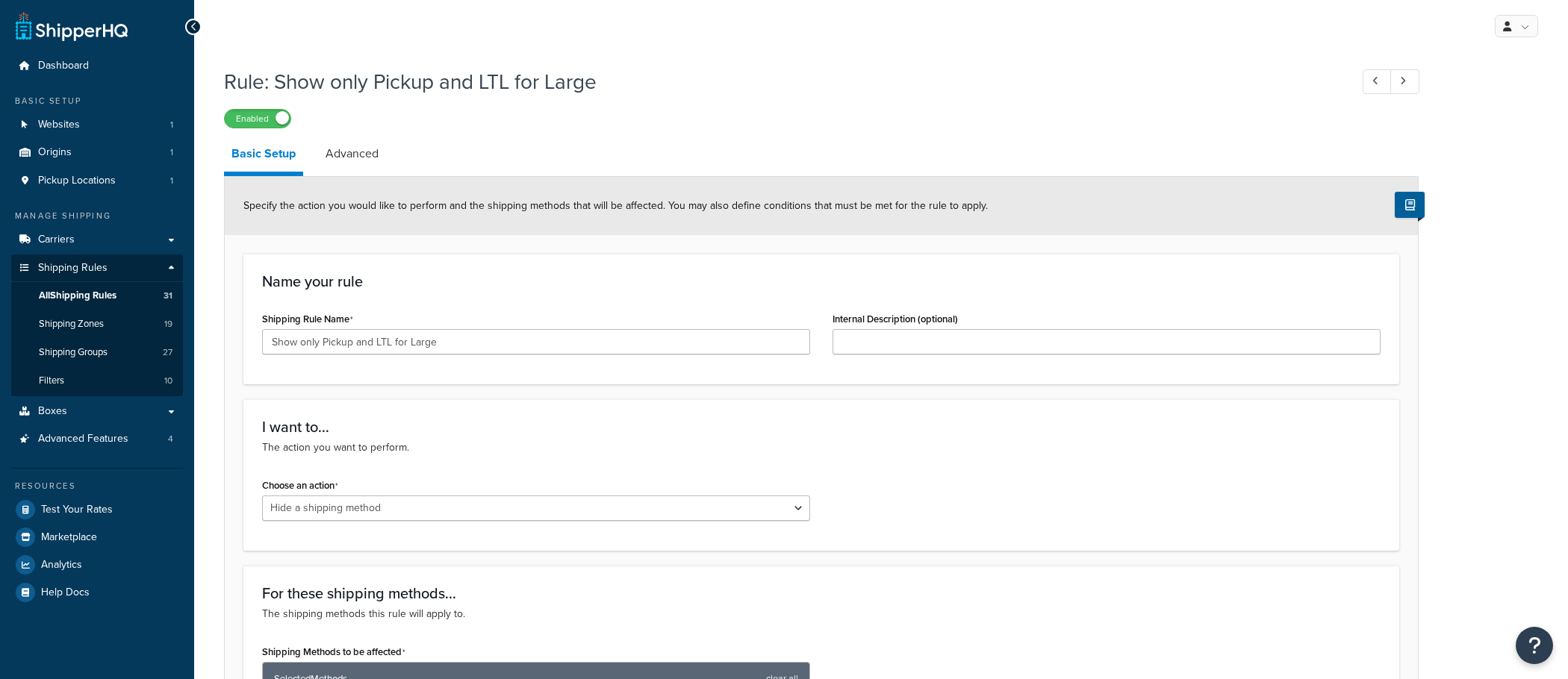
select select "HIDE"
click at [150, 441] on link "Advanced Features 4" at bounding box center [97, 439] width 172 height 27
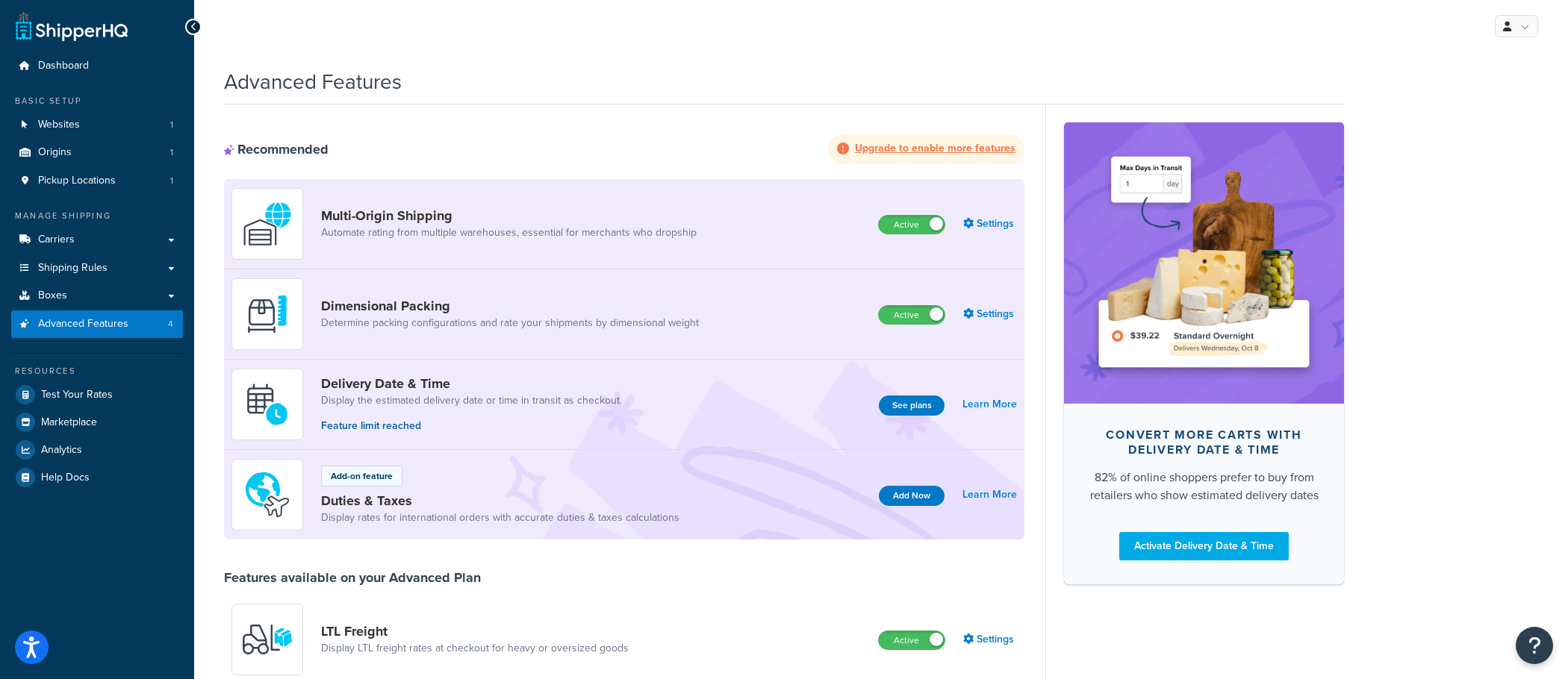
select select "HIDE"
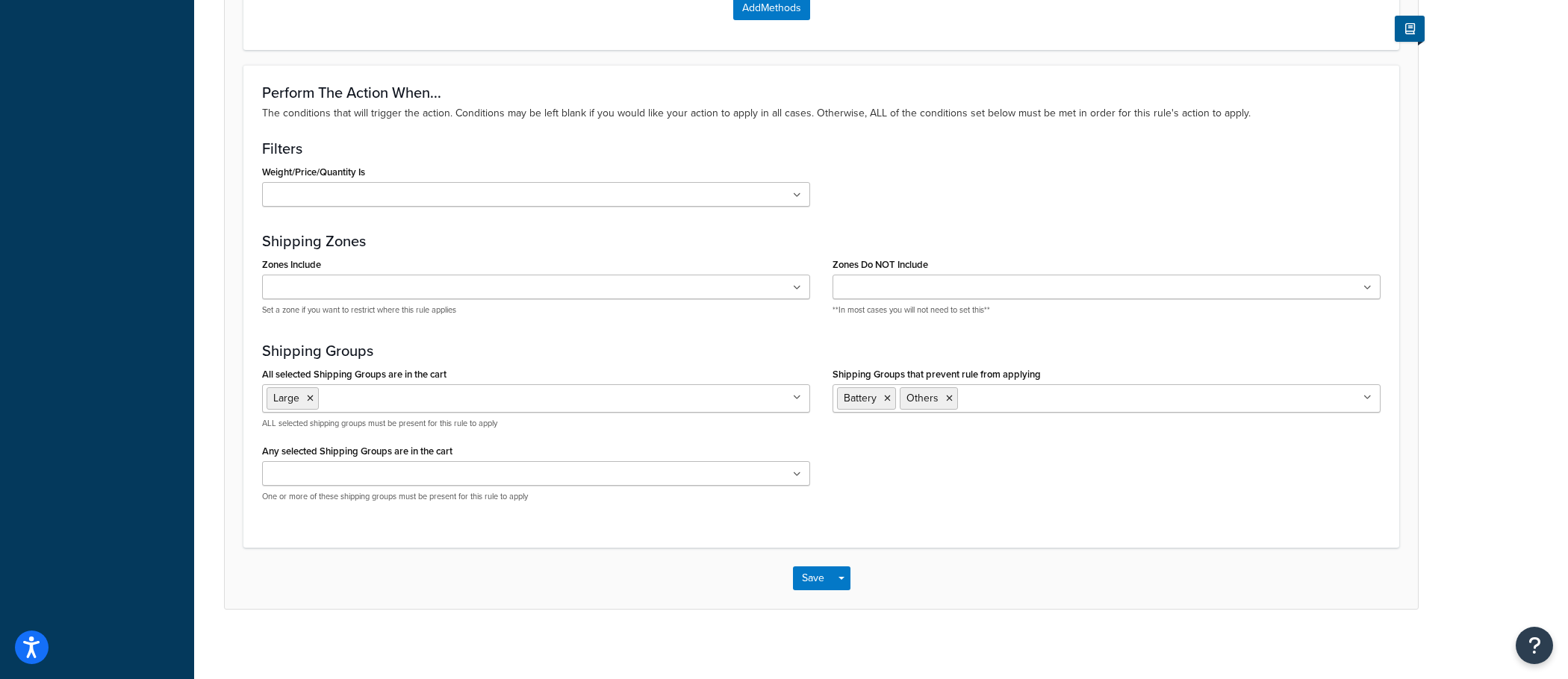
scroll to position [1011, 0]
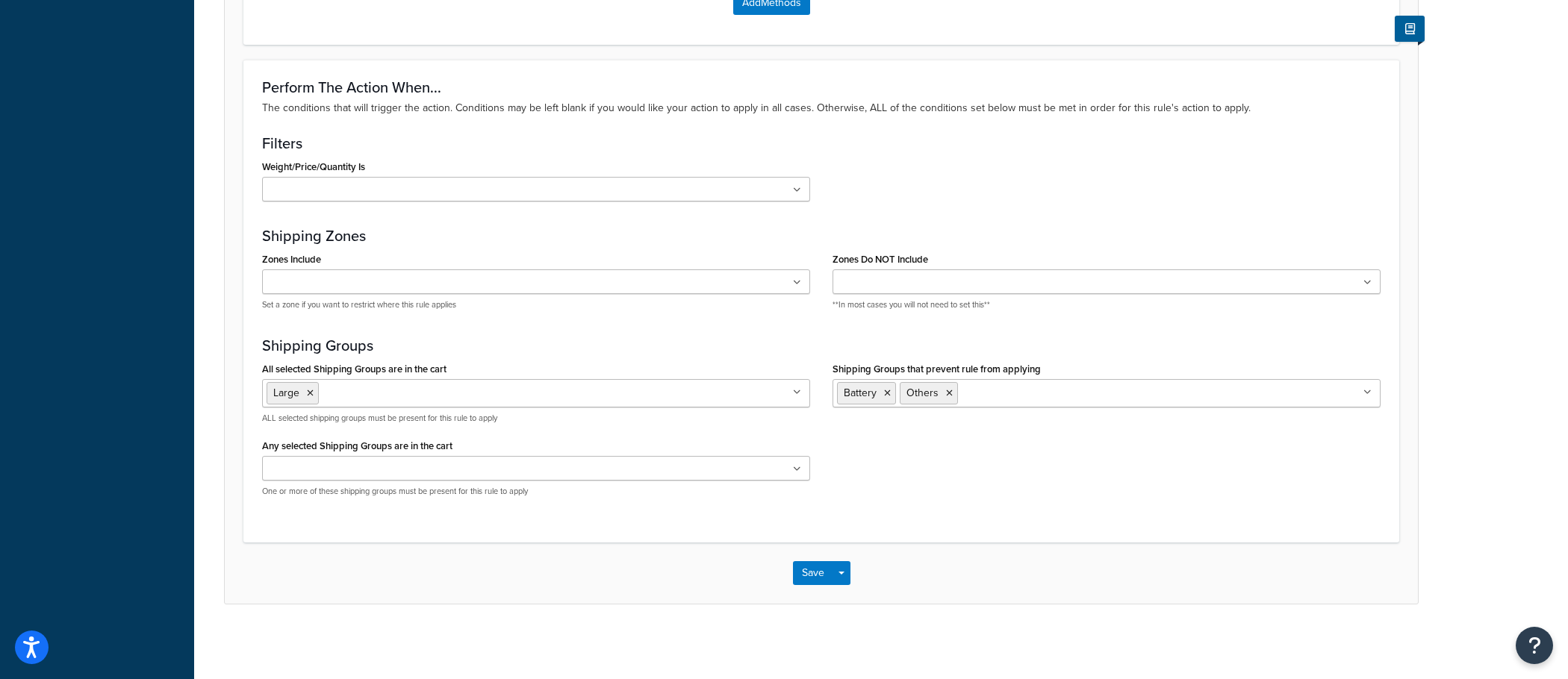
click at [1007, 398] on input "Shipping Groups that prevent rule from applying" at bounding box center [1027, 392] width 132 height 16
paste input "Show only Pickup and LTL for Large"
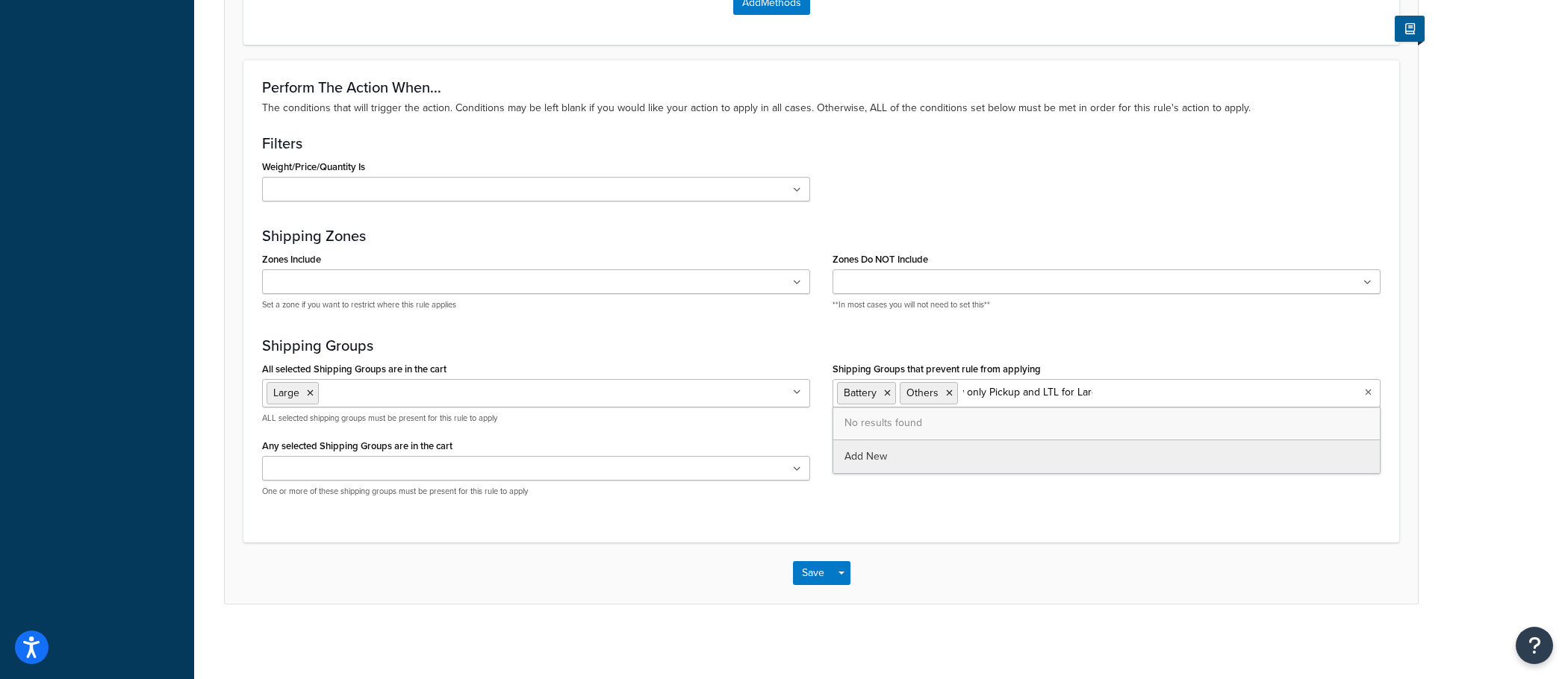
type input "Show only Pickup and LTL for Large"
drag, startPoint x: 1104, startPoint y: 385, endPoint x: 985, endPoint y: 395, distance: 119.4
click at [985, 395] on ul "Battery Others Show only Pickup and LTL for Large" at bounding box center [1107, 392] width 548 height 28
click at [991, 395] on input "Show only Pickup and LTL for Large" at bounding box center [1027, 392] width 132 height 16
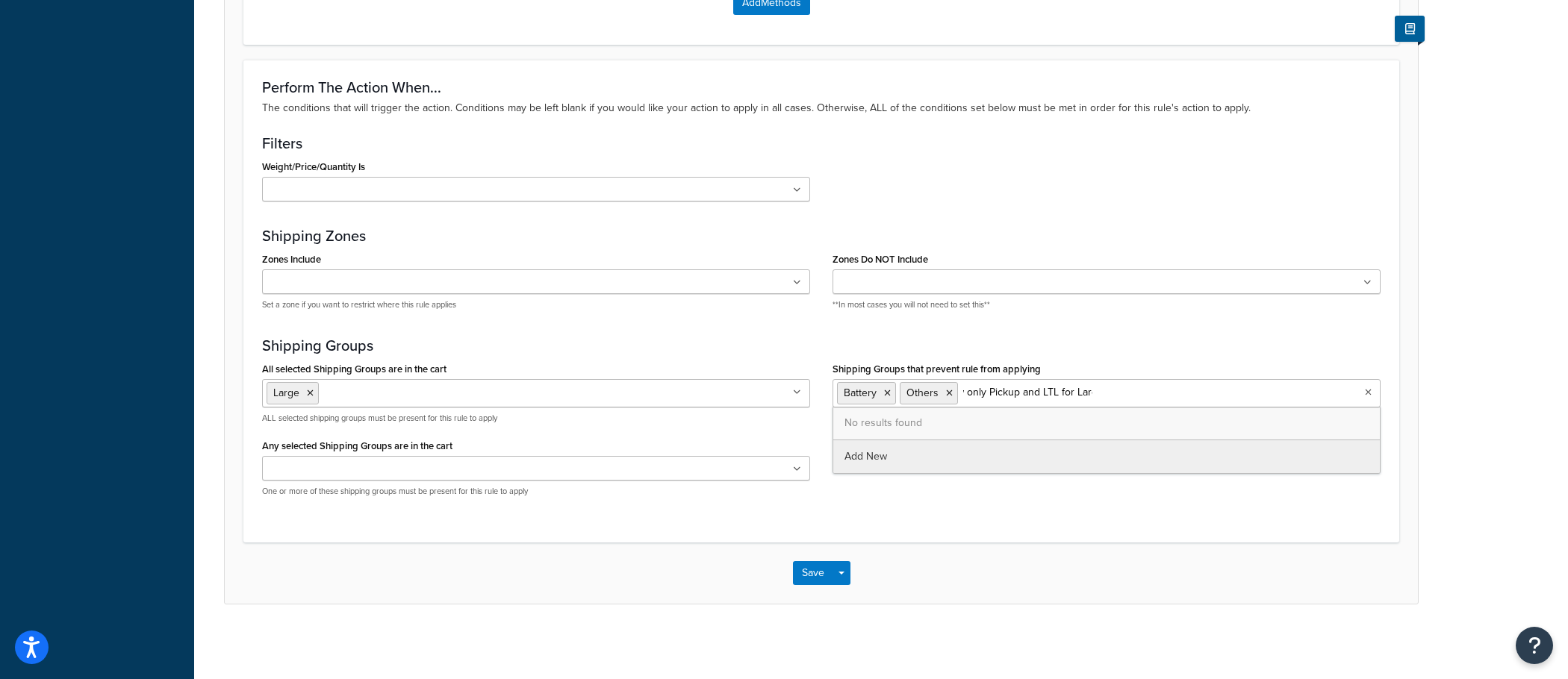
drag, startPoint x: 1113, startPoint y: 384, endPoint x: 1047, endPoint y: 395, distance: 66.9
click at [1047, 395] on ul "Battery Others Show only Pickup and LTL for Large" at bounding box center [1107, 392] width 548 height 28
drag, startPoint x: 1111, startPoint y: 397, endPoint x: 987, endPoint y: 397, distance: 124.0
click at [987, 397] on ul "Battery Others Show only Pickup and LTL for Large" at bounding box center [1107, 392] width 548 height 28
click at [987, 397] on input "Show only Pickup and LTL for Large" at bounding box center [1027, 392] width 132 height 16
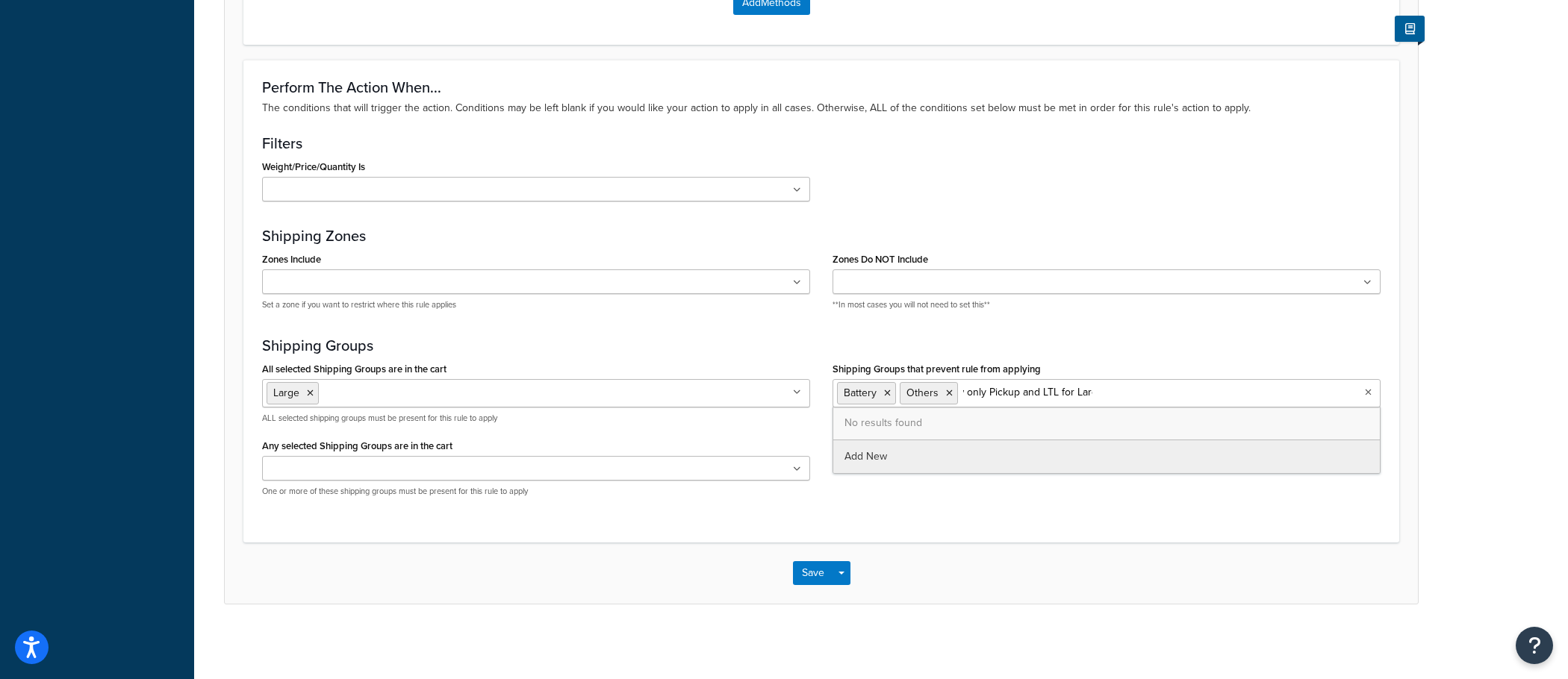
click at [1084, 393] on input "Show only Pickup and LTL for Large" at bounding box center [1027, 392] width 132 height 16
click at [1109, 393] on ul "Battery Others Show only Pickup and LTL for Large" at bounding box center [1107, 392] width 548 height 28
click at [1076, 540] on div "Perform The Action When... The conditions that will trigger the action. Conditi…" at bounding box center [822, 300] width 1156 height 482
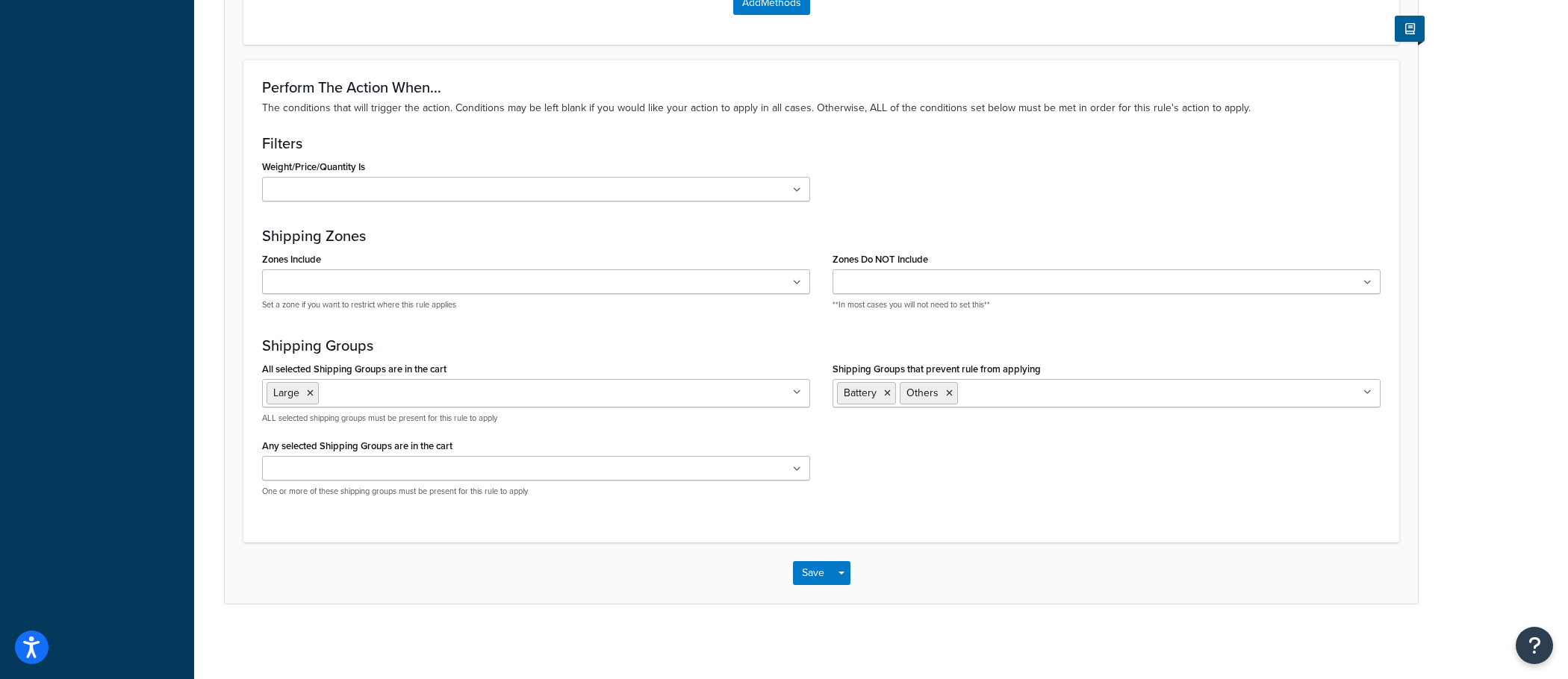
click at [1047, 408] on div "Shipping Groups that prevent rule from applying Battery Others 200DB 1 piece 20…" at bounding box center [1107, 389] width 571 height 60
click at [1047, 401] on input "Shipping Groups that prevent rule from applying" at bounding box center [1027, 392] width 132 height 16
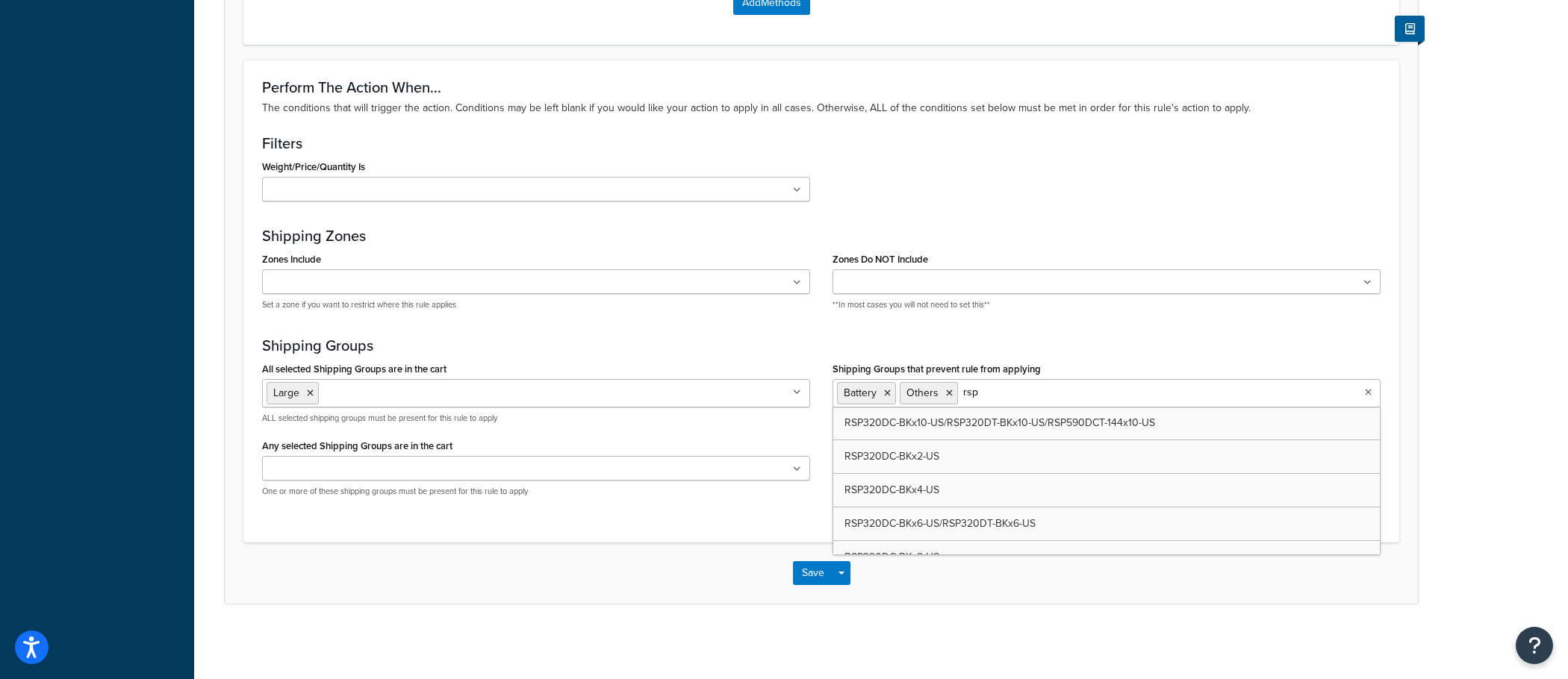
paste input "RSP320DC-BKx2-US"
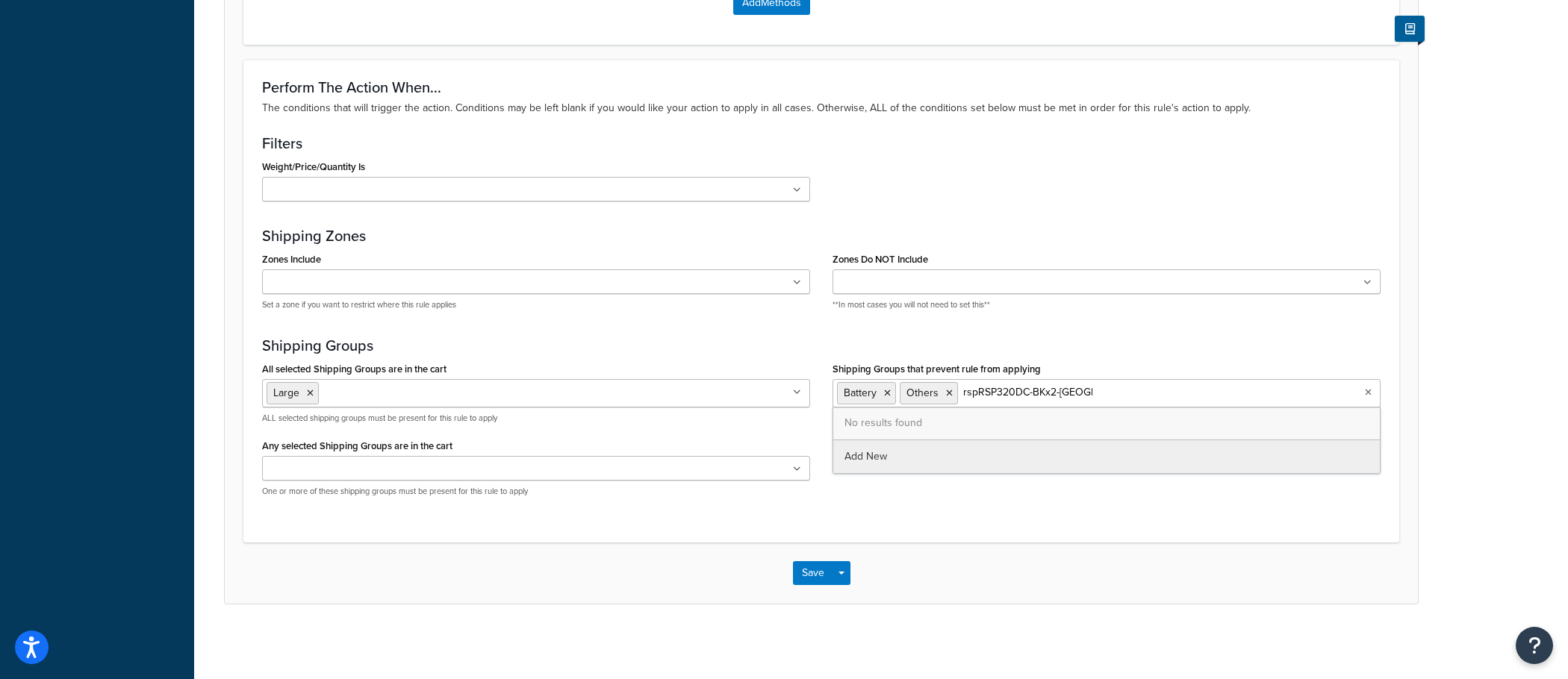
drag, startPoint x: 1081, startPoint y: 396, endPoint x: 984, endPoint y: 396, distance: 97.0
click at [984, 396] on input "rspRSP320DC-BKx2-US" at bounding box center [1027, 392] width 132 height 16
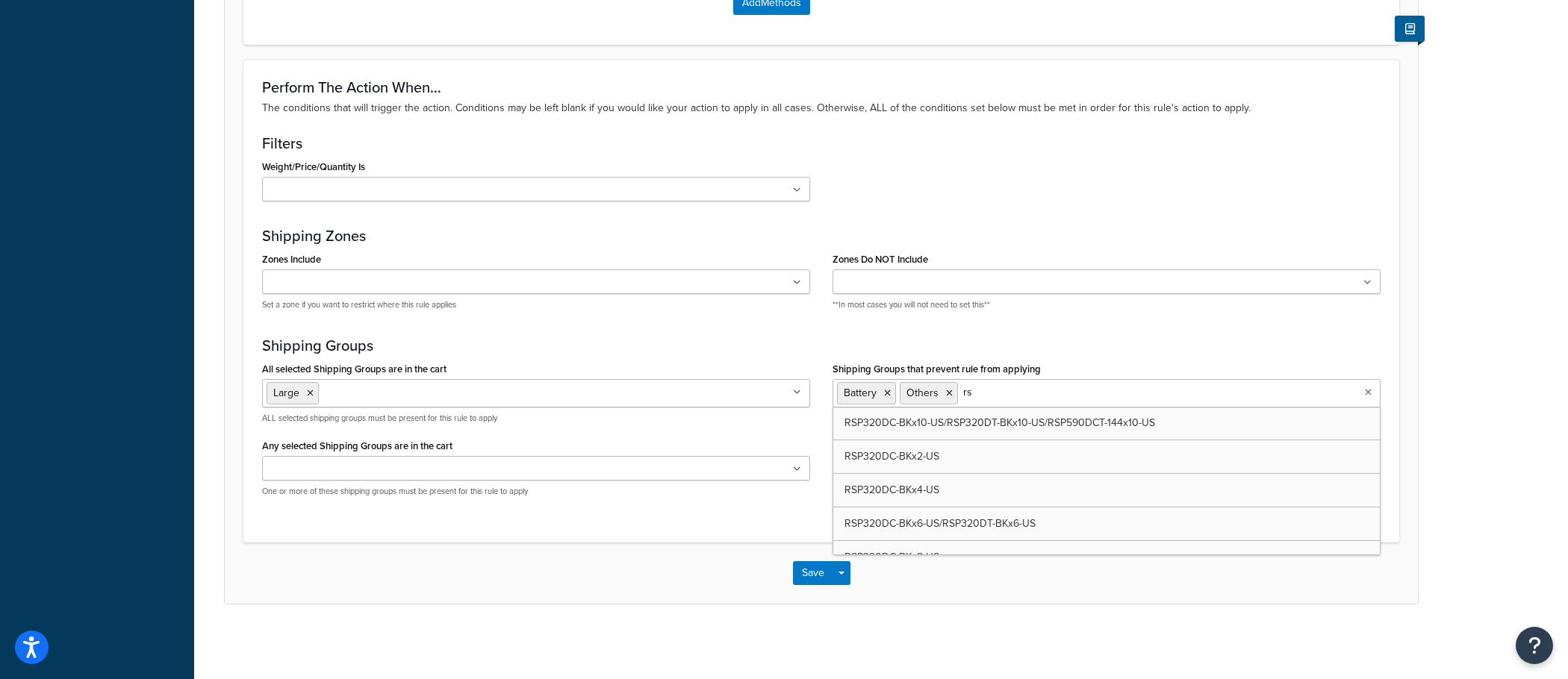
type input "r"
paste input "RSP320DC-BKx2-US"
type input "RSP320DC-BKx2-US"
click at [992, 328] on div "Perform The Action When... The conditions that will trigger the action. Conditi…" at bounding box center [822, 300] width 1156 height 482
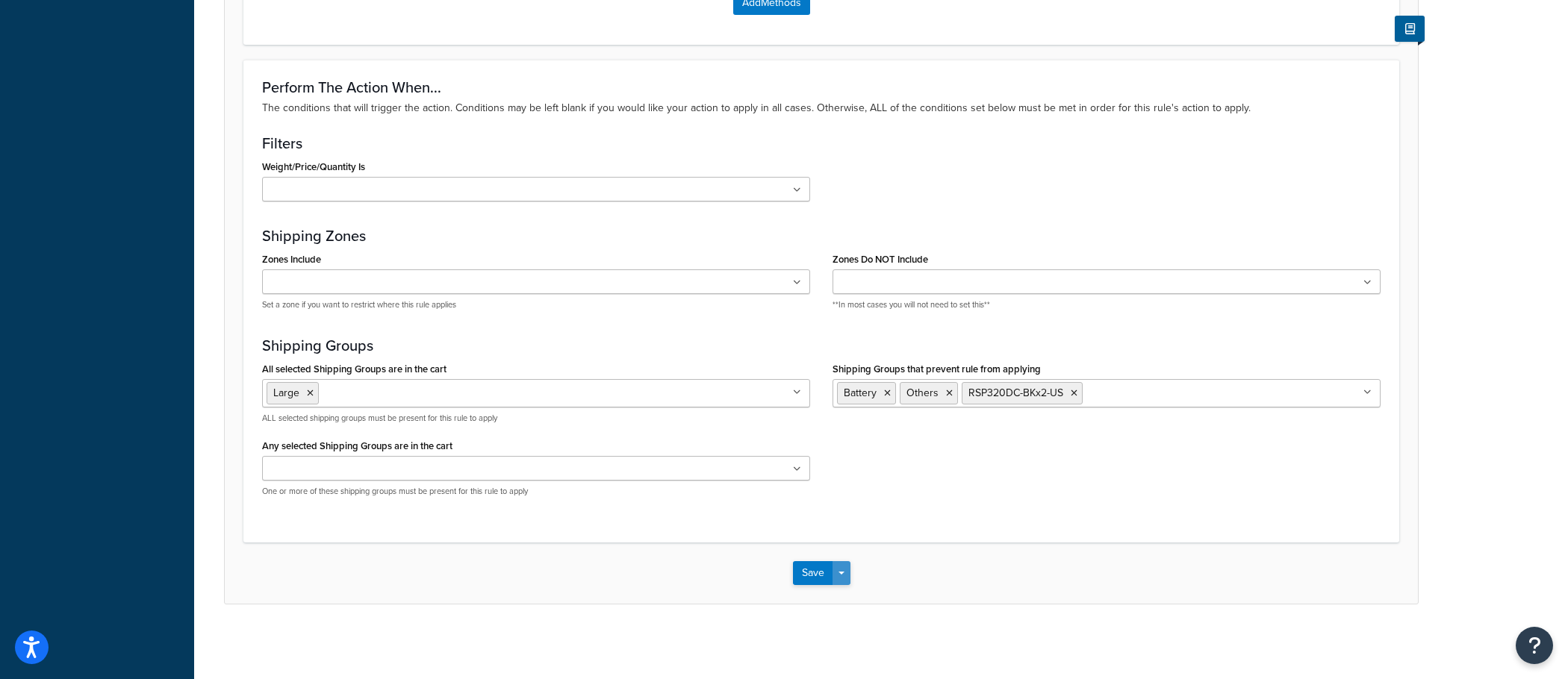
click at [848, 577] on button "Save Dropdown" at bounding box center [842, 573] width 18 height 24
click at [848, 588] on button "Save and Edit" at bounding box center [866, 601] width 144 height 31
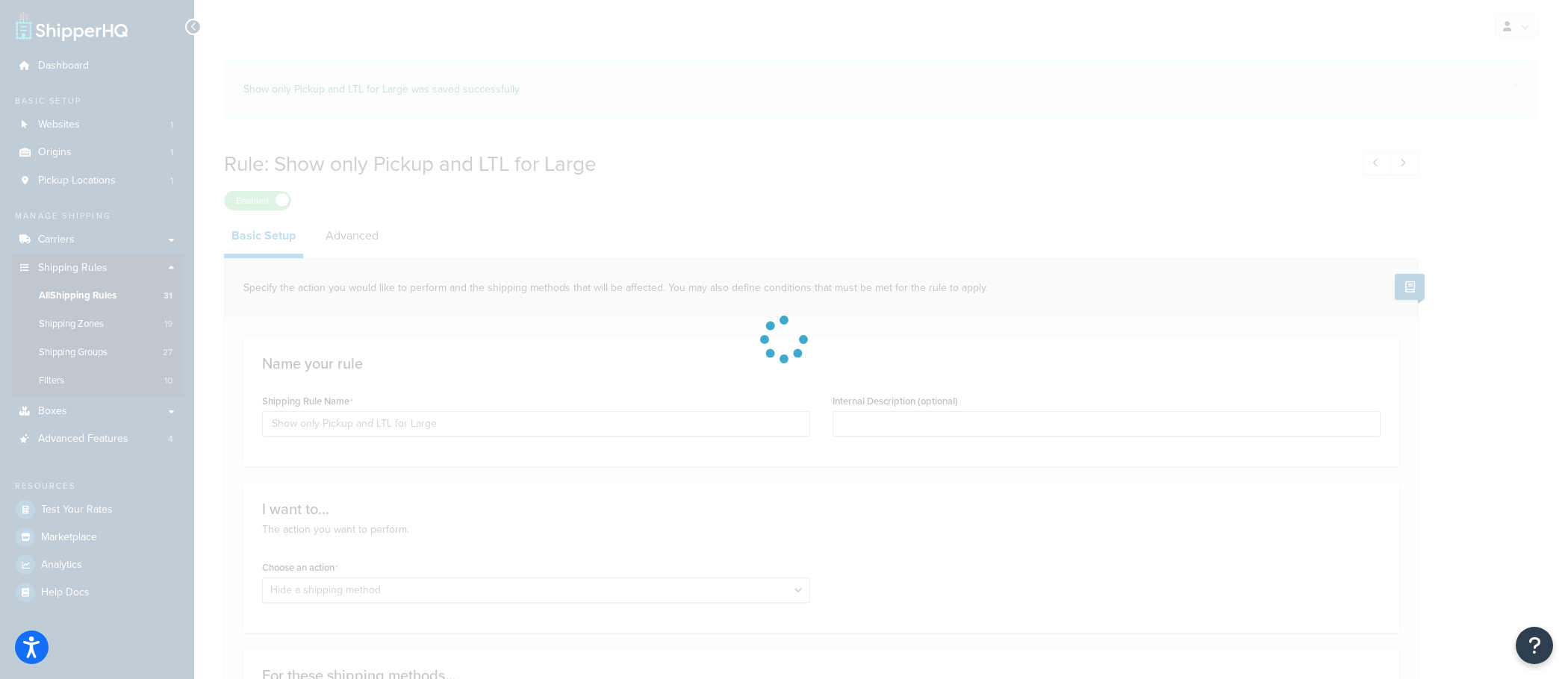
select select "HIDE"
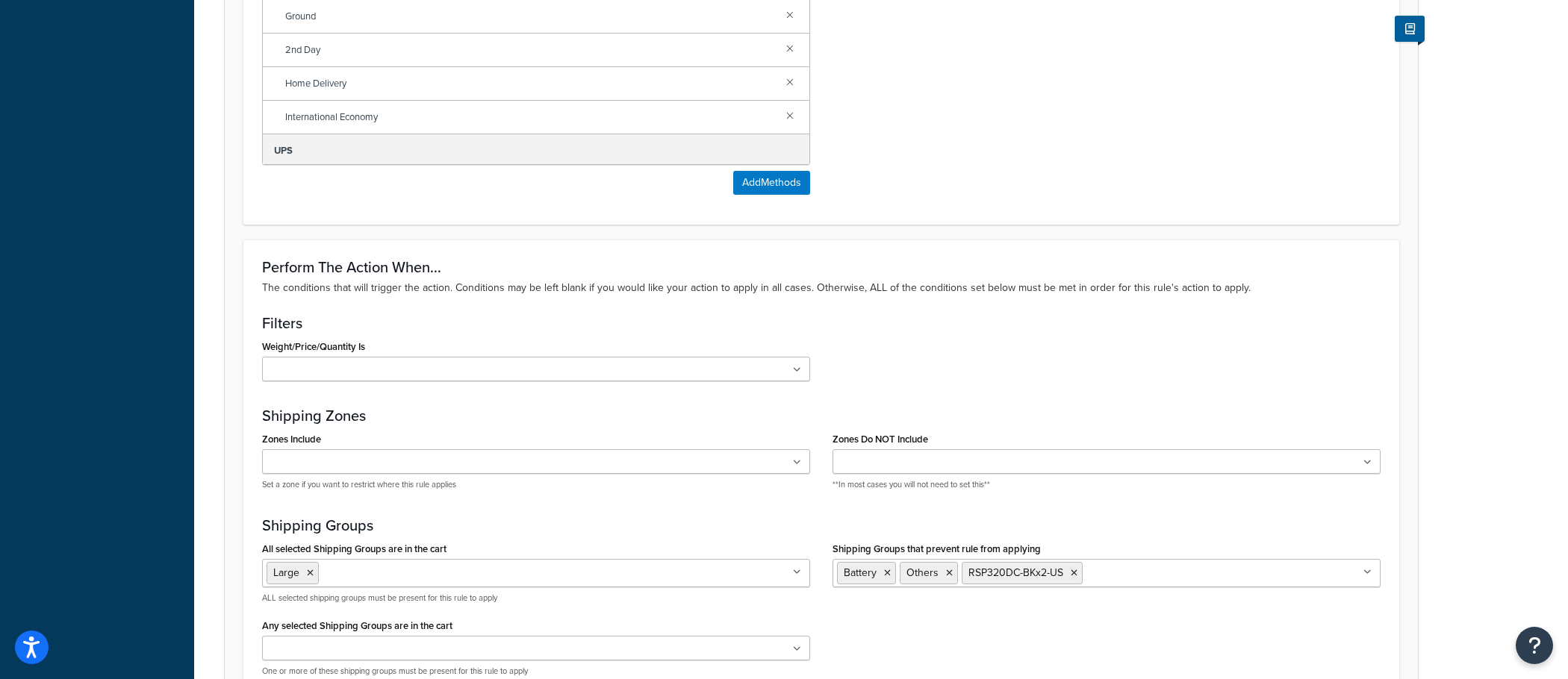
scroll to position [867, 0]
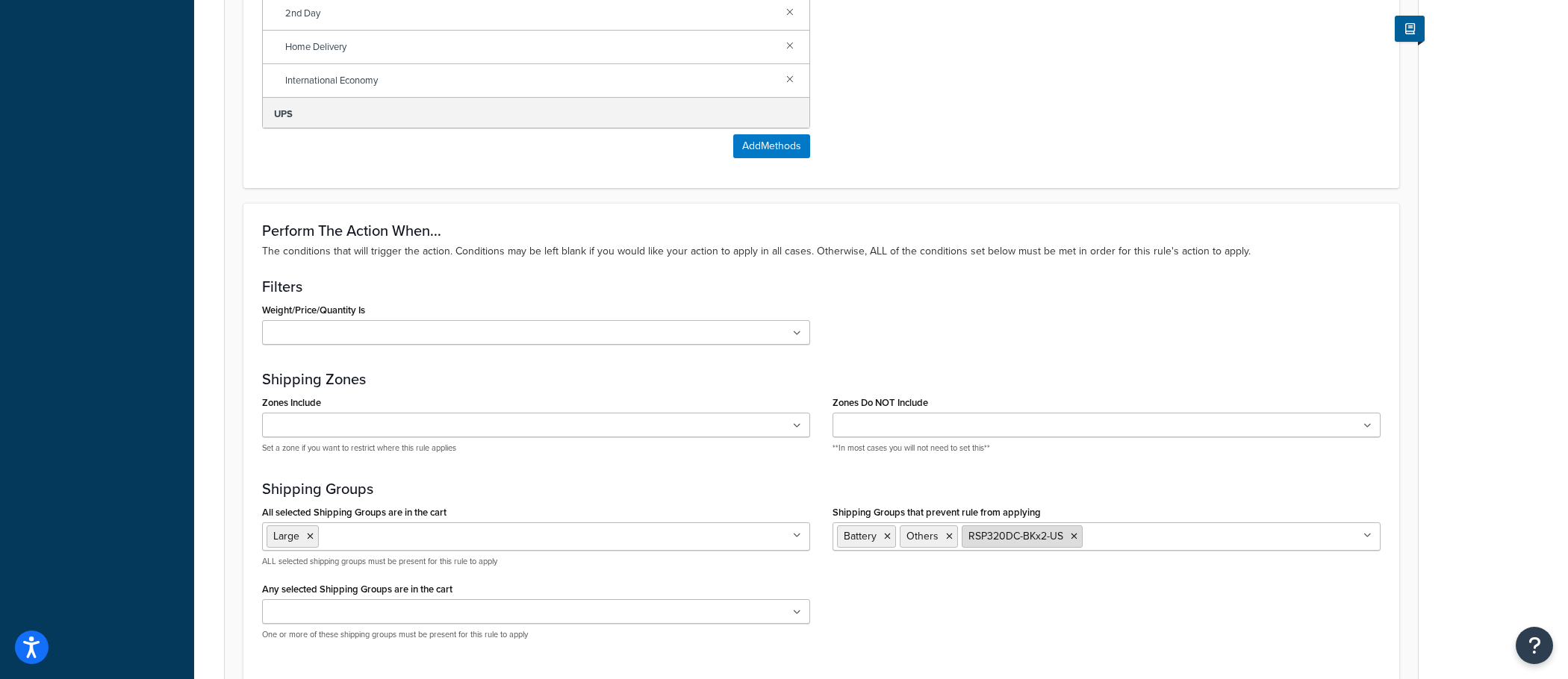
click at [1072, 538] on icon at bounding box center [1074, 537] width 6 height 9
click at [1016, 478] on div "Perform The Action When... The conditions that will trigger the action. Conditi…" at bounding box center [822, 444] width 1156 height 482
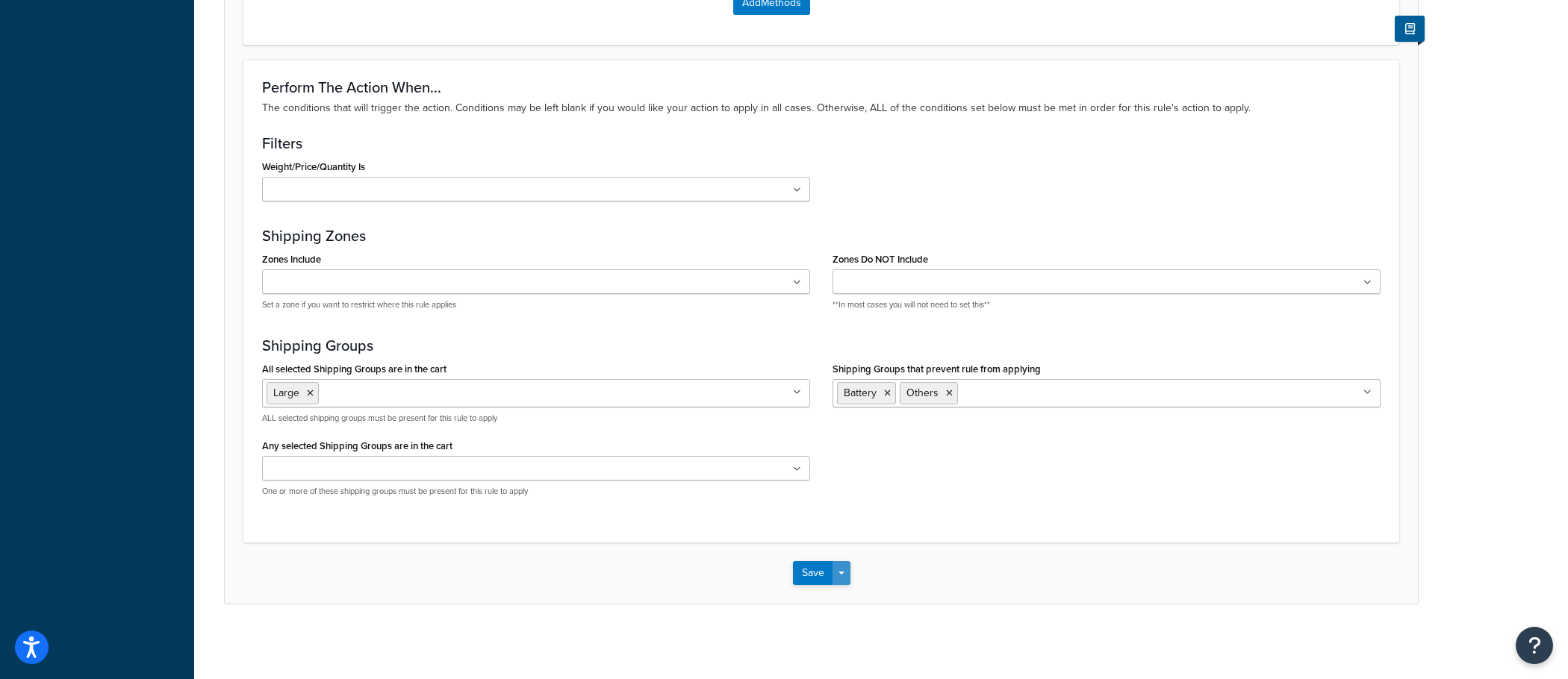
click at [842, 581] on button "Save Dropdown" at bounding box center [842, 573] width 18 height 24
click at [842, 599] on button "Save and Edit" at bounding box center [866, 601] width 144 height 31
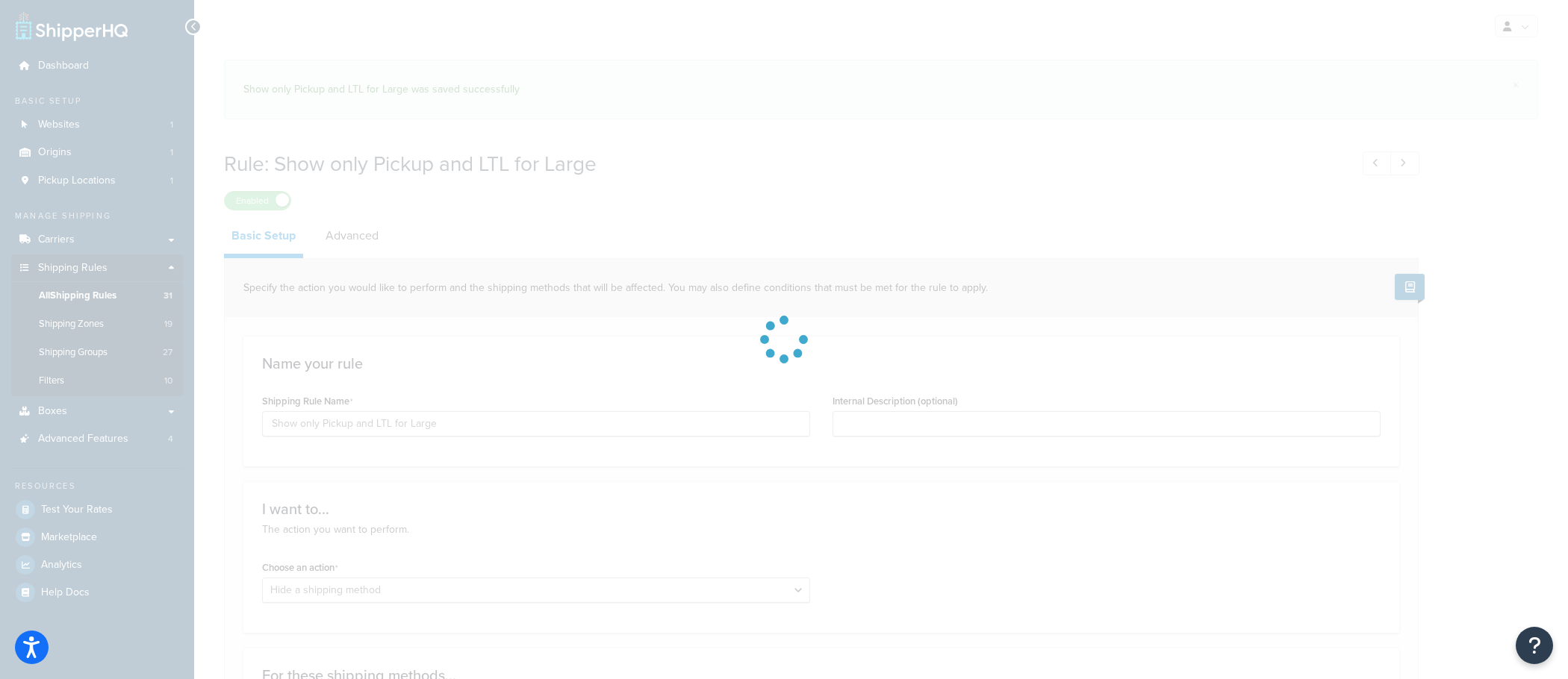
select select "HIDE"
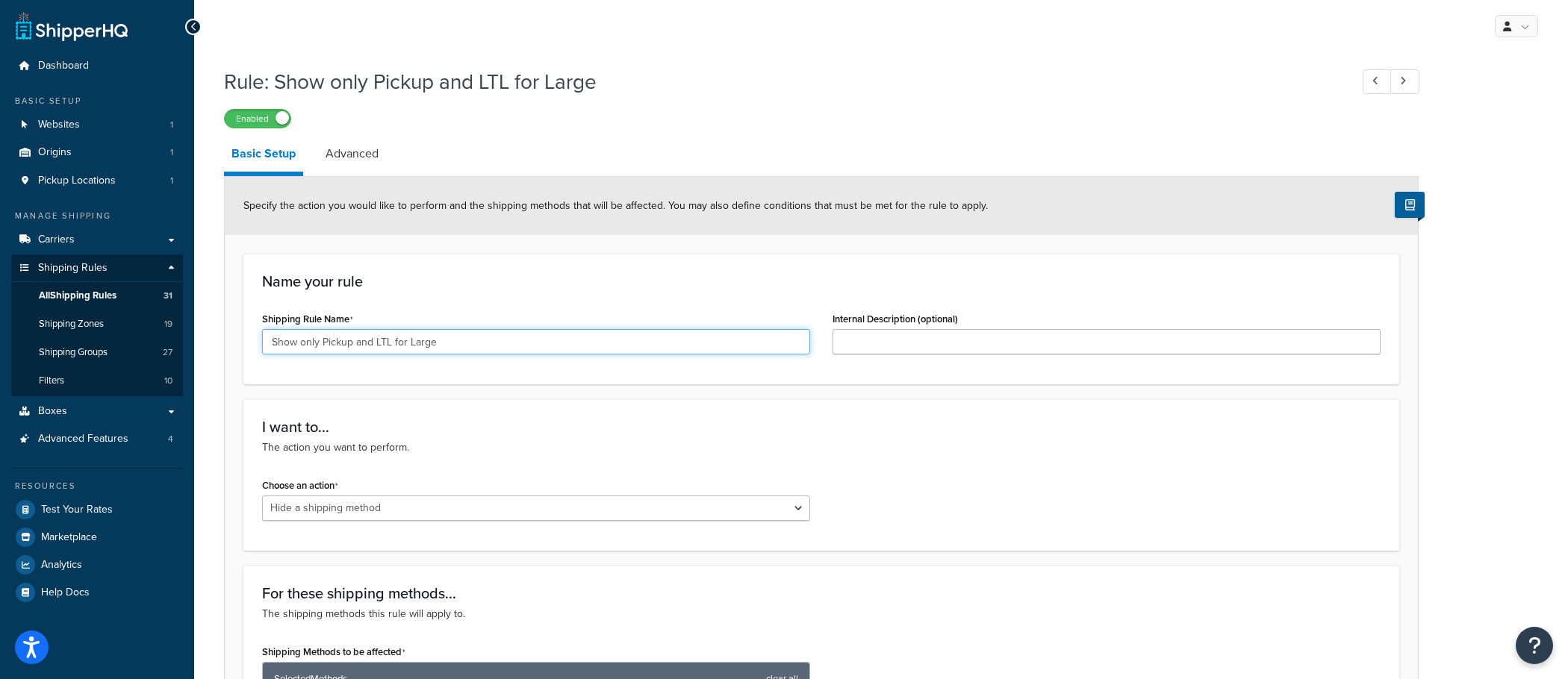
click at [545, 344] on input "Show only Pickup and LTL for Large" at bounding box center [536, 342] width 548 height 26
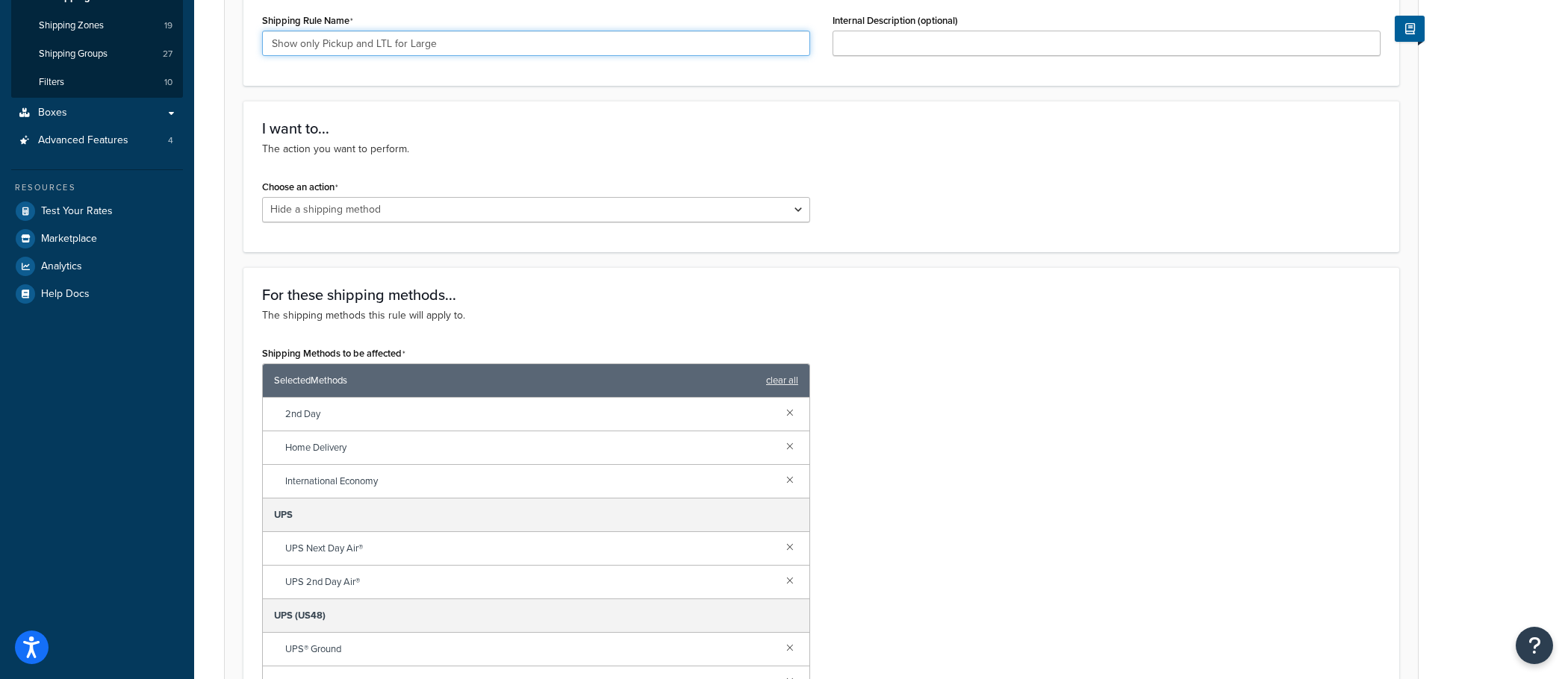
scroll to position [305, 0]
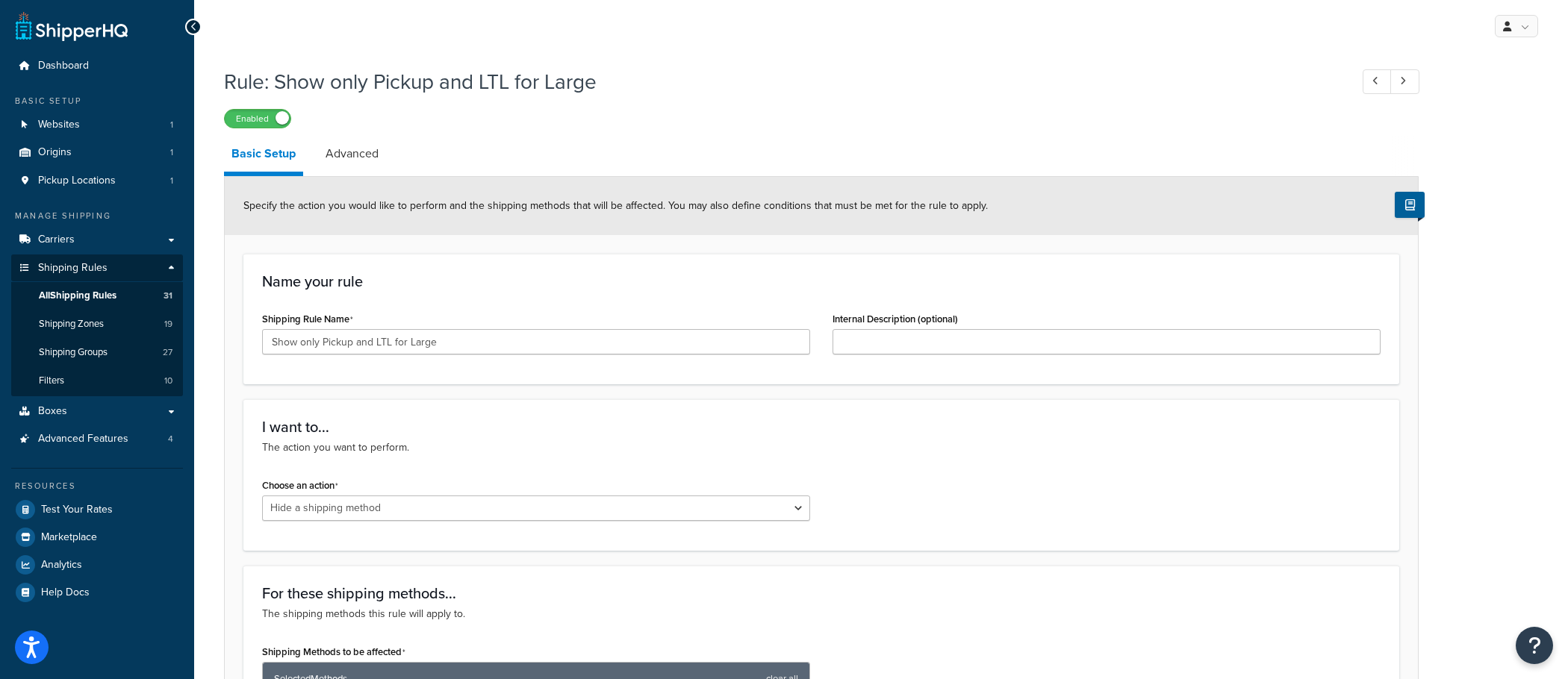
select select "HIDE"
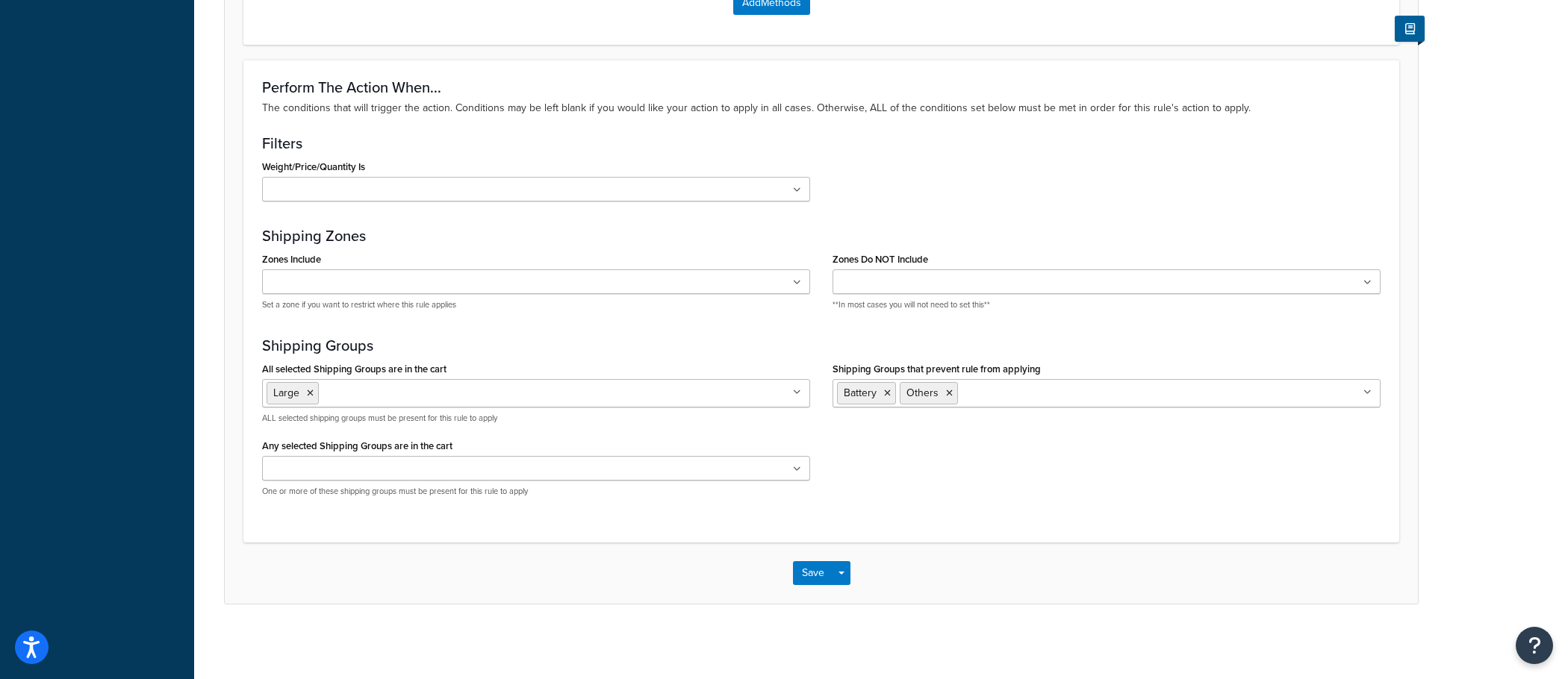
scroll to position [168, 0]
drag, startPoint x: 1047, startPoint y: 370, endPoint x: 832, endPoint y: 370, distance: 215.0
click at [832, 370] on div "Shipping Groups that prevent rule from applying Battery Others 200DB 1 piece 20…" at bounding box center [1107, 389] width 571 height 60
copy label "Shipping Groups that prevent rule from applying"
